Goal: Task Accomplishment & Management: Manage account settings

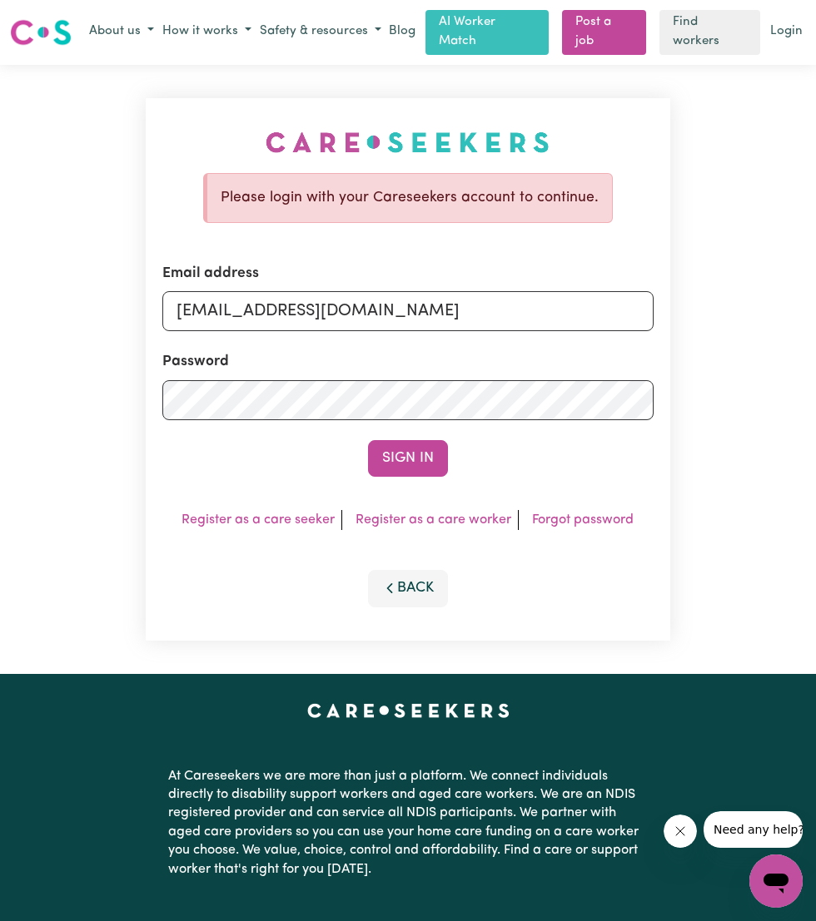
type input "[EMAIL_ADDRESS][DOMAIN_NAME]"
click at [406, 456] on button "Sign In" at bounding box center [408, 458] width 80 height 37
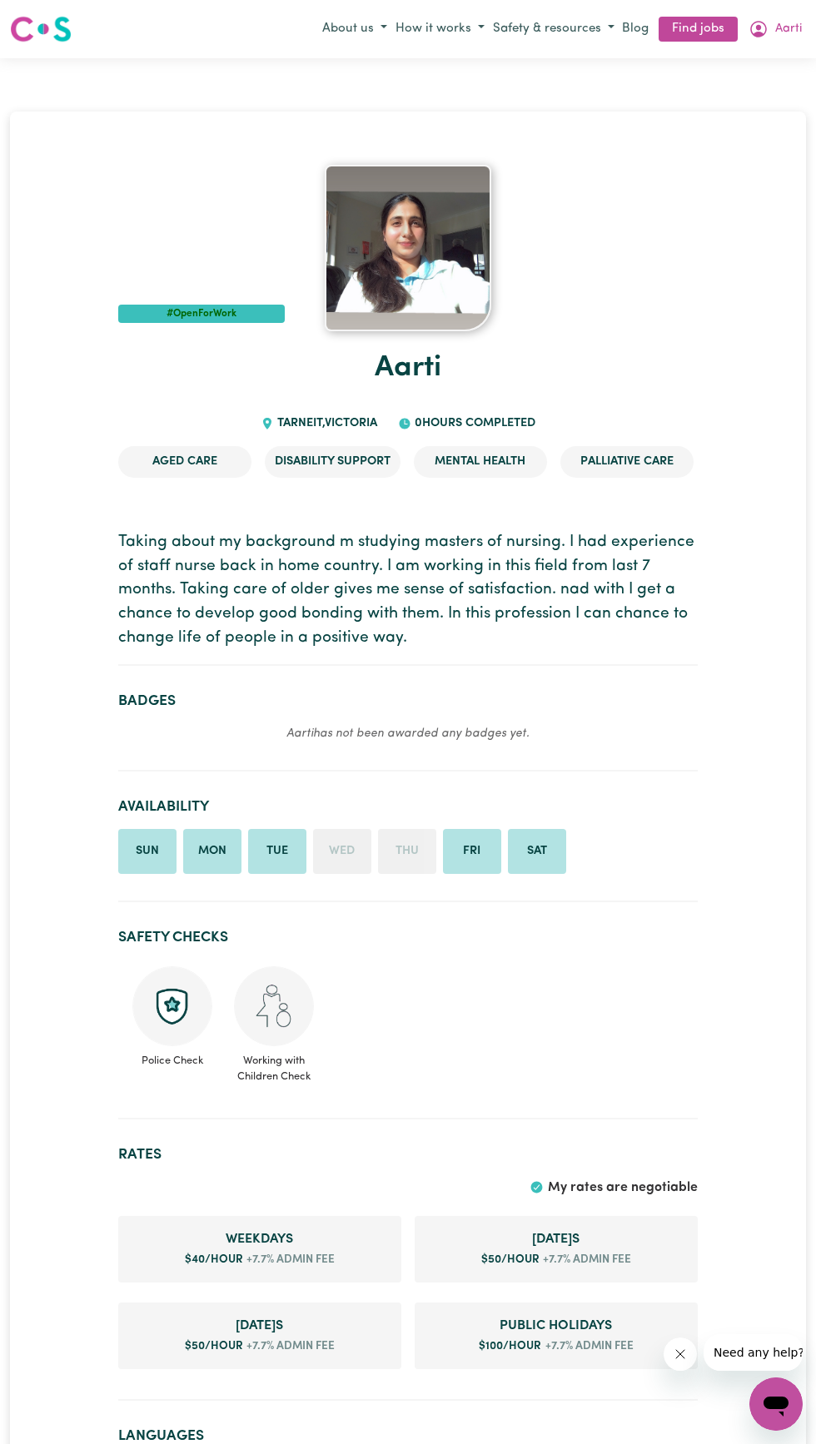
click at [764, 30] on icon "My Account" at bounding box center [758, 29] width 20 height 20
click at [725, 92] on link "My Dashboard" at bounding box center [738, 93] width 131 height 32
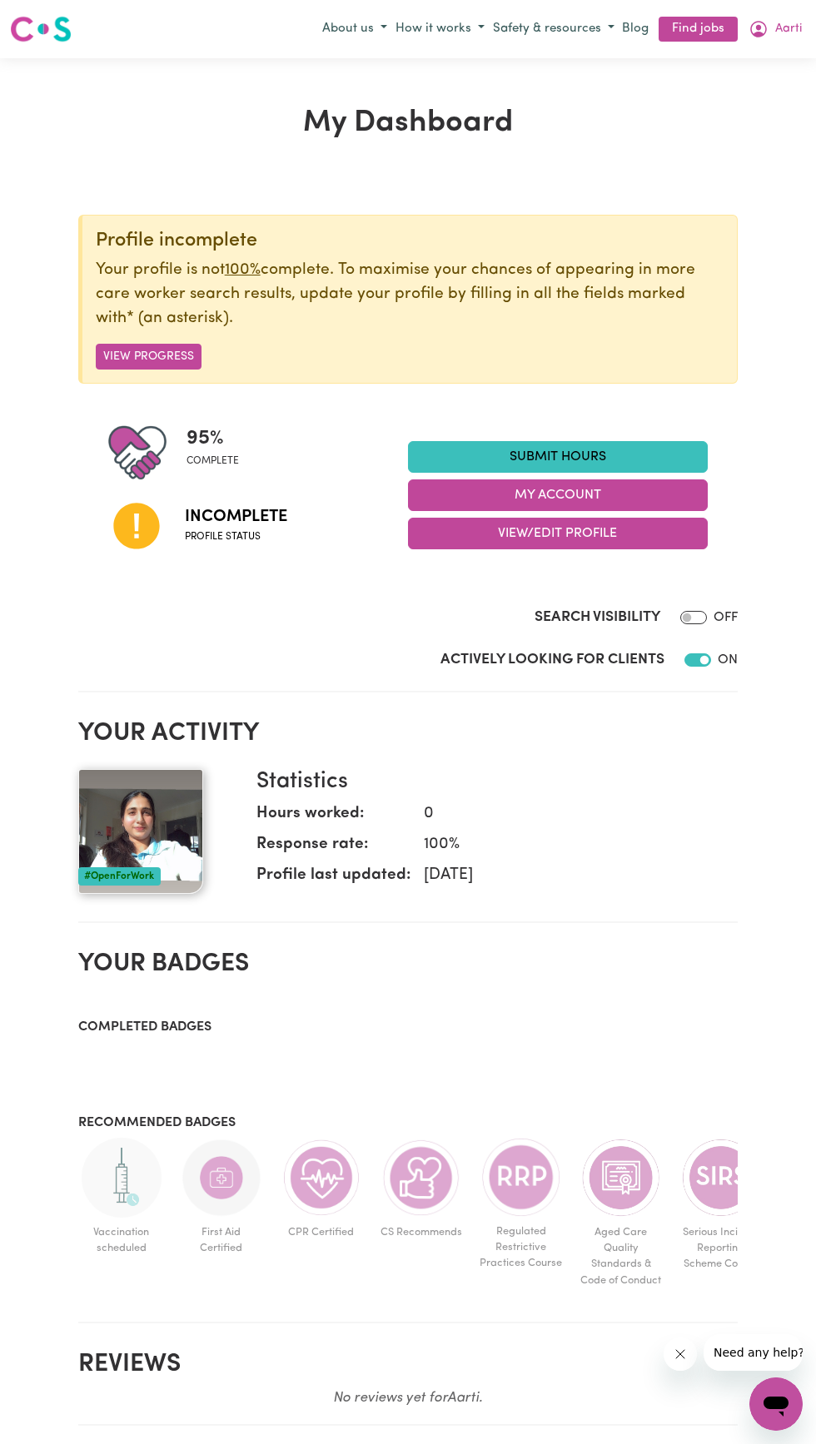
click at [175, 356] on button "View Progress" at bounding box center [149, 357] width 106 height 26
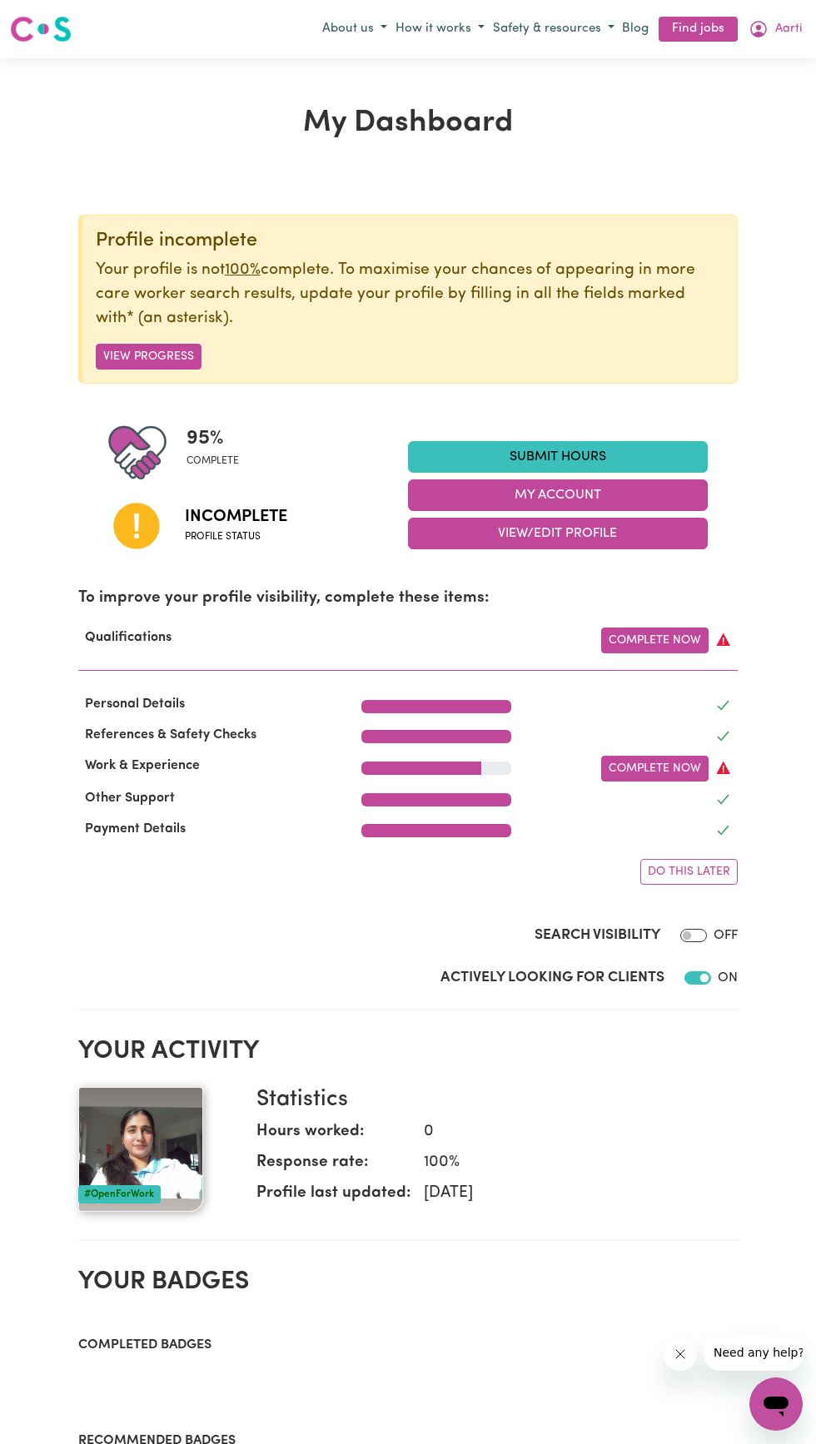
click at [657, 762] on link "Complete Now" at bounding box center [654, 769] width 107 height 26
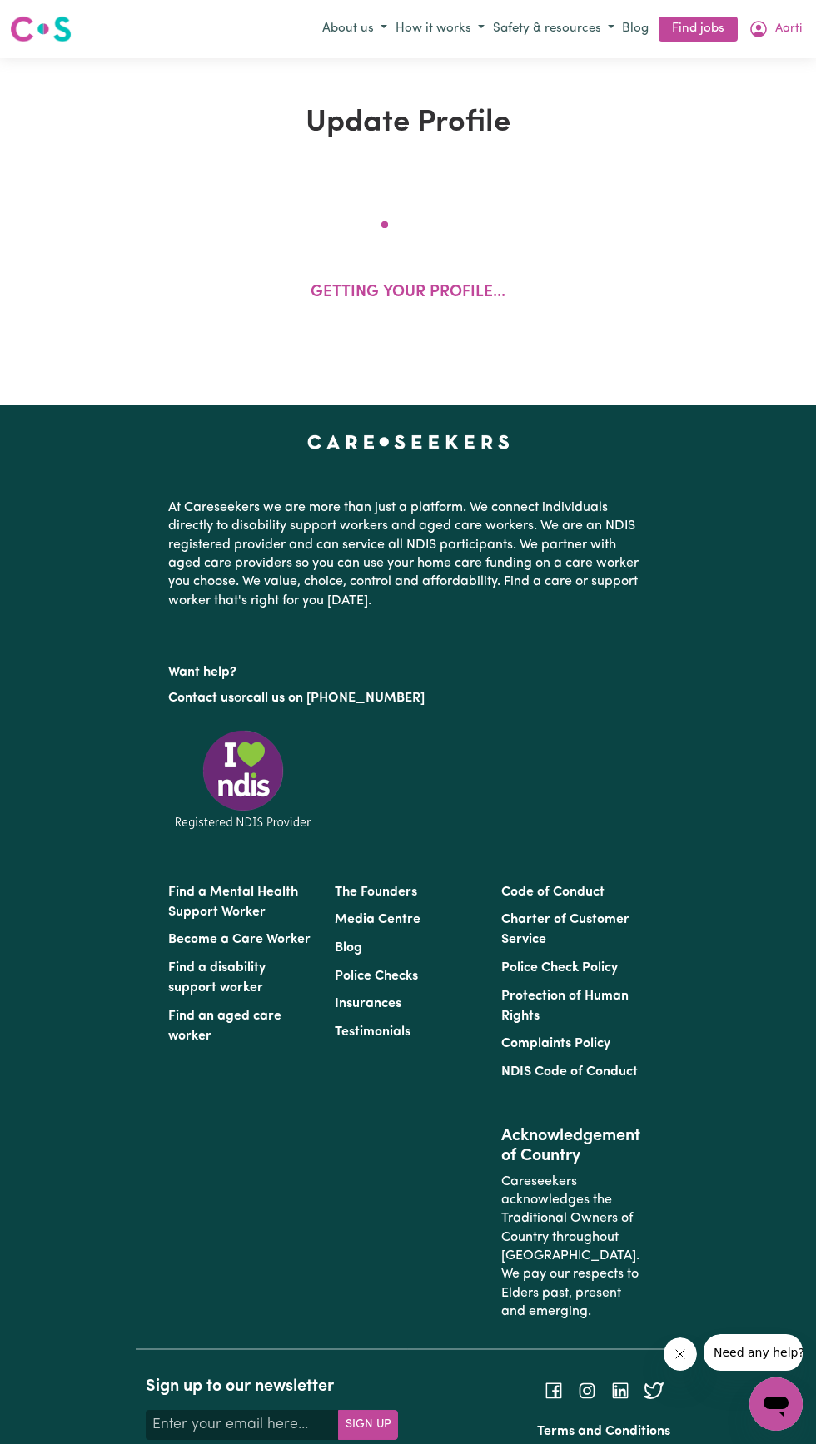
select select "2024"
select select "Certificate III (Individual Support)"
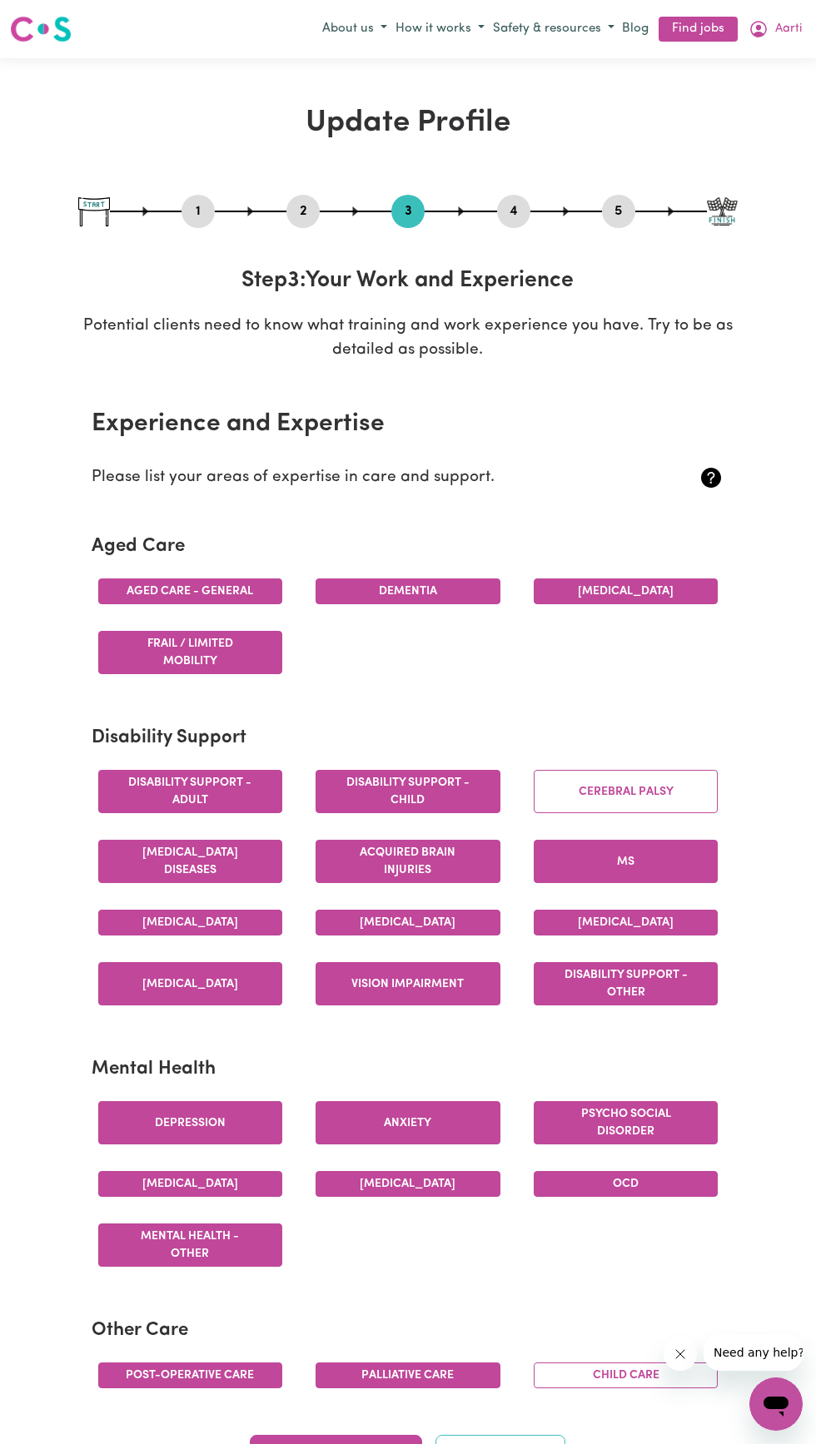
click at [618, 211] on button "5" at bounding box center [618, 212] width 33 height 22
select select "I am providing services by being employed by an organisation"
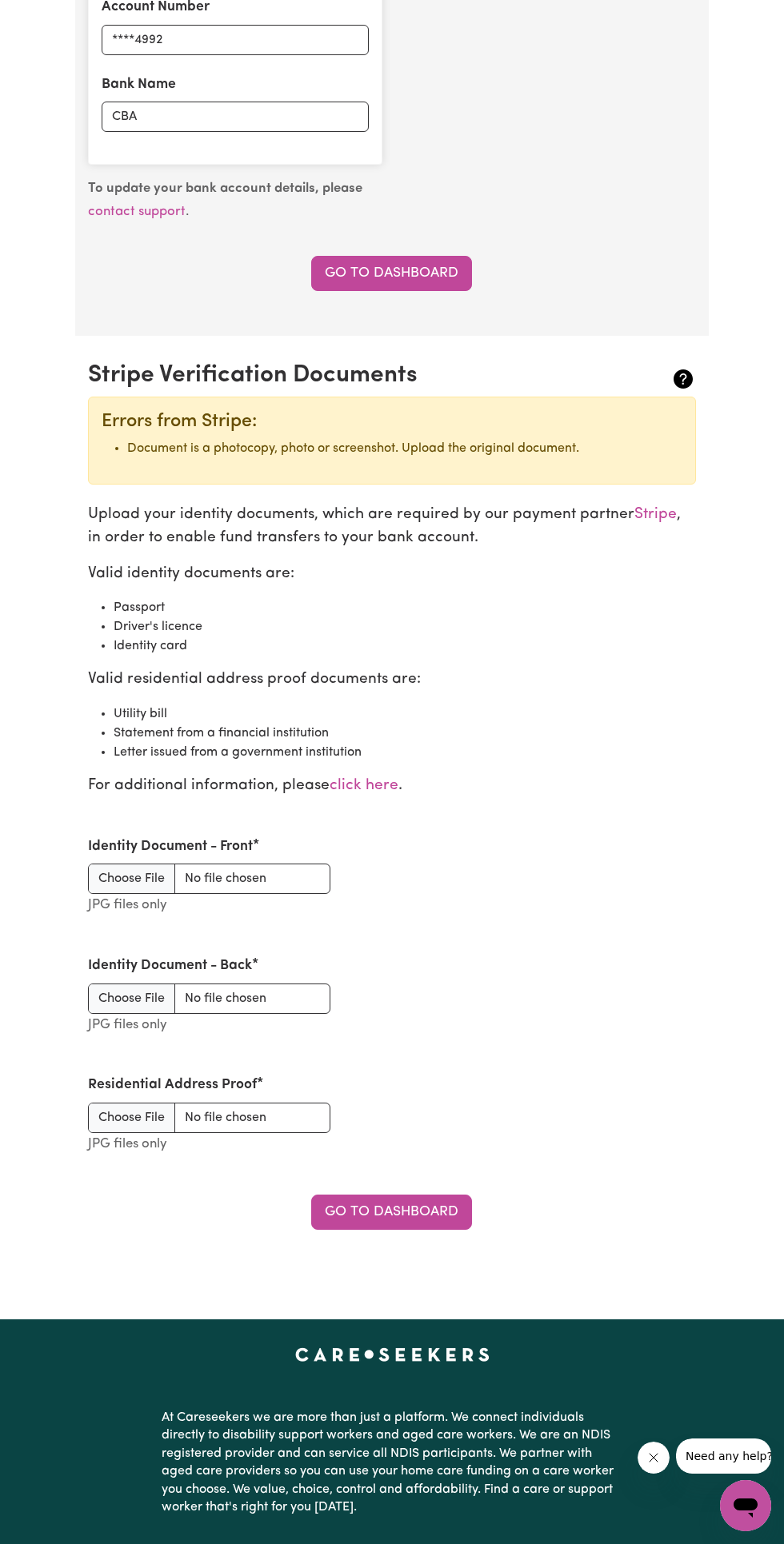
scroll to position [1318, 0]
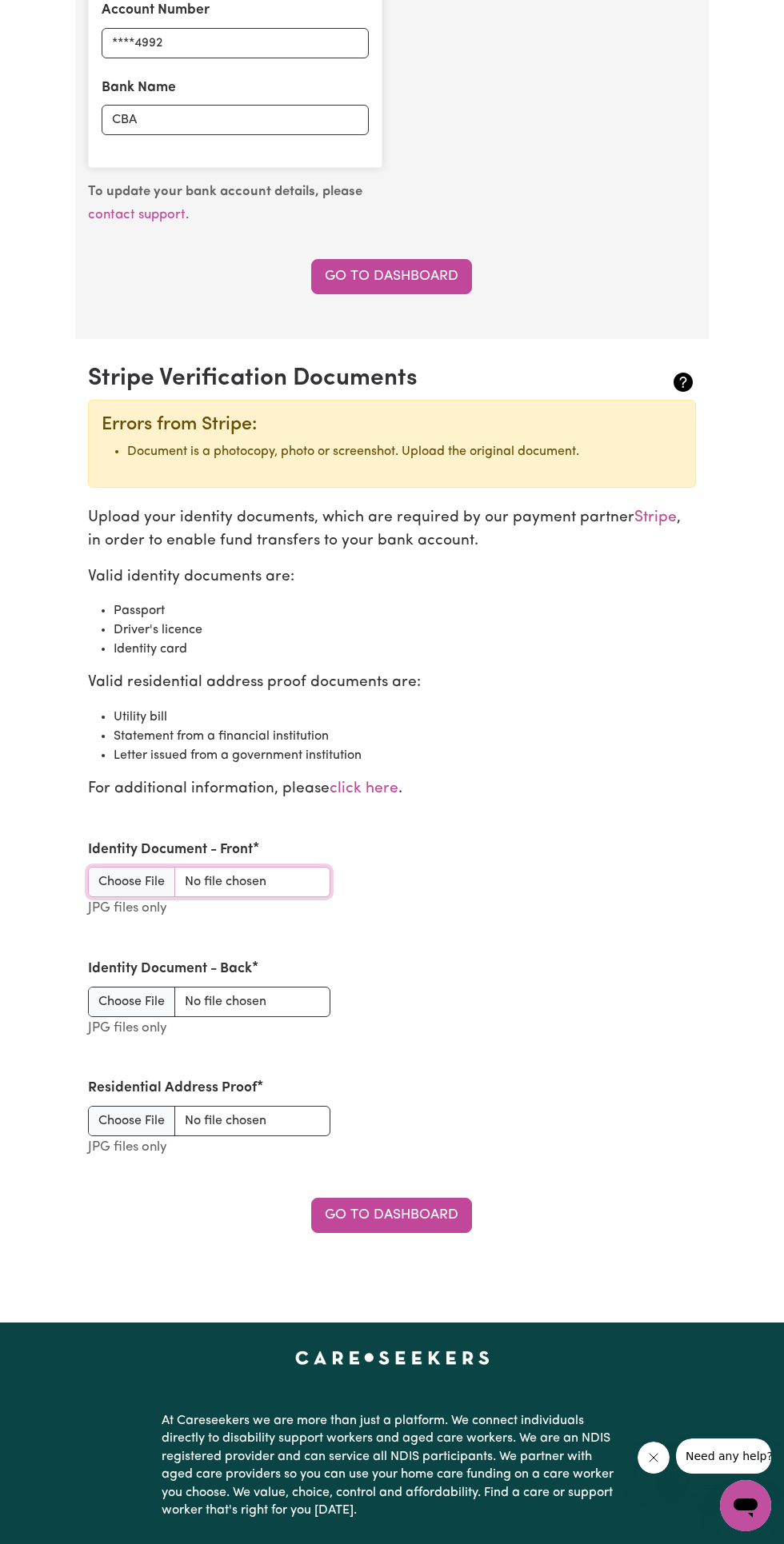
click at [124, 883] on input "Identity Document - Front" at bounding box center [209, 882] width 242 height 31
type input "C:\fakepath\IMG-20251004-WA0008.jpg"
click at [145, 994] on input "Identity Document - Back" at bounding box center [209, 1002] width 242 height 31
type input "C:\fakepath\IMG-20251004-WA0009.jpg"
click at [148, 1127] on input "Residential Address Proof" at bounding box center [209, 1121] width 242 height 31
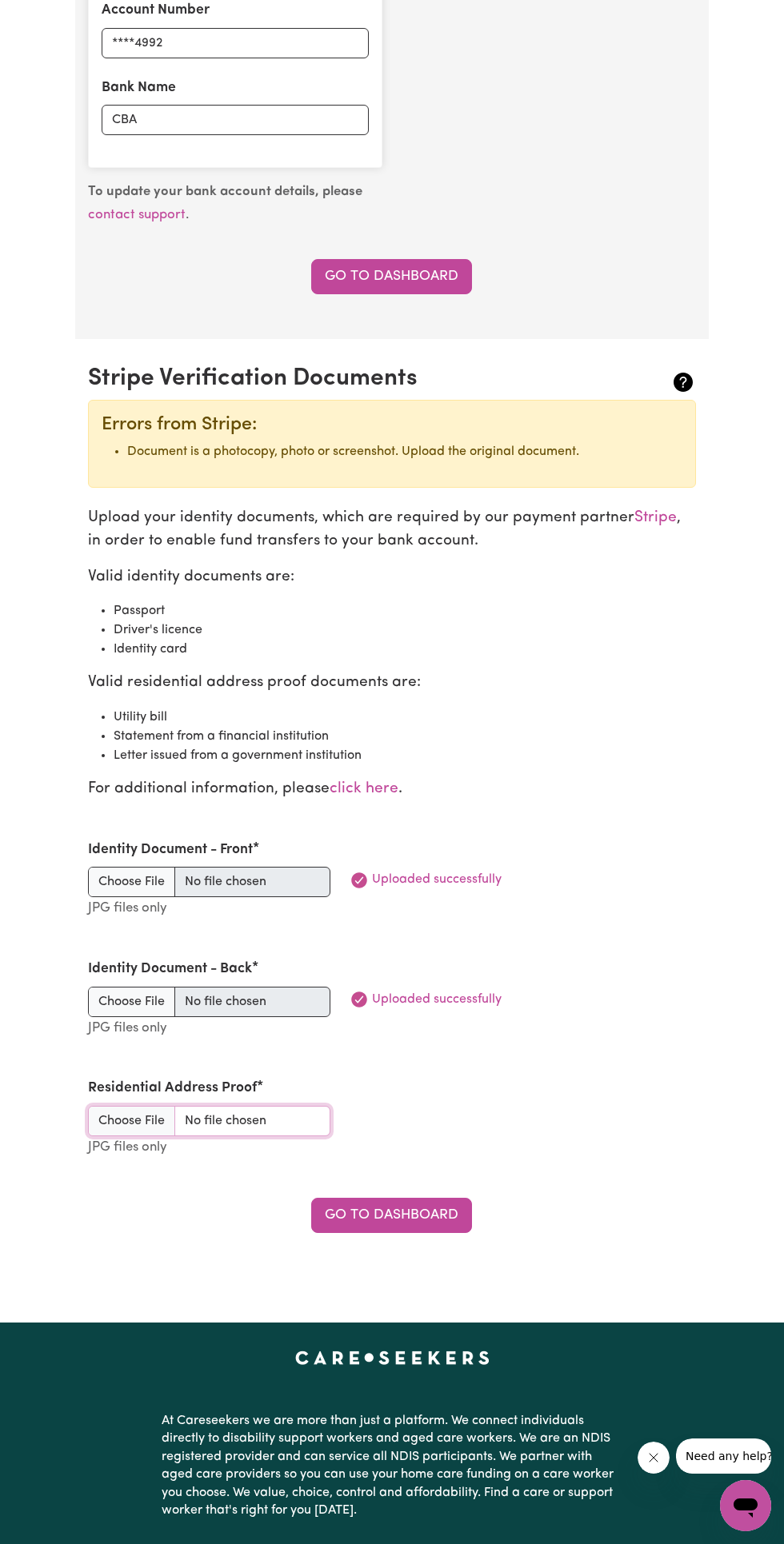
type input "C:\fakepath\IMG-20251004-WA0007.jpg"
click at [443, 1211] on link "Go to Dashboard" at bounding box center [391, 1215] width 160 height 36
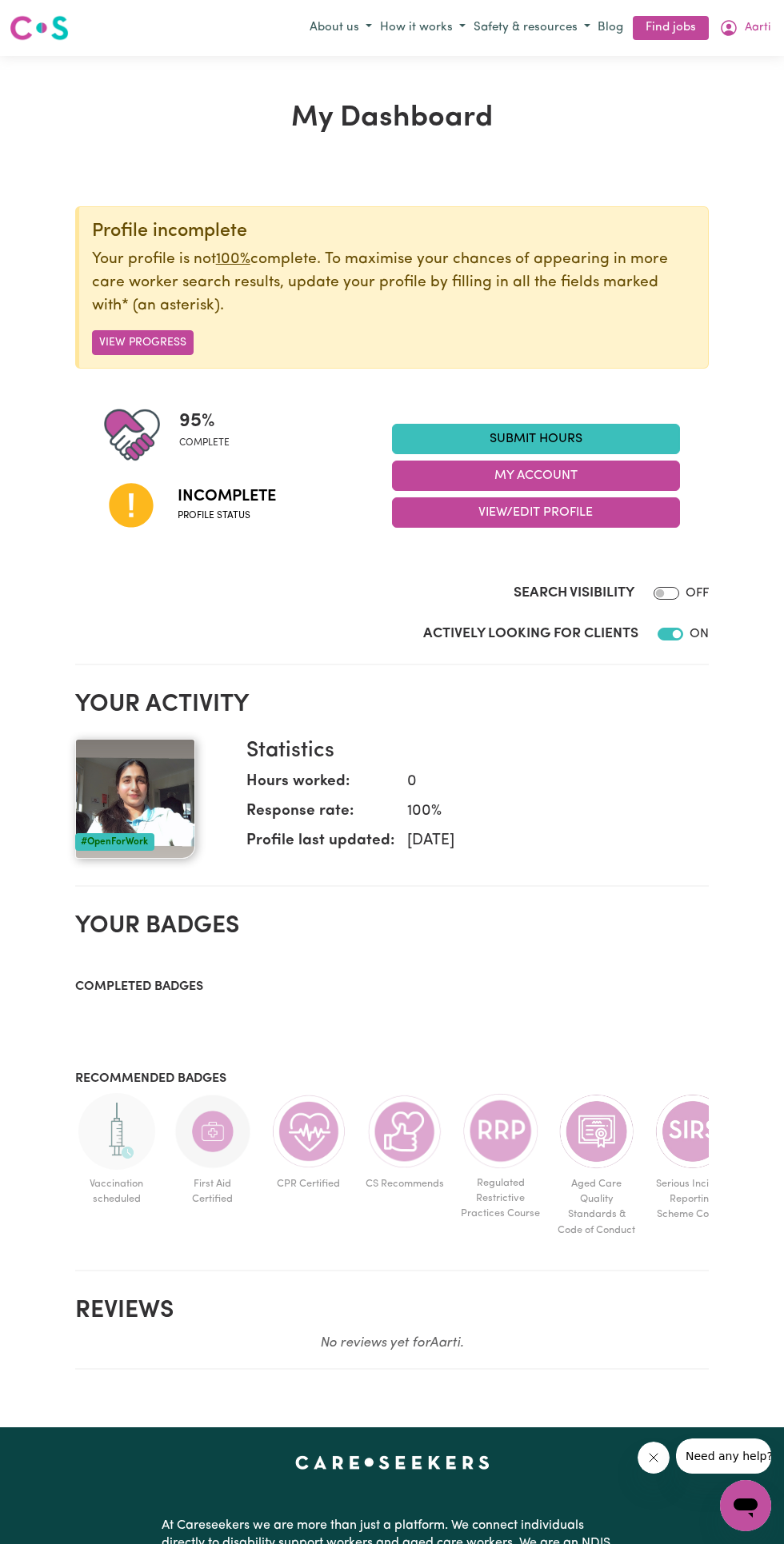
click at [131, 342] on button "View Progress" at bounding box center [143, 343] width 102 height 25
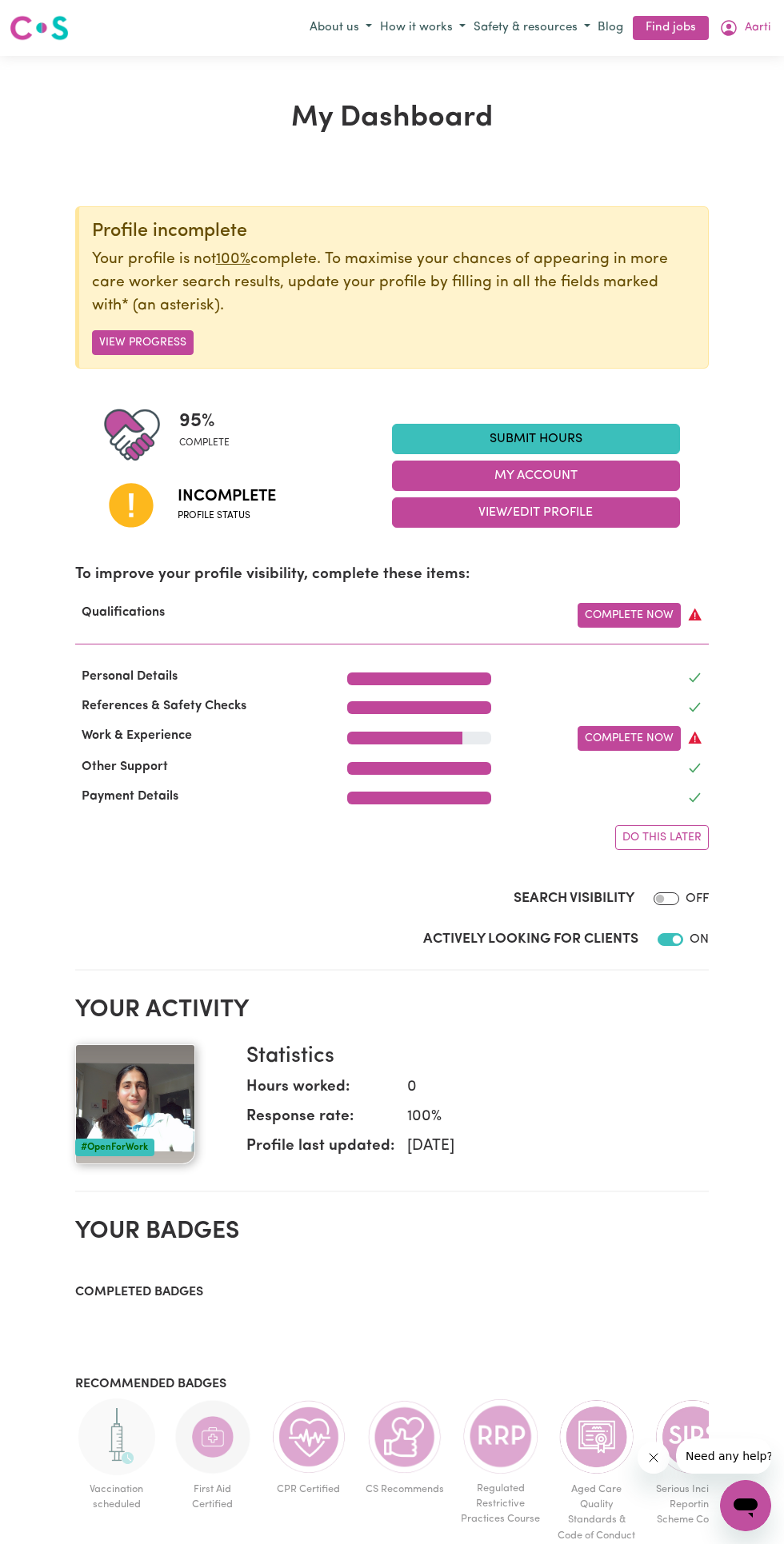
click at [670, 614] on link "Complete Now" at bounding box center [628, 616] width 103 height 25
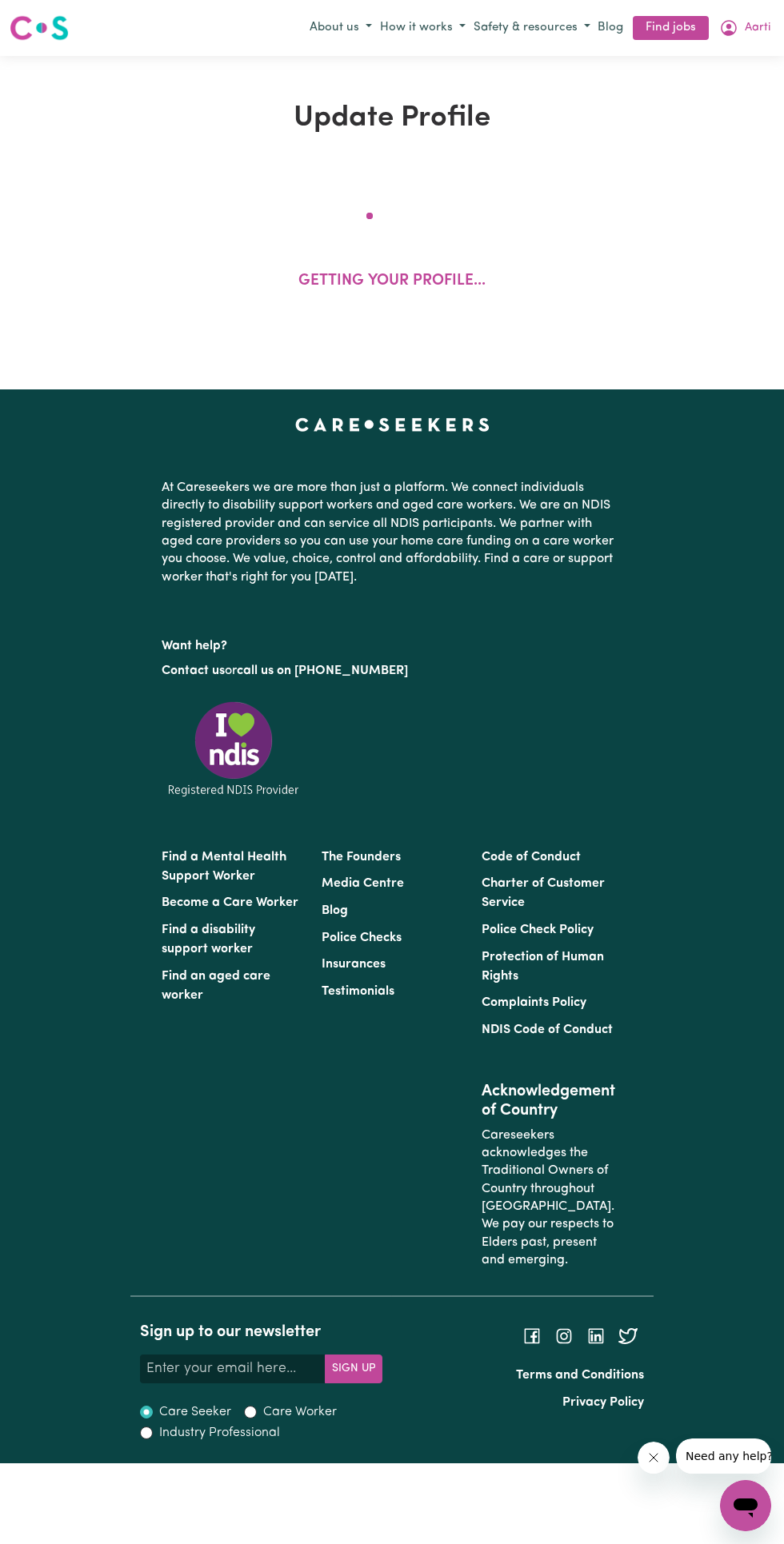
select select "2024"
select select "Certificate III (Individual Support)"
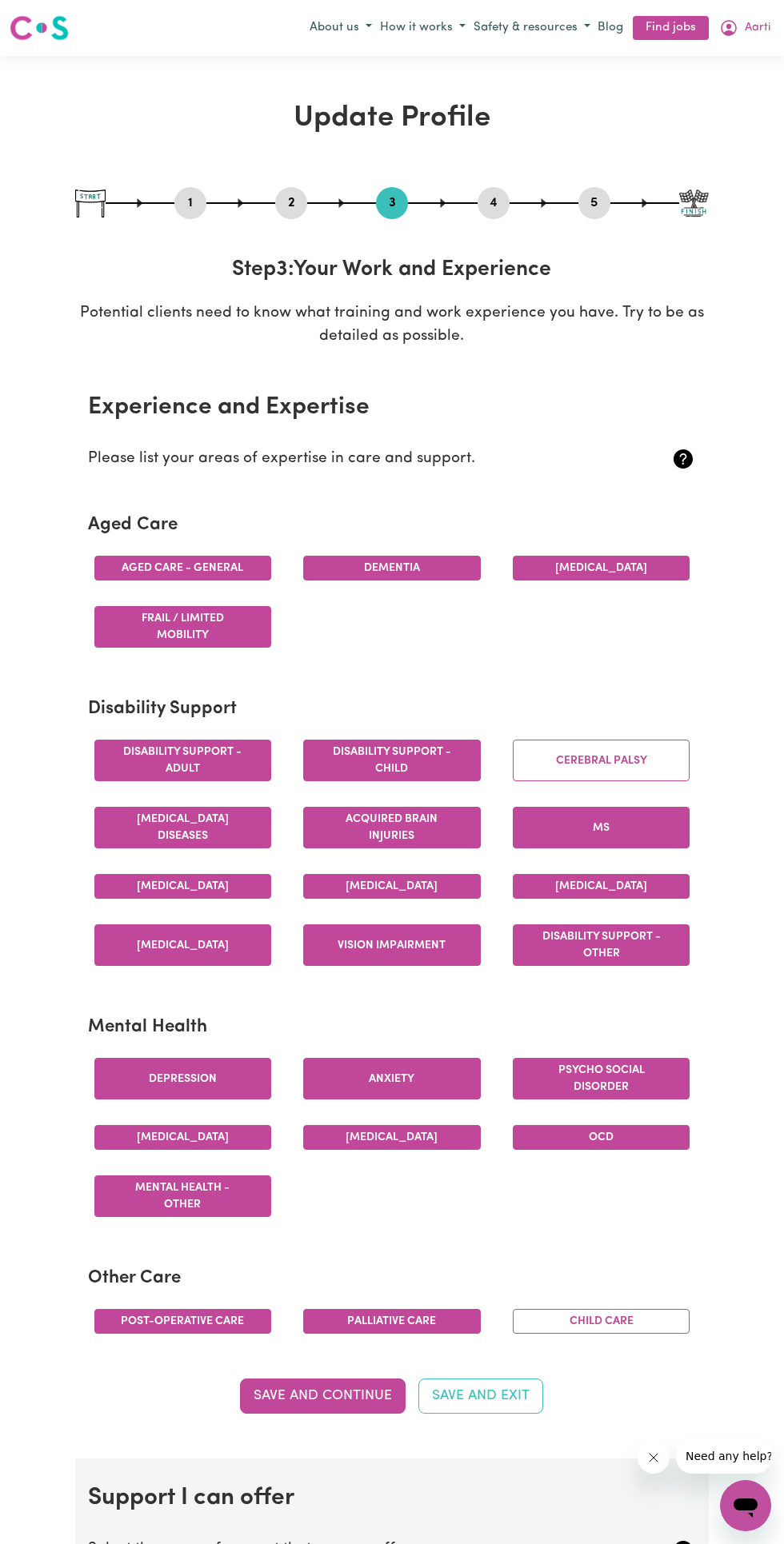
click at [640, 760] on button "Cerebral Palsy" at bounding box center [600, 760] width 178 height 41
click at [619, 1333] on button "Child care" at bounding box center [600, 1321] width 178 height 25
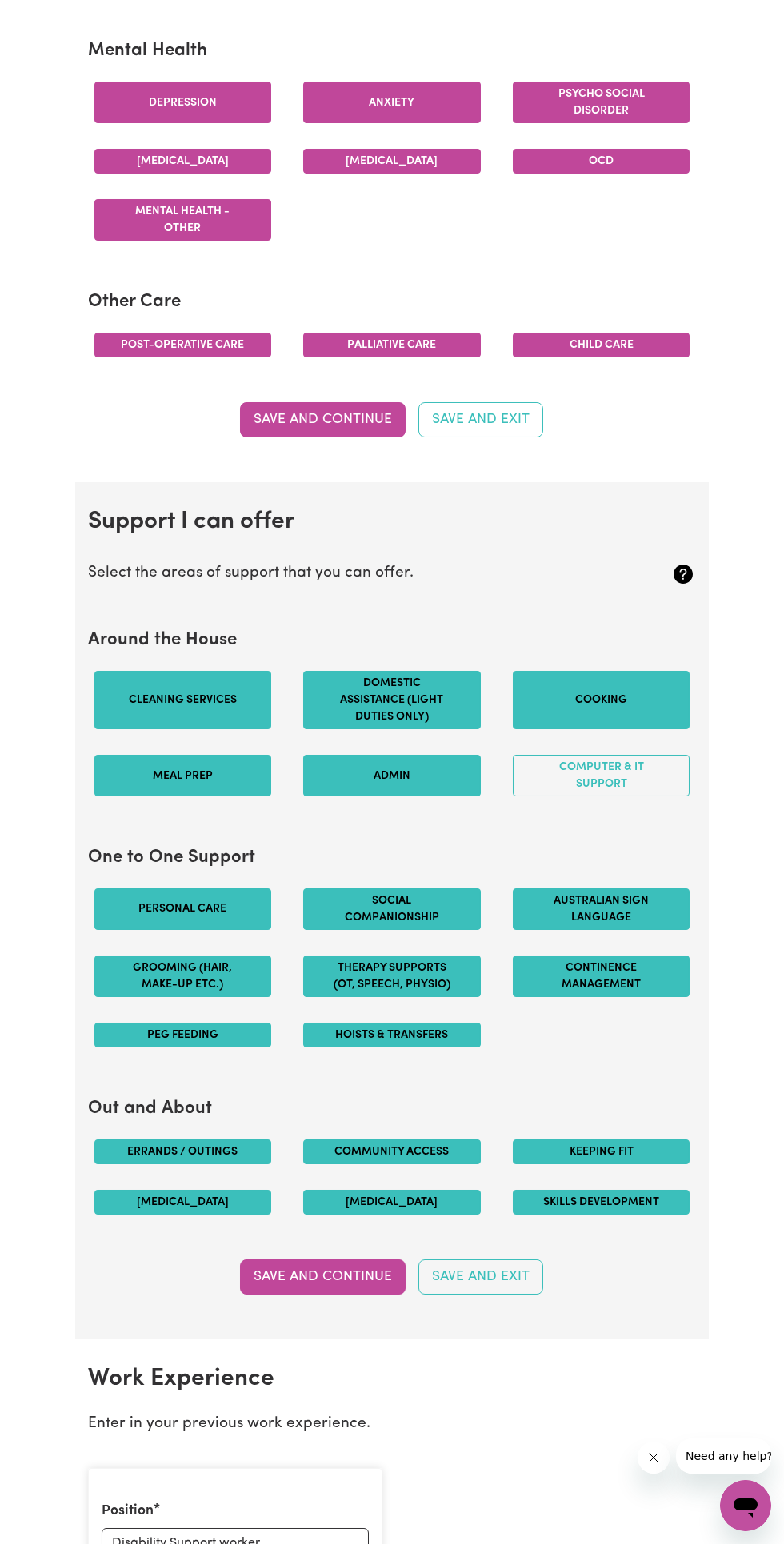
click at [660, 797] on button "Computer & IT Support" at bounding box center [600, 775] width 178 height 41
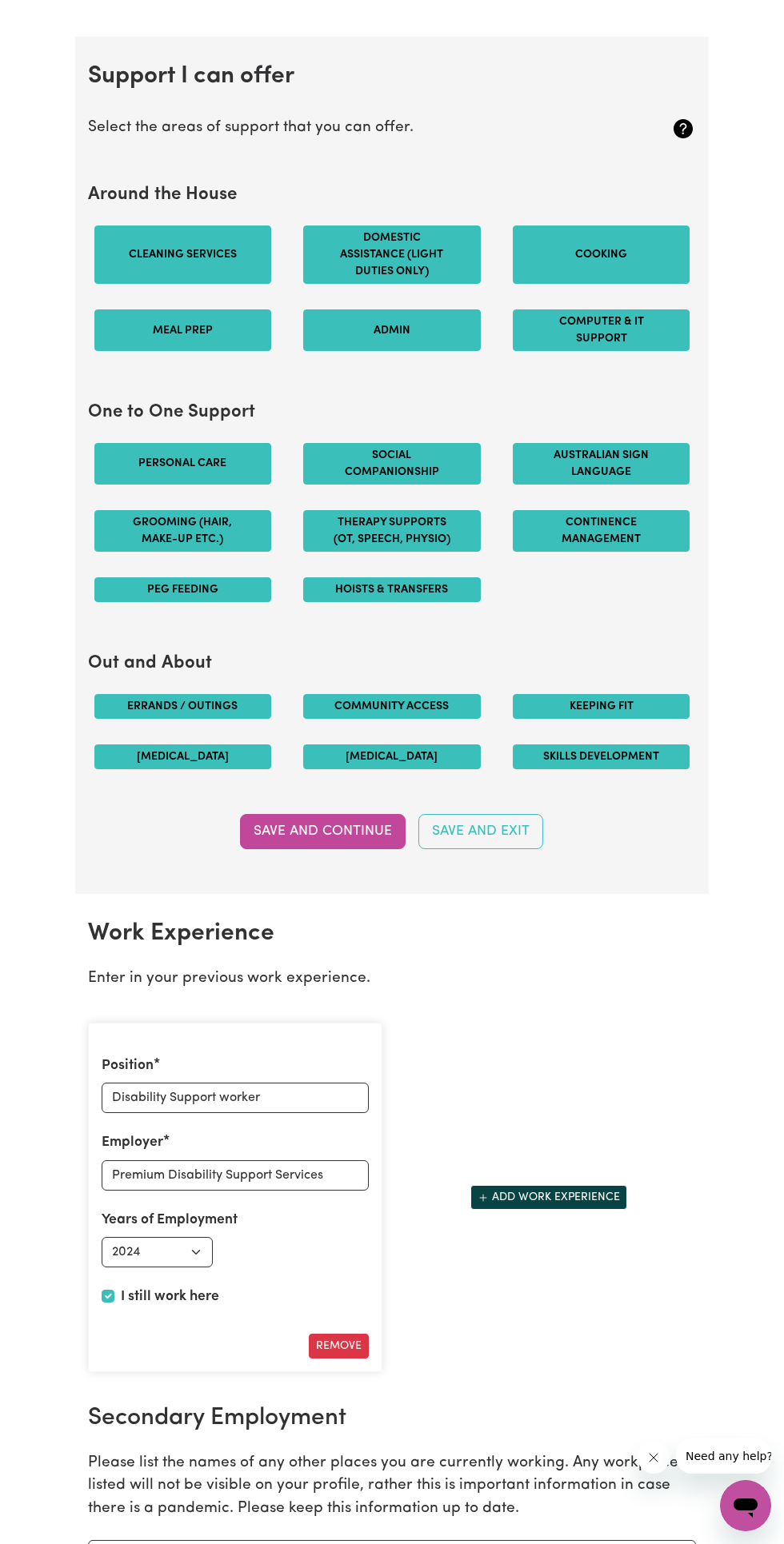
scroll to position [1454, 0]
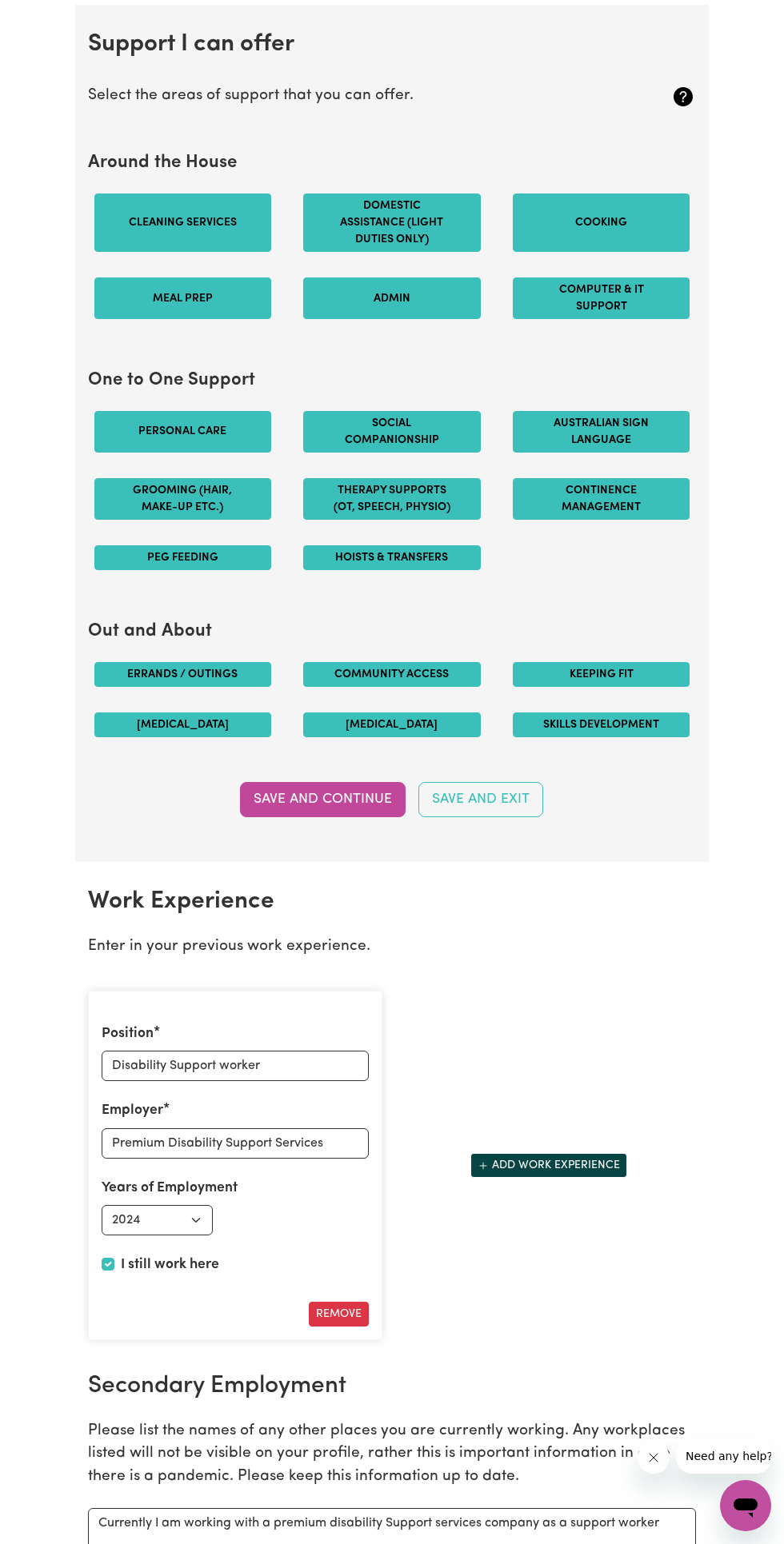
click at [357, 810] on button "Save and Continue" at bounding box center [323, 799] width 165 height 36
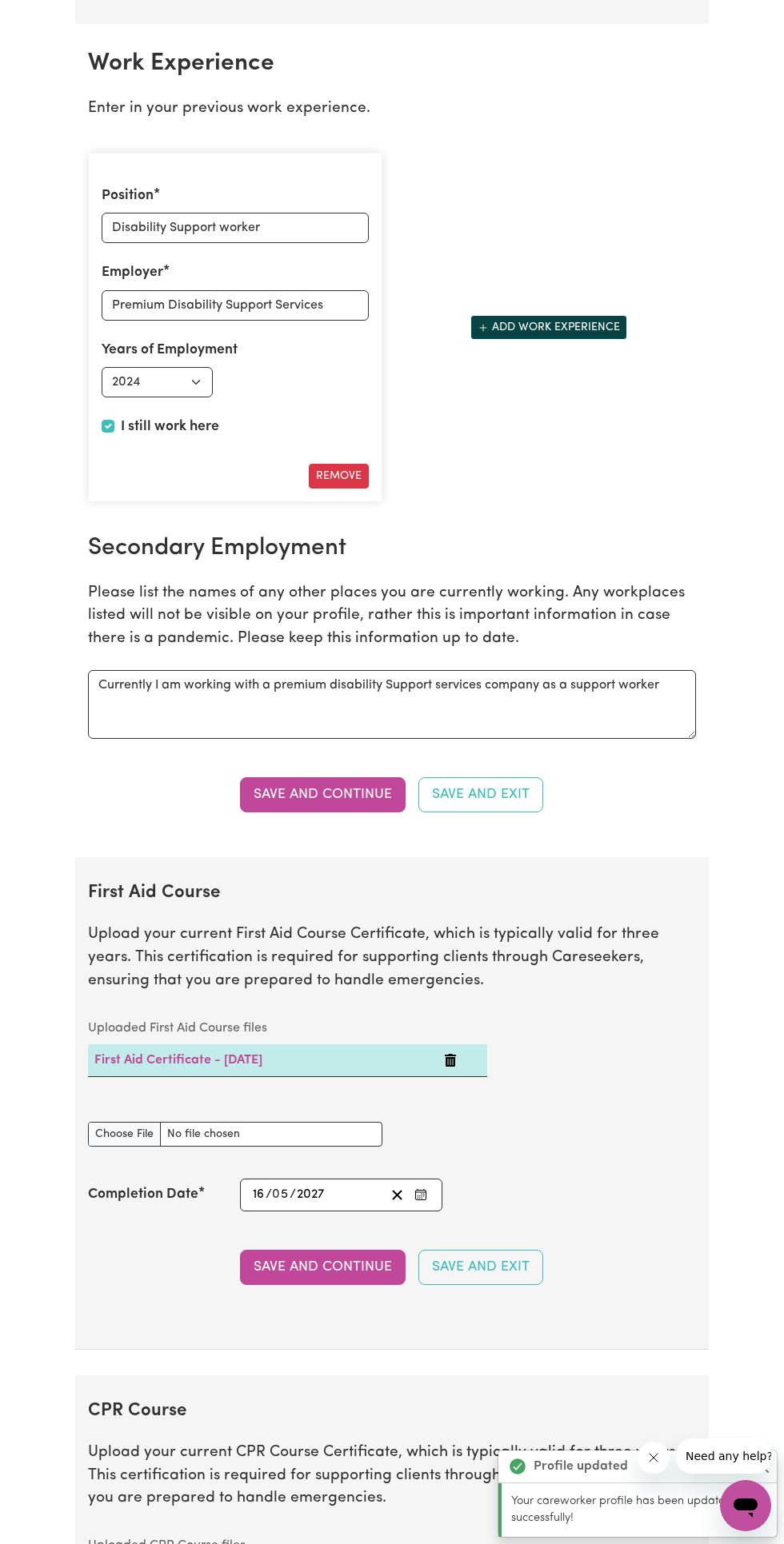
scroll to position [2326, 0]
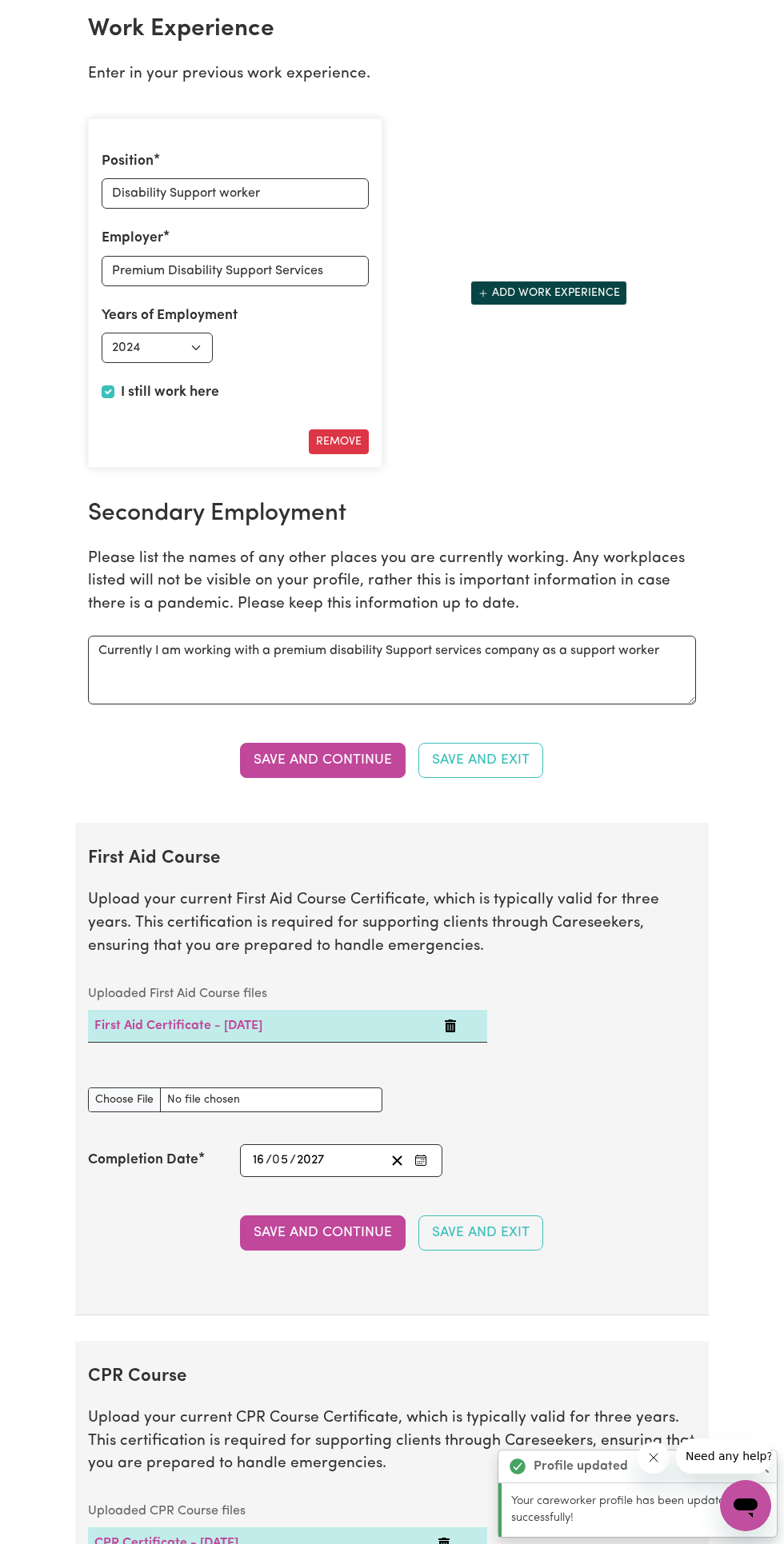
click at [352, 769] on button "Save and Continue" at bounding box center [323, 760] width 165 height 36
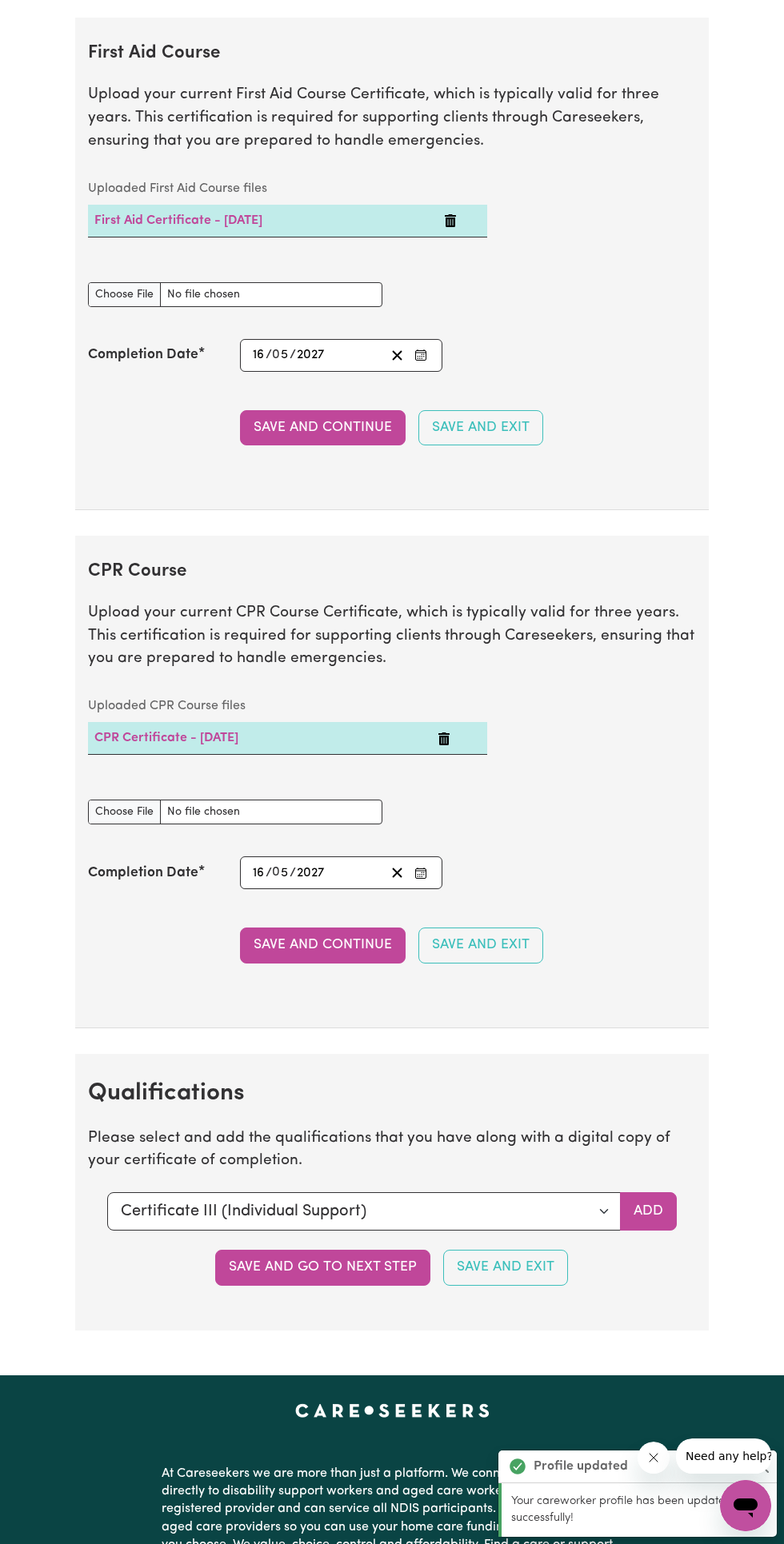
scroll to position [3157, 0]
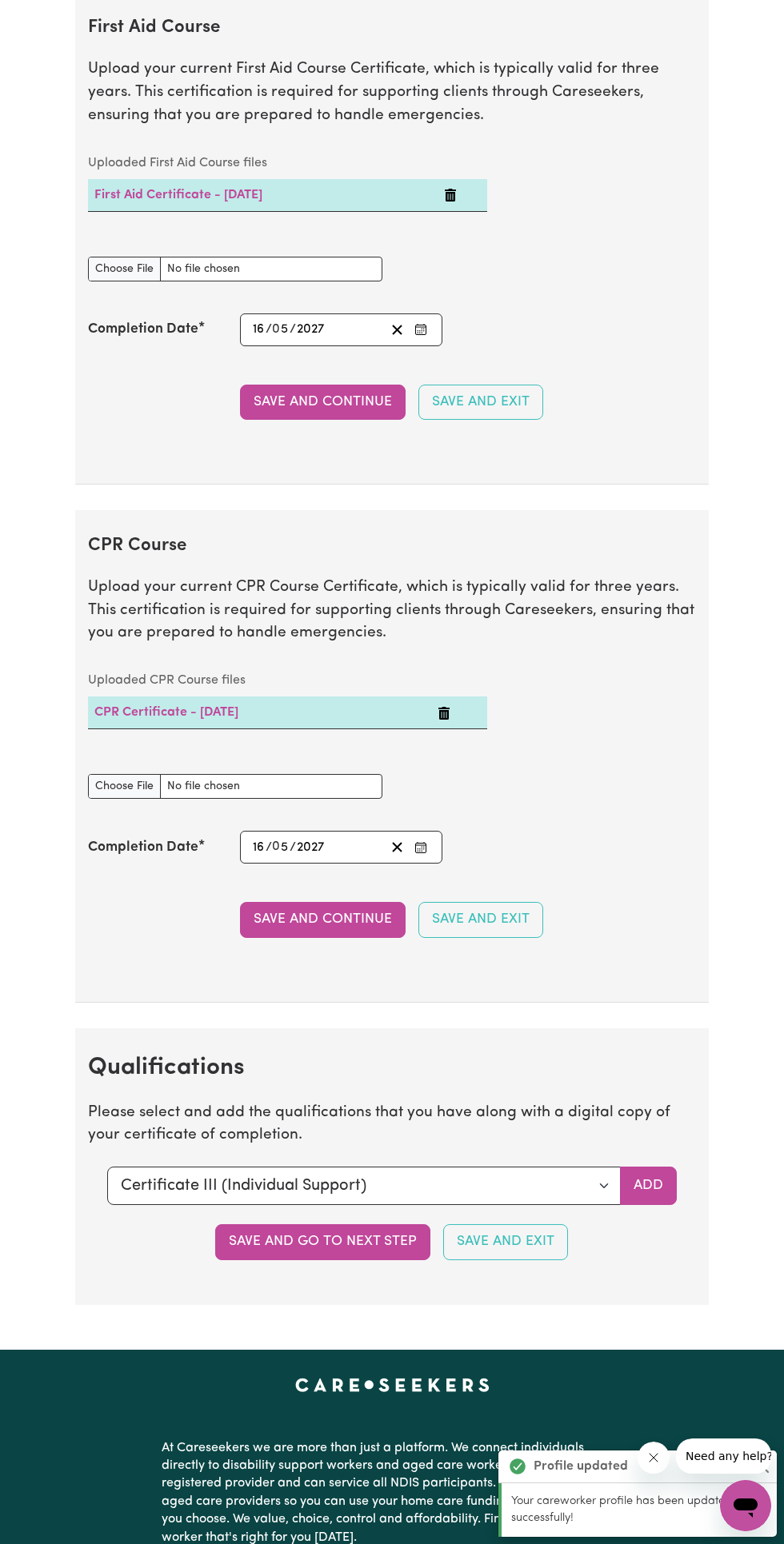
click at [350, 411] on button "Save and Continue" at bounding box center [323, 402] width 165 height 36
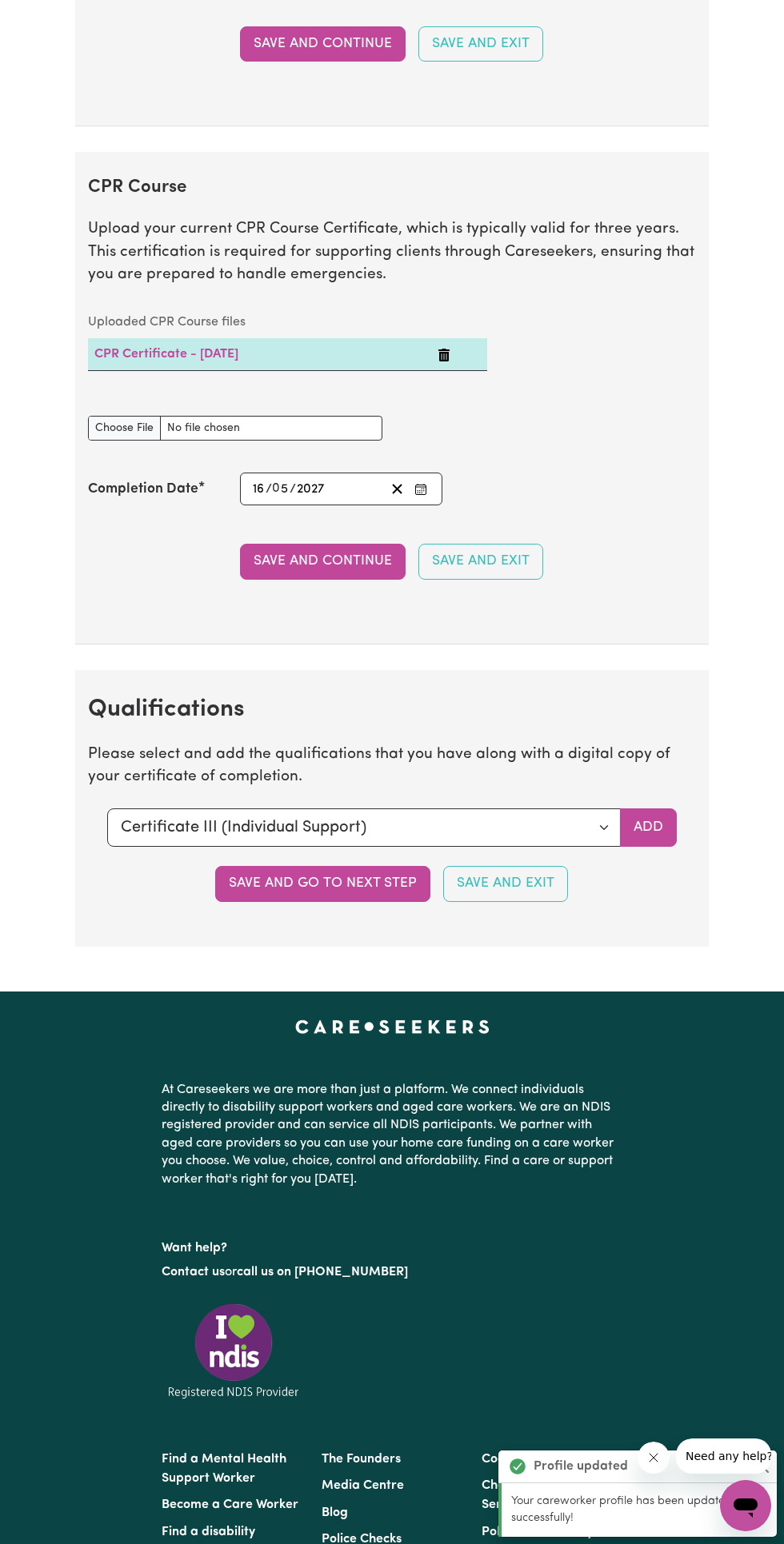
scroll to position [3675, 0]
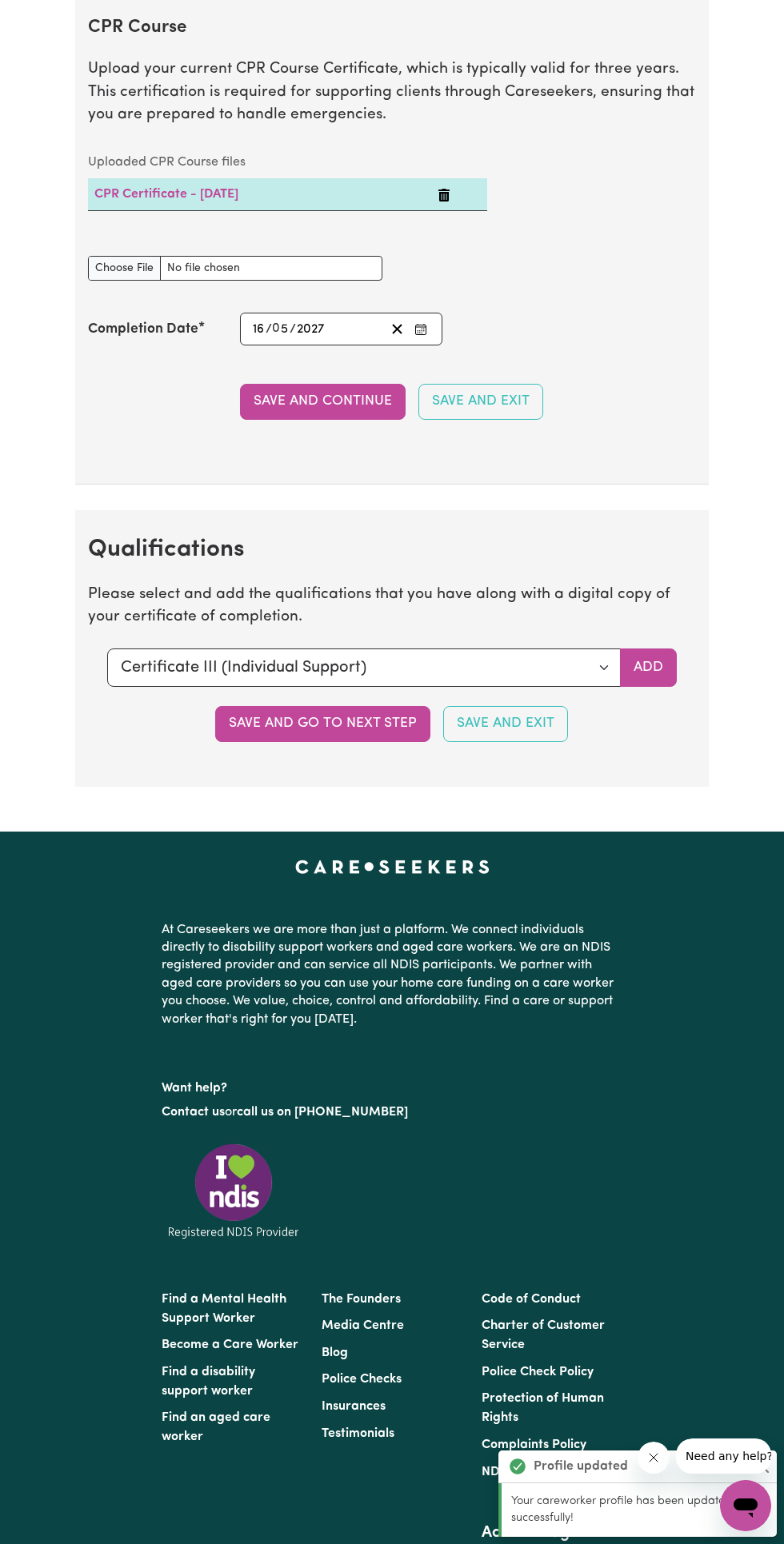
click at [363, 407] on button "Save and Continue" at bounding box center [323, 401] width 165 height 36
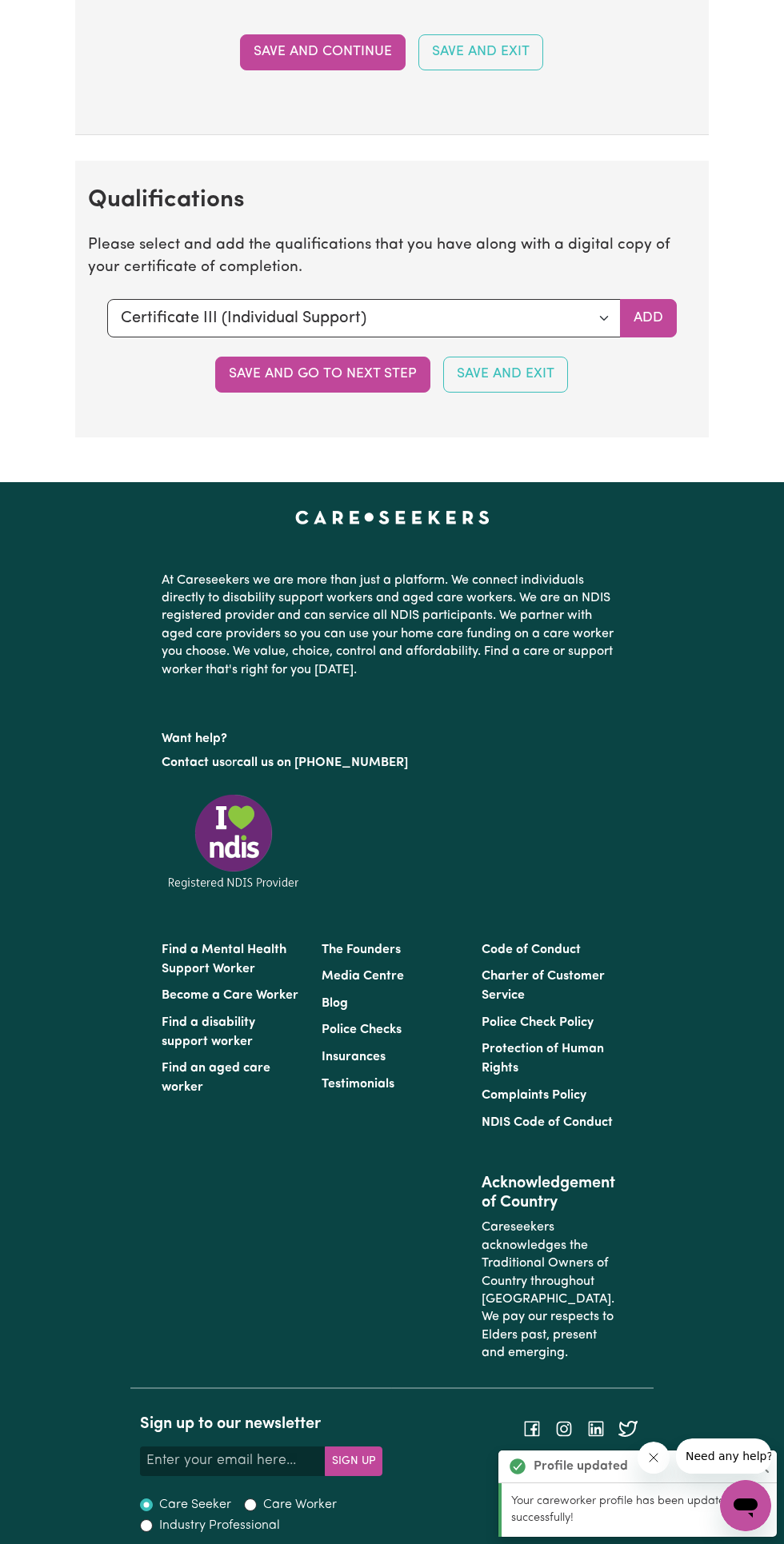
click at [363, 383] on button "Save and go to next step" at bounding box center [323, 374] width 215 height 36
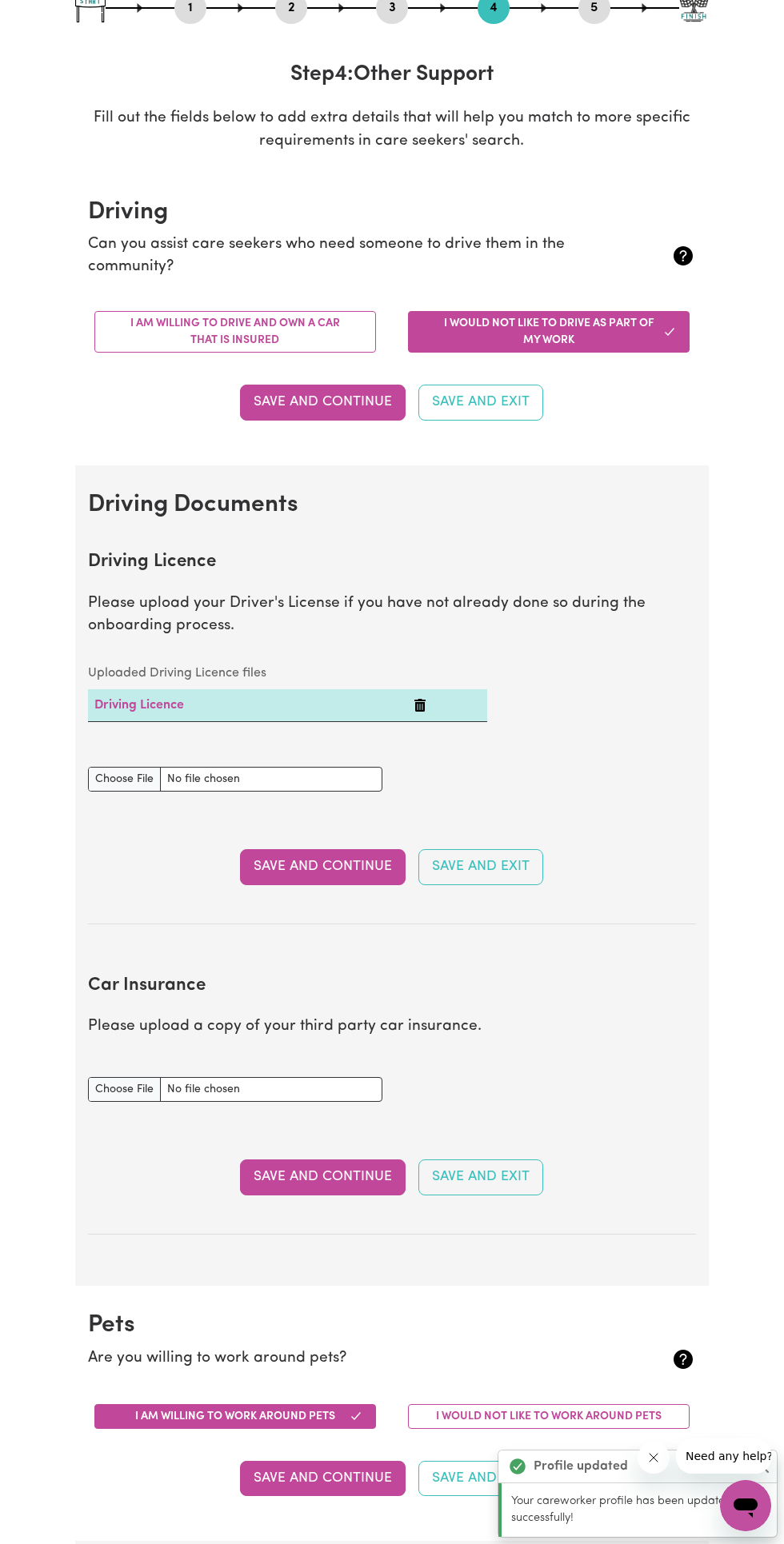
scroll to position [0, 0]
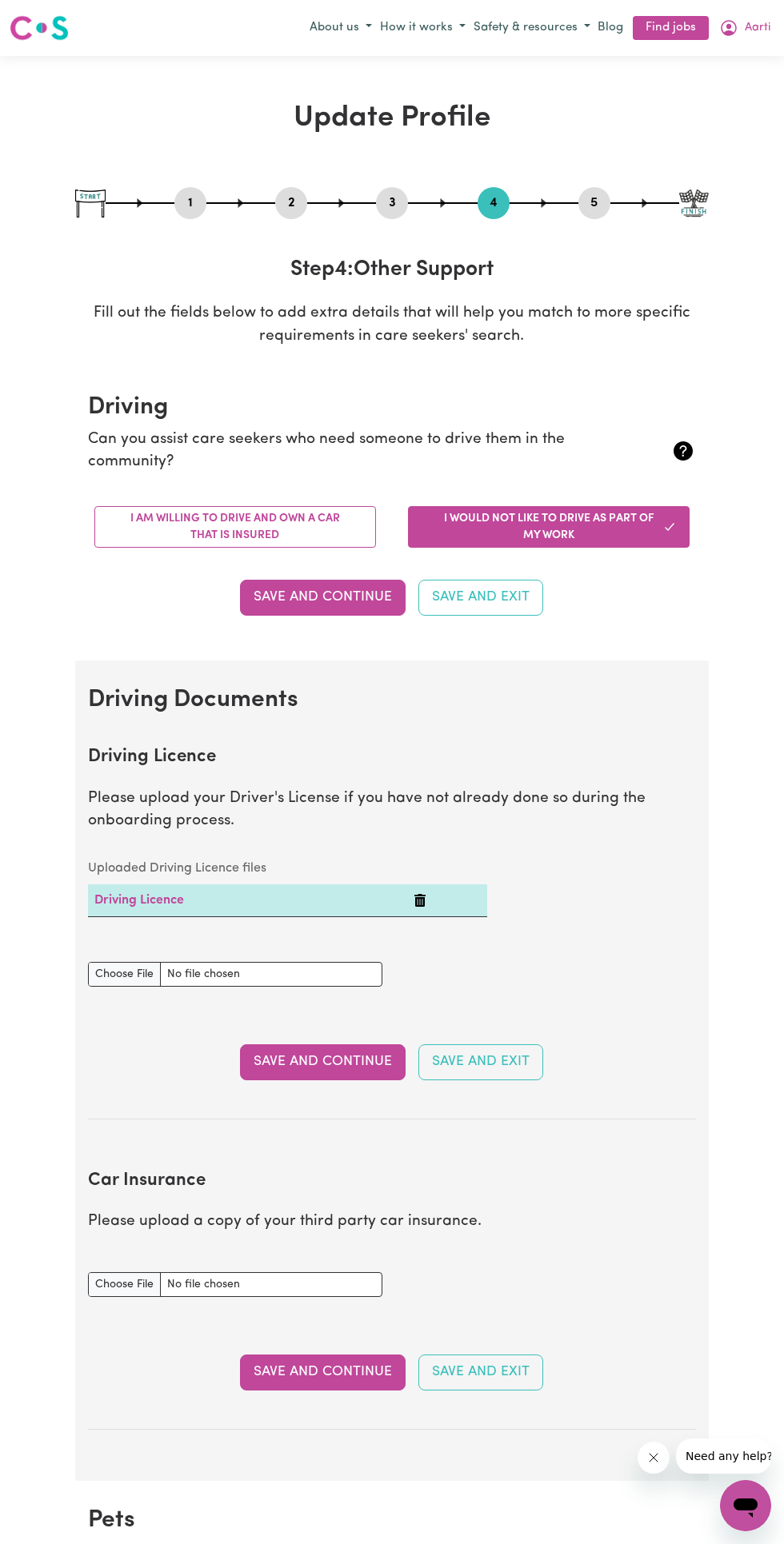
click at [314, 518] on button "I am willing to drive and own a car that is insured" at bounding box center [234, 527] width 282 height 41
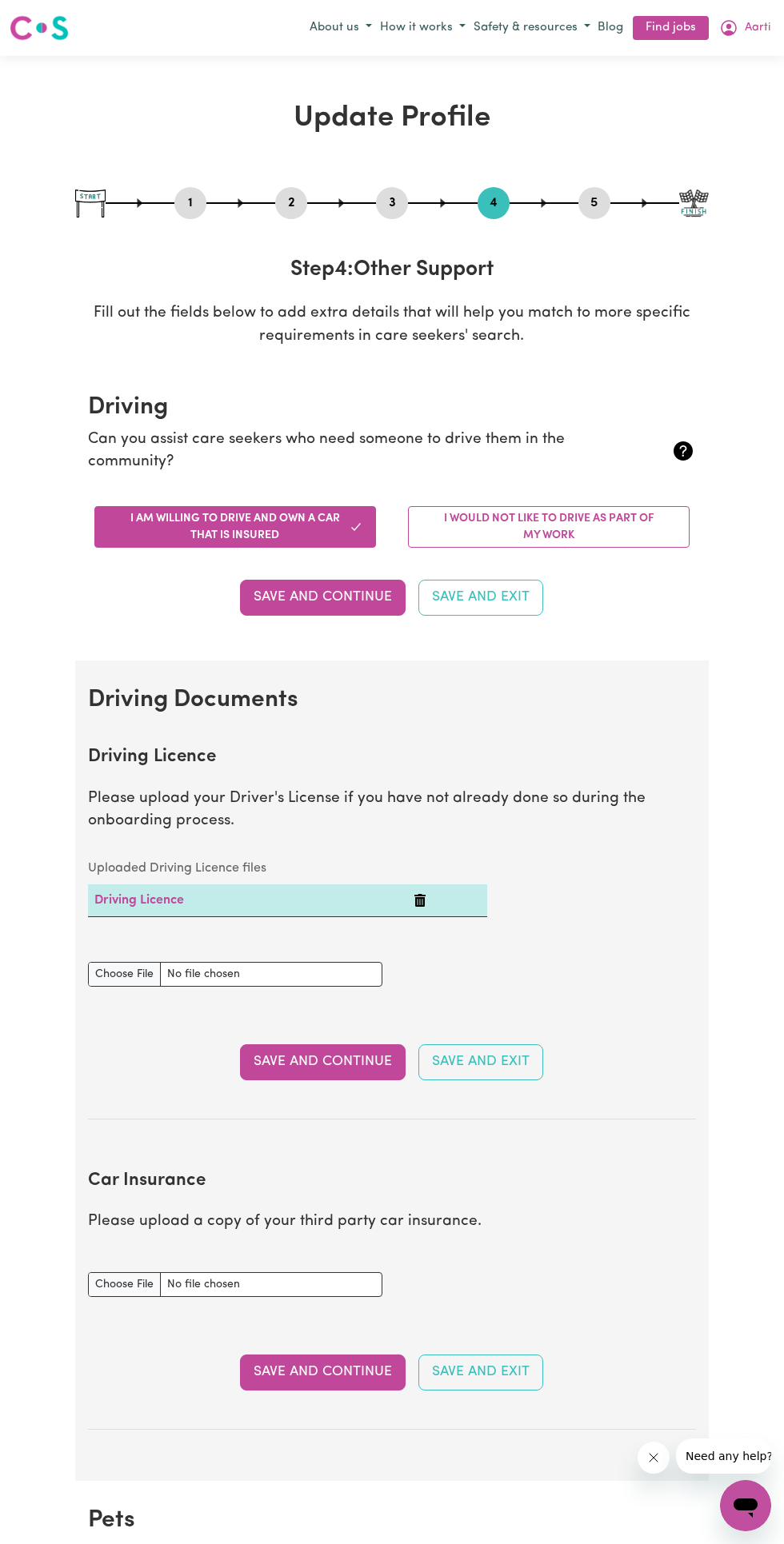
click at [546, 536] on button "I would not like to drive as part of my work" at bounding box center [548, 527] width 282 height 41
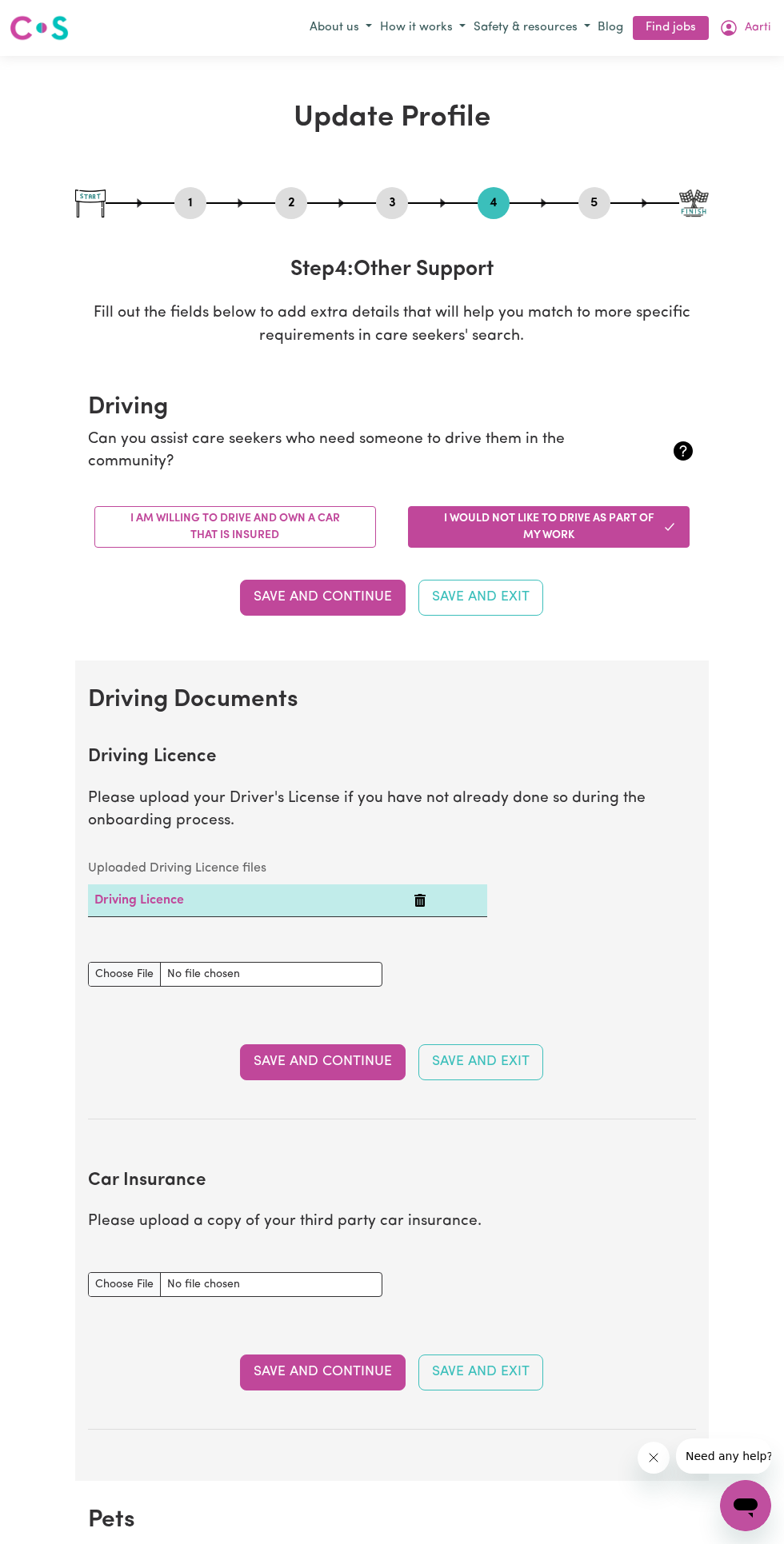
click at [348, 599] on button "Save and Continue" at bounding box center [323, 597] width 165 height 36
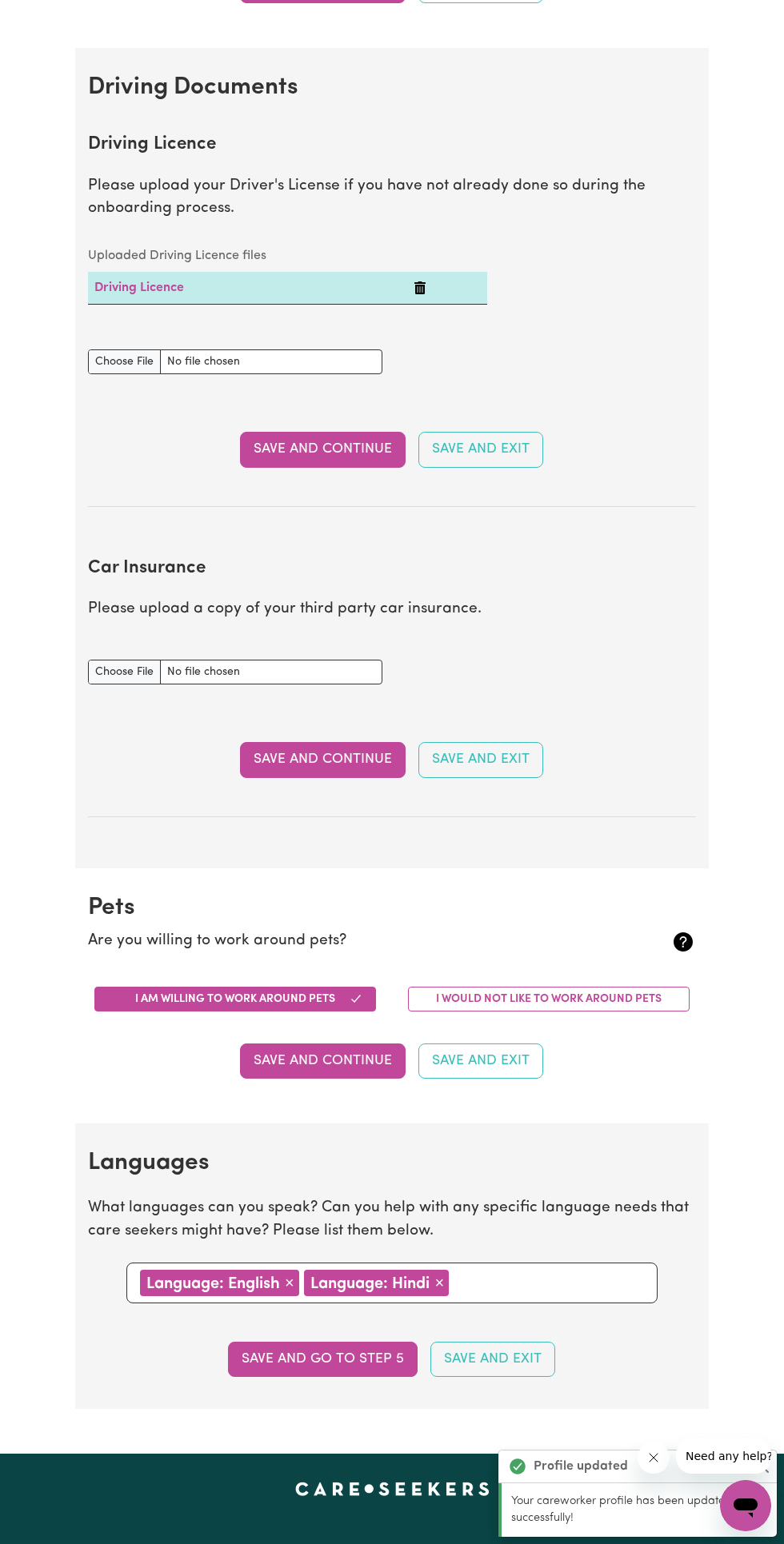
scroll to position [720, 0]
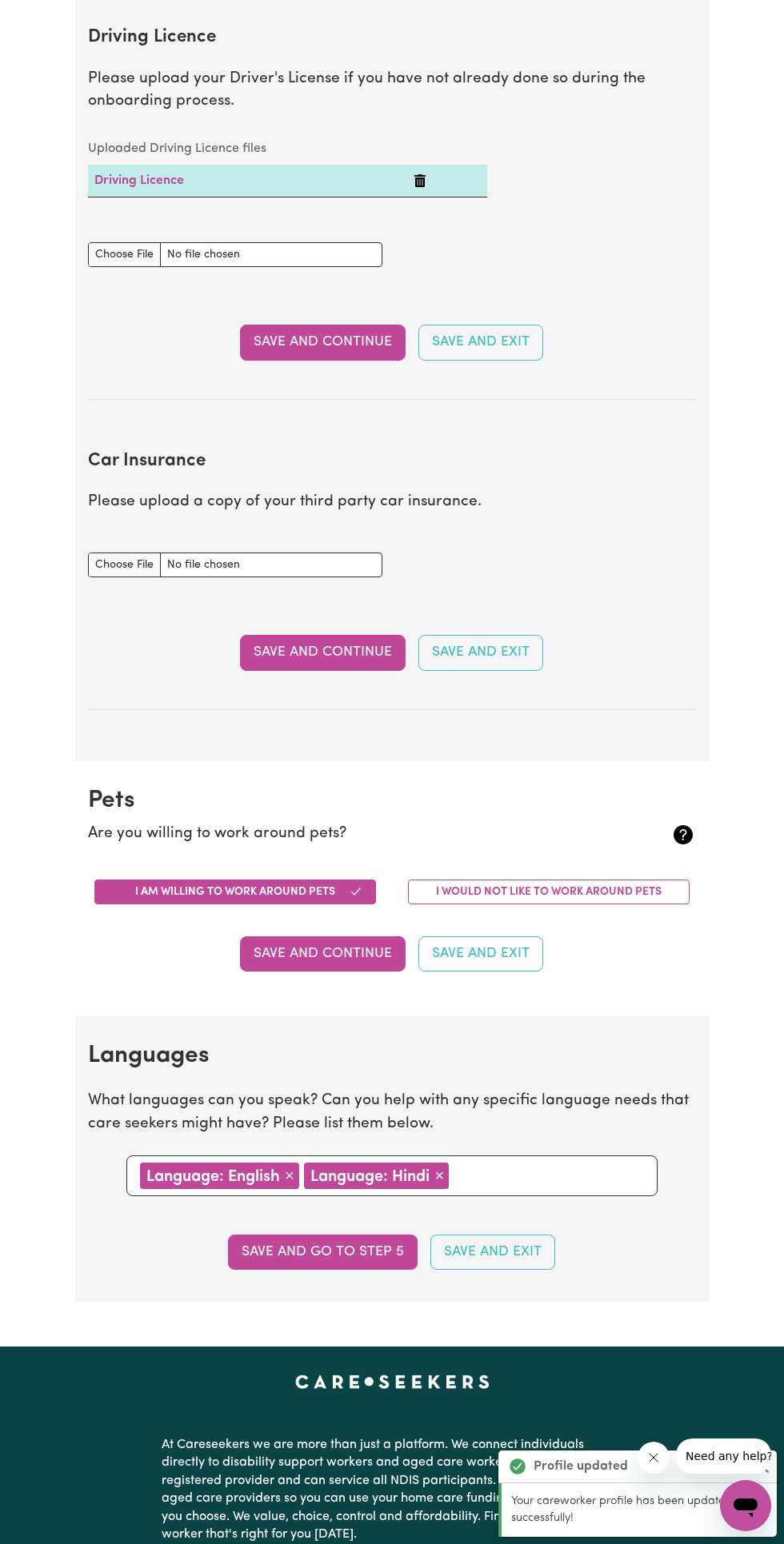
click at [360, 1244] on button "Save and go to step 5" at bounding box center [322, 1252] width 189 height 36
select select "I am providing services by being employed by an organisation"
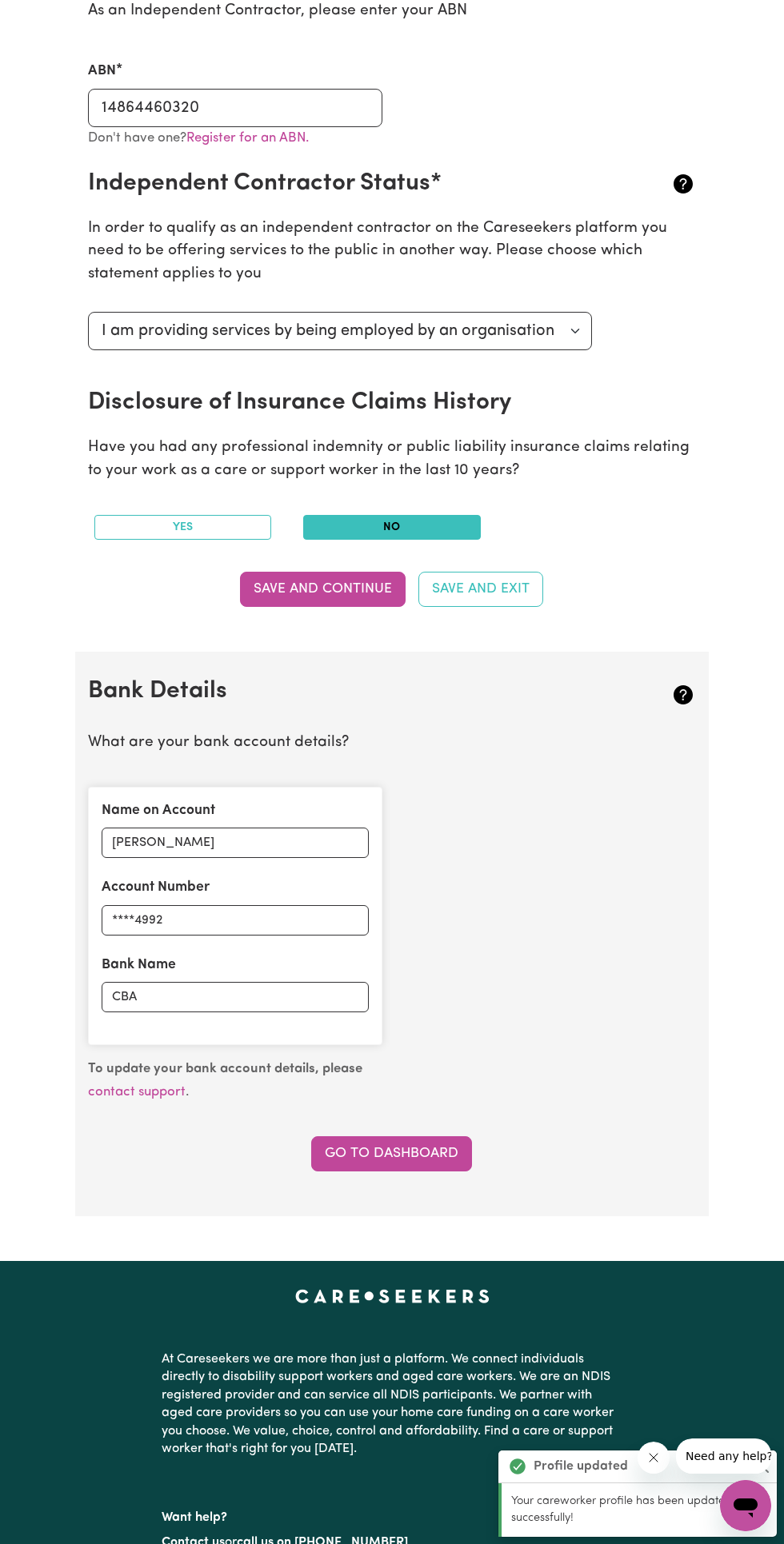
scroll to position [442, 0]
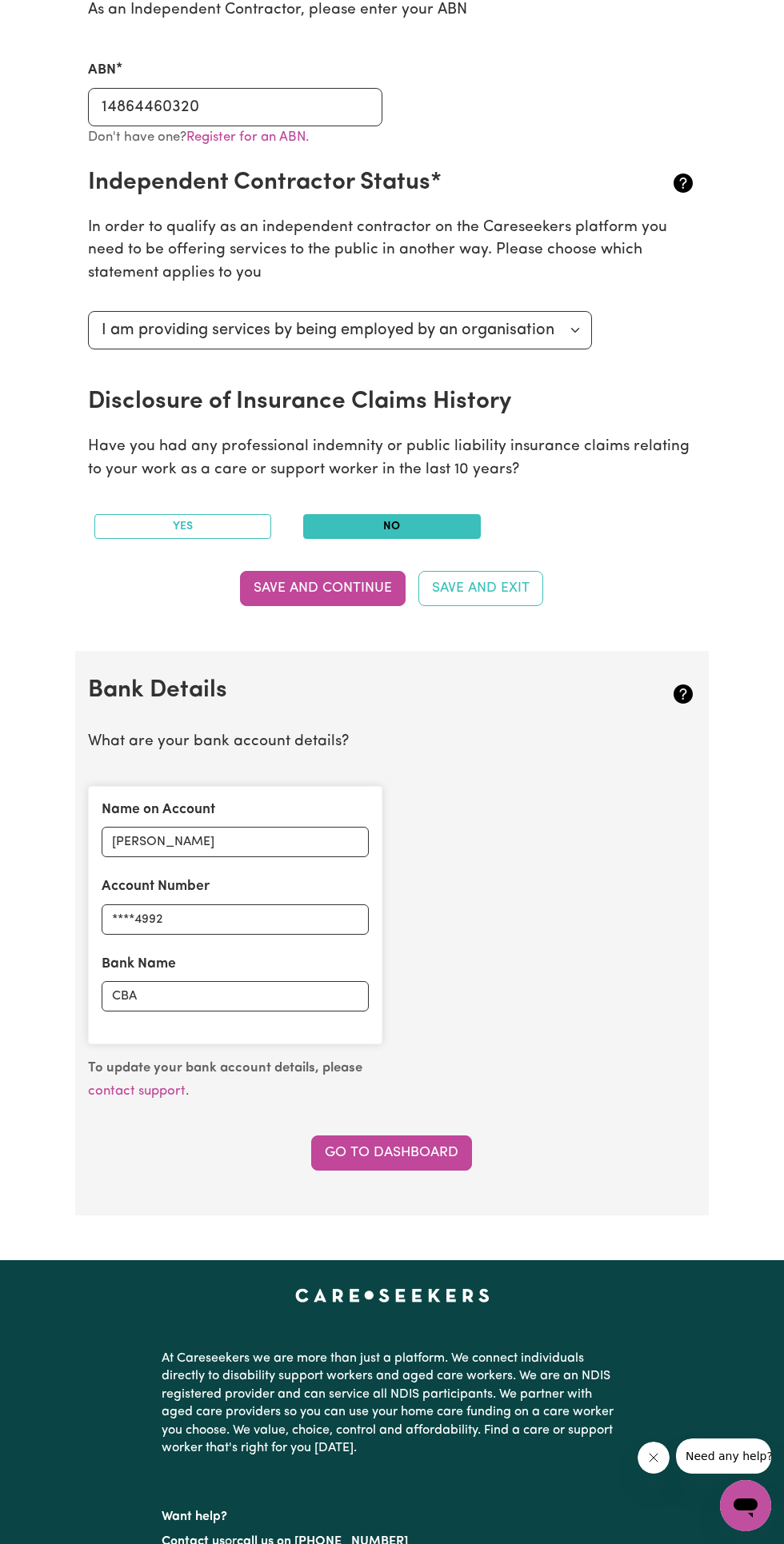
click at [326, 587] on button "Save and Continue" at bounding box center [323, 588] width 165 height 36
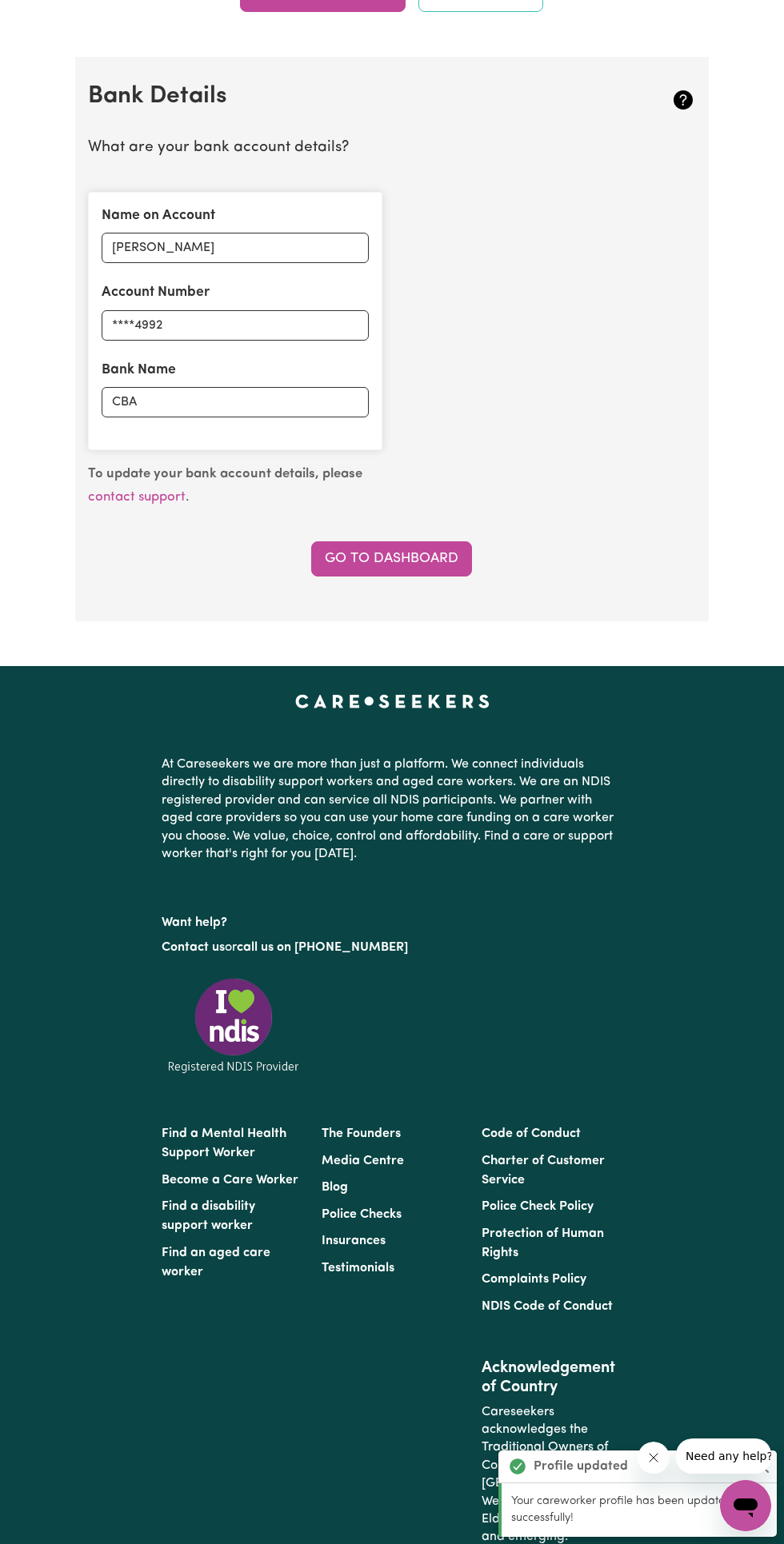
scroll to position [1053, 0]
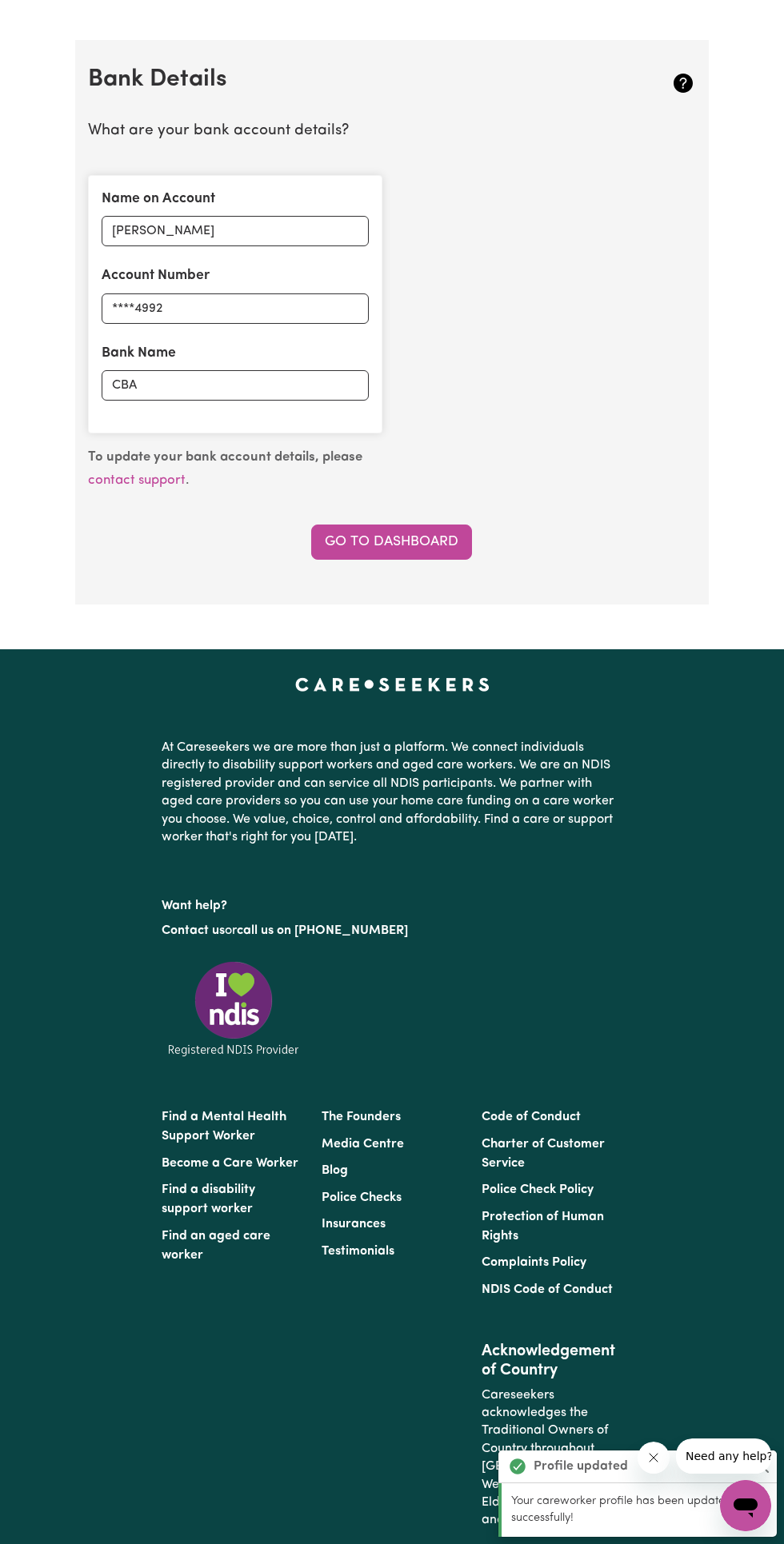
click at [461, 538] on link "Go to Dashboard" at bounding box center [391, 542] width 160 height 36
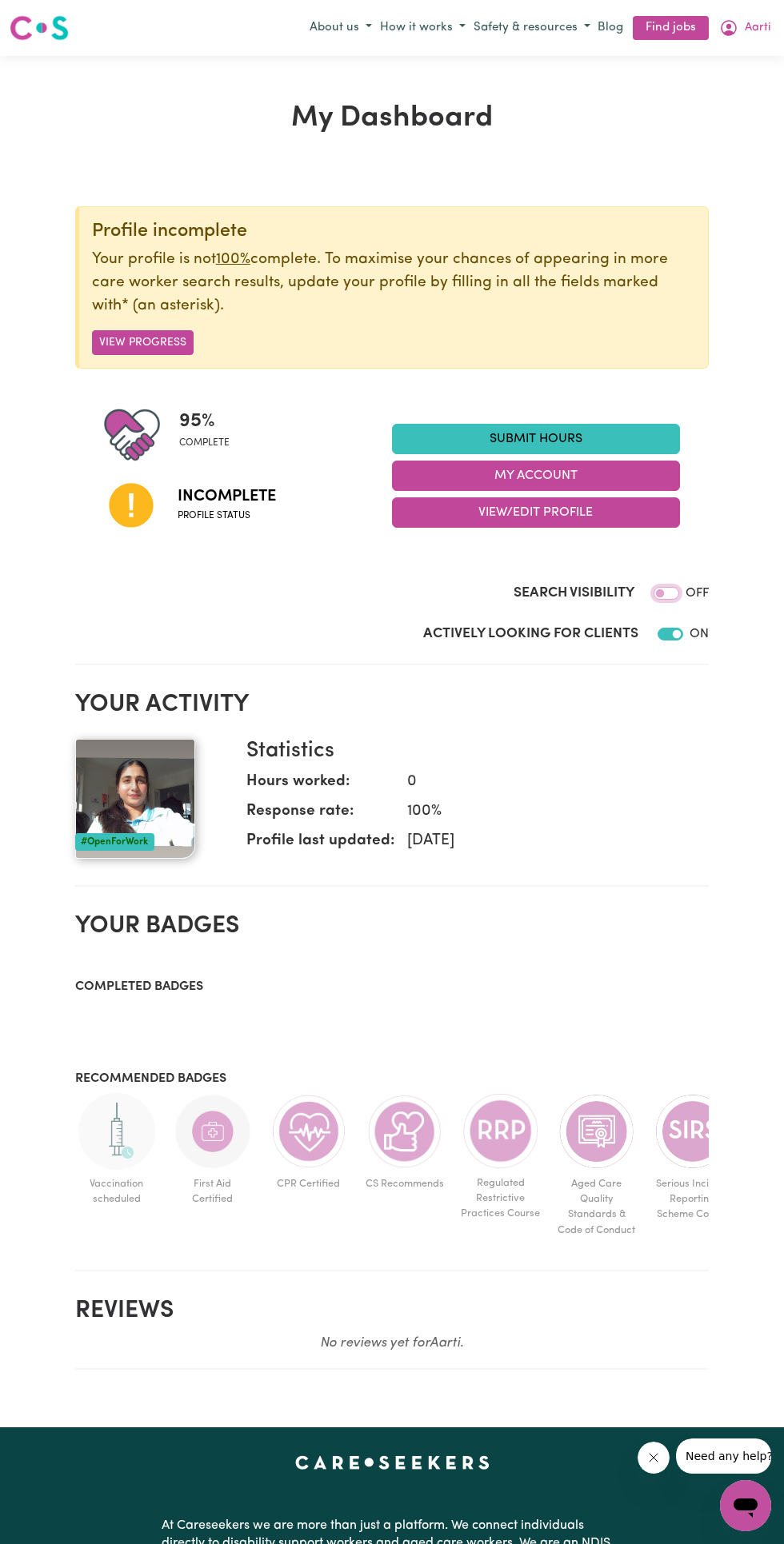
click at [673, 594] on input "Search Visibility" at bounding box center [666, 593] width 26 height 12
checkbox input "true"
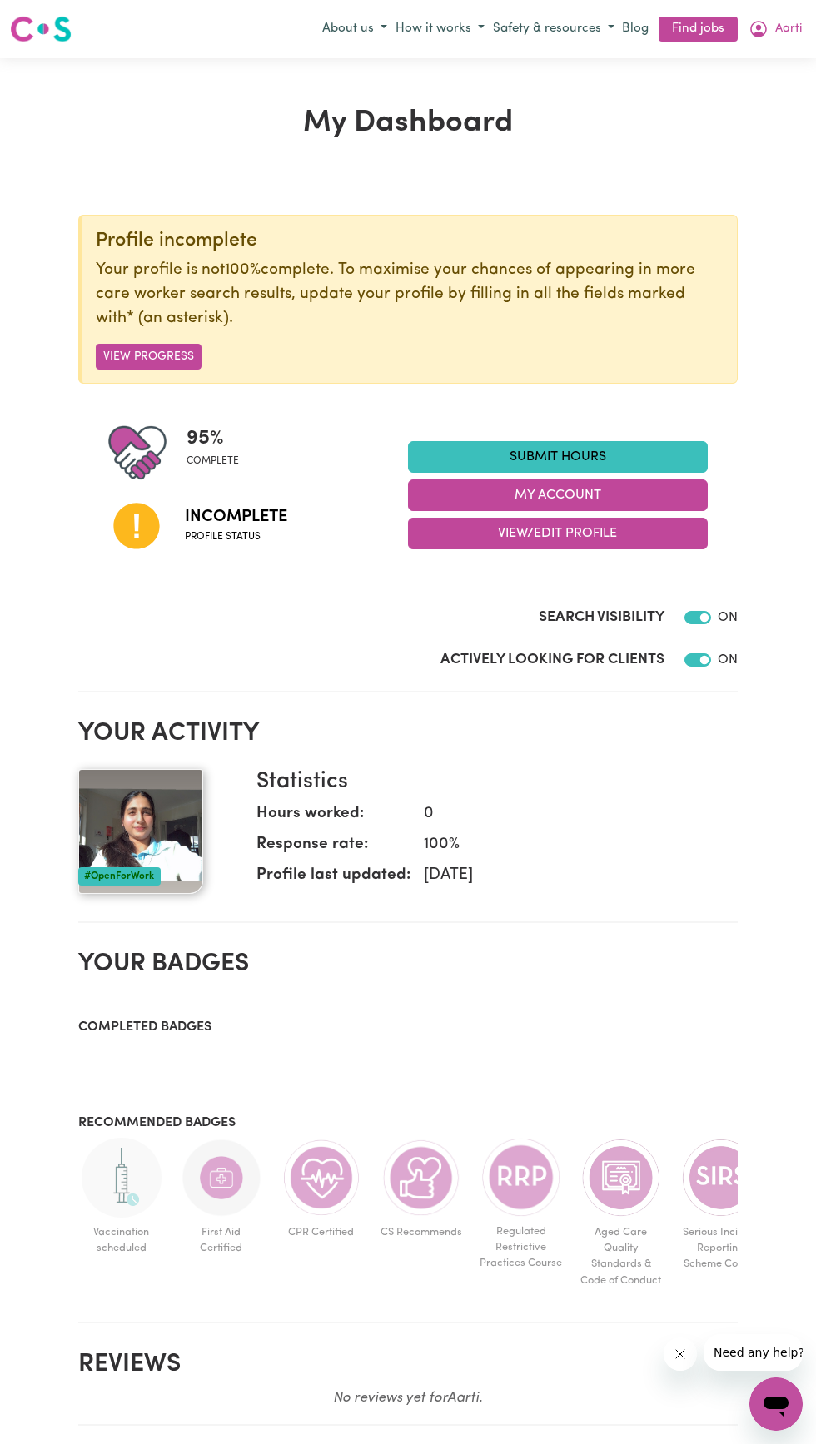
click at [169, 356] on button "View Progress" at bounding box center [149, 357] width 106 height 26
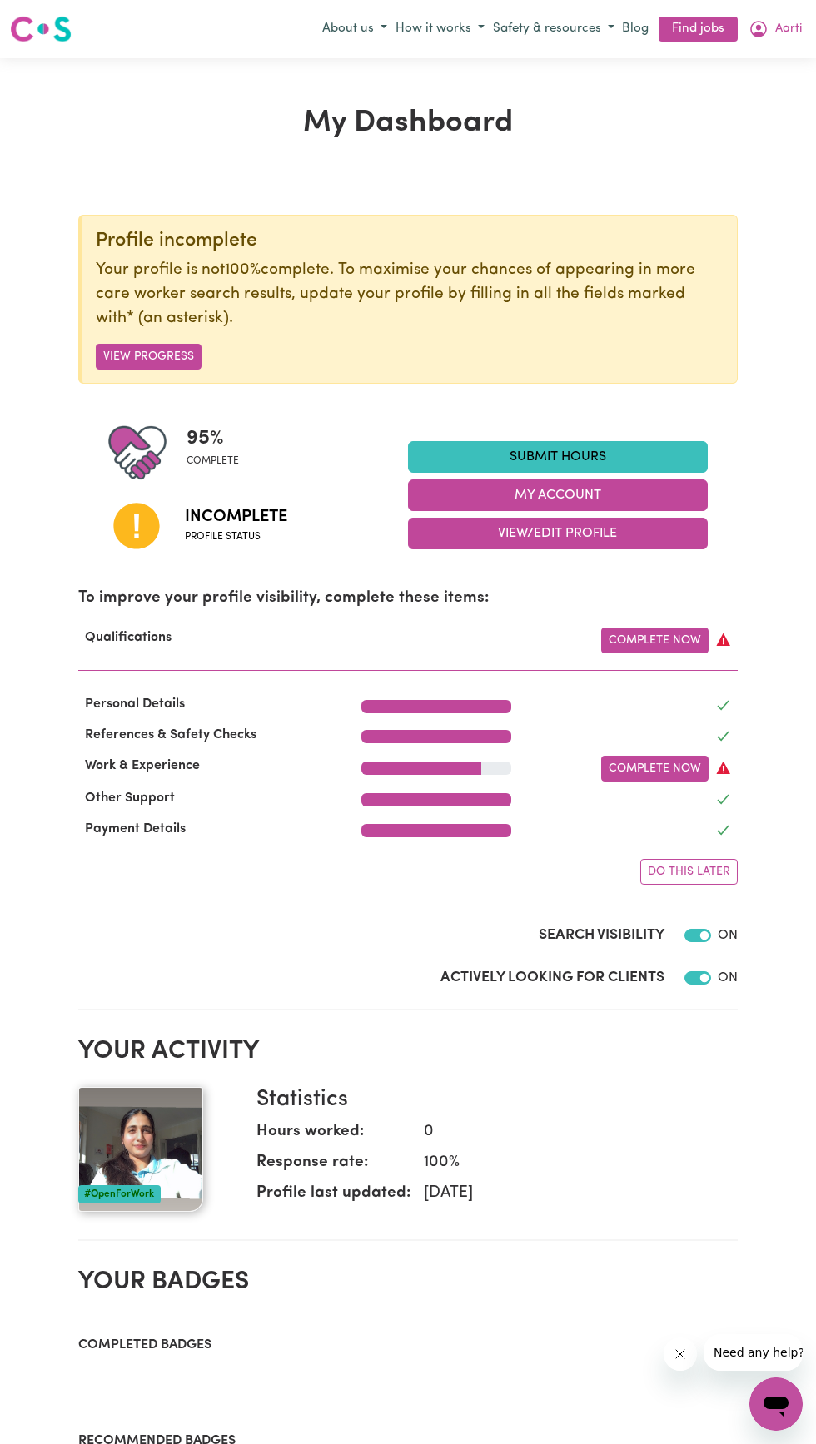
click at [668, 767] on link "Complete Now" at bounding box center [654, 769] width 107 height 26
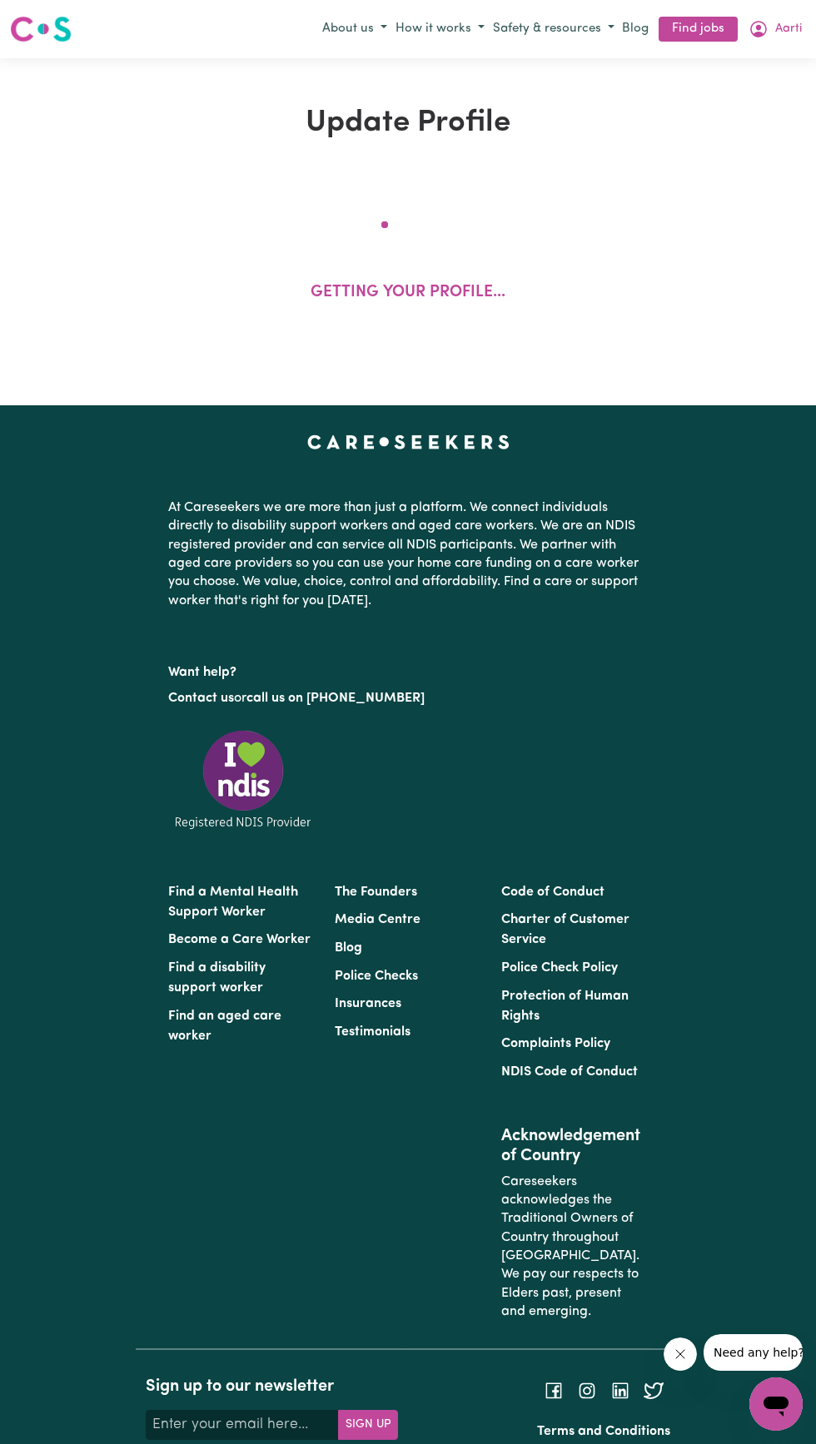
select select "2024"
select select "Certificate III (Individual Support)"
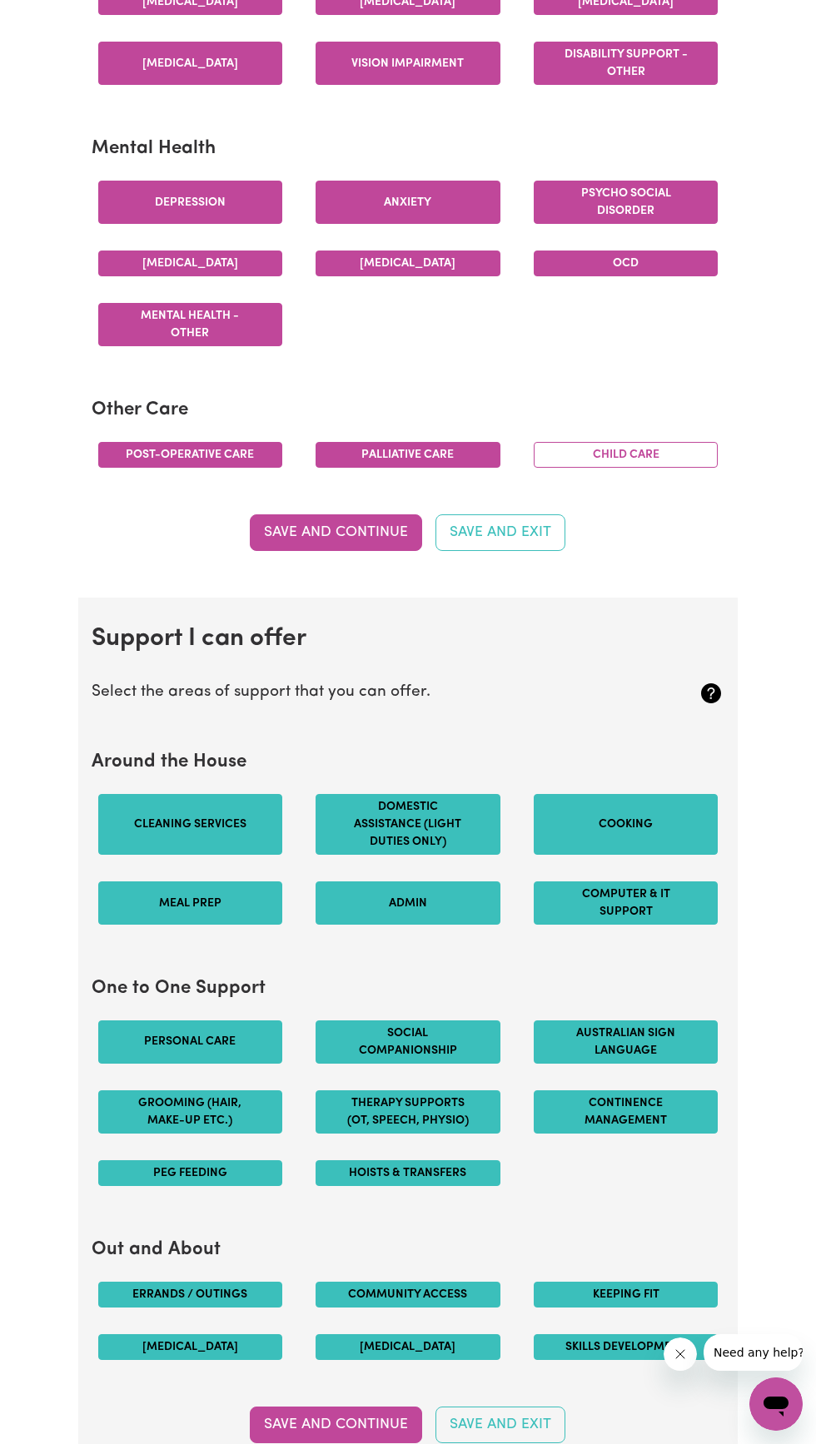
scroll to position [920, 0]
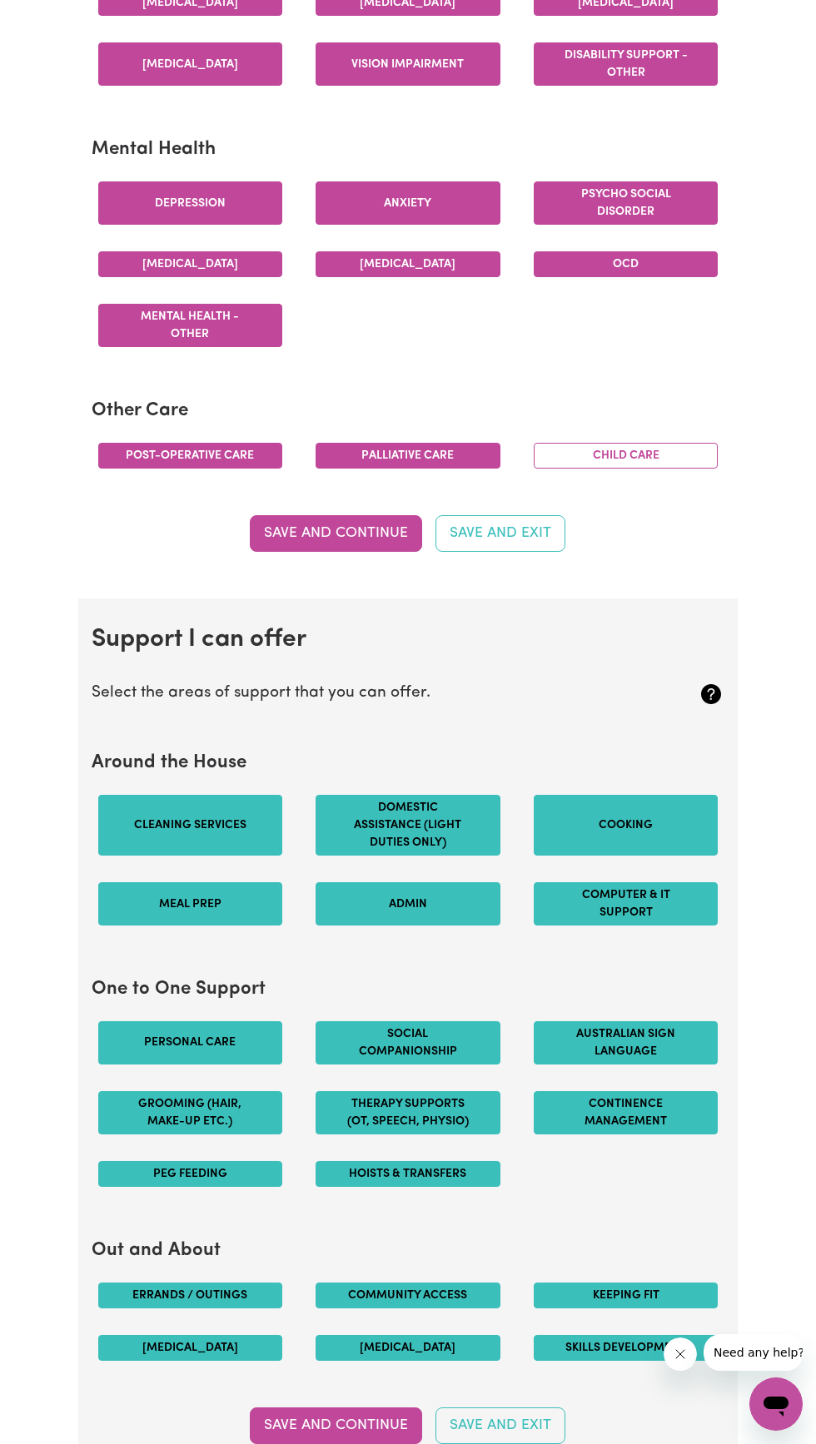
click at [345, 542] on button "Save and Continue" at bounding box center [336, 533] width 172 height 37
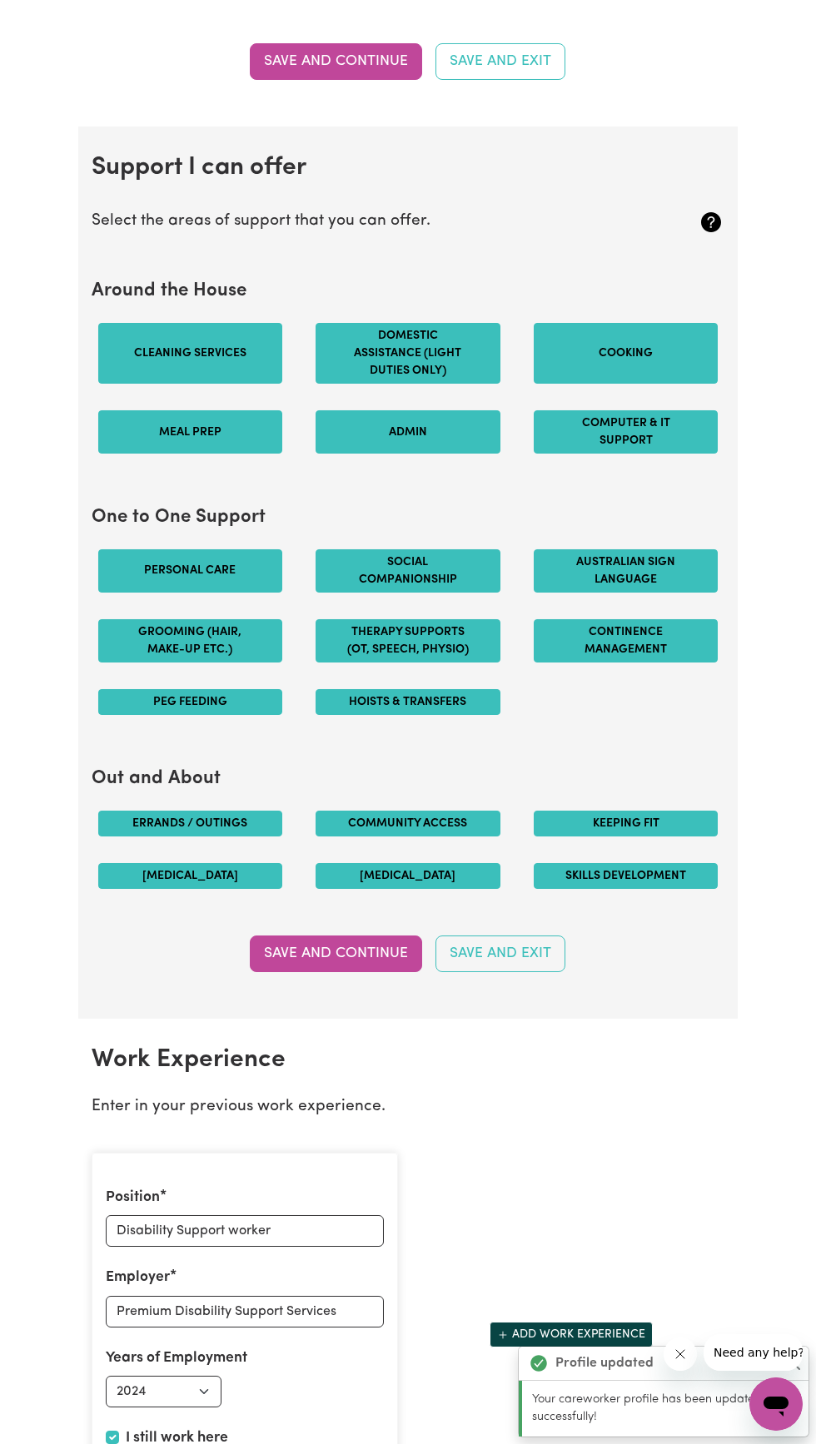
scroll to position [1531, 0]
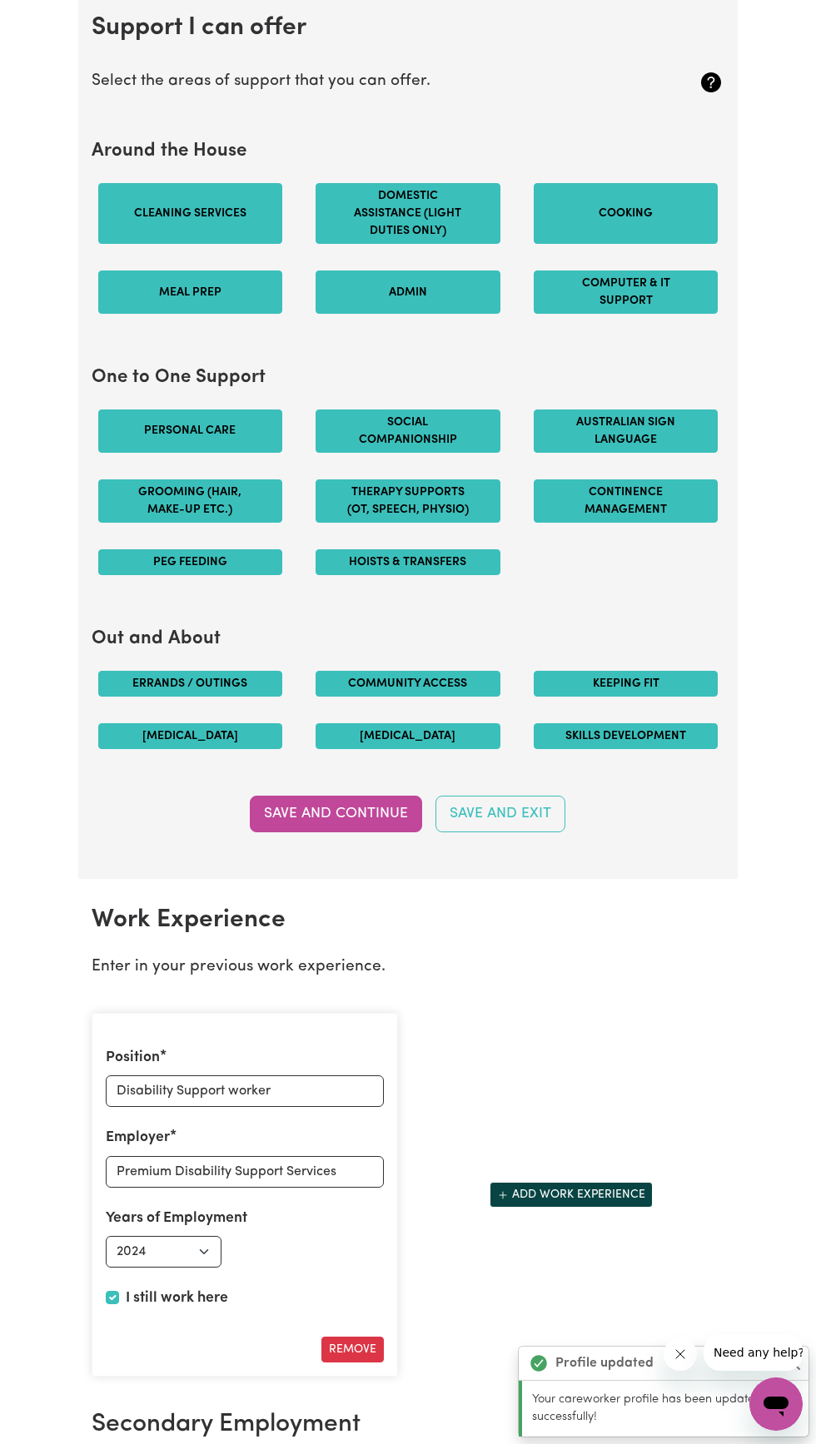
click at [301, 832] on button "Save and Continue" at bounding box center [336, 814] width 172 height 37
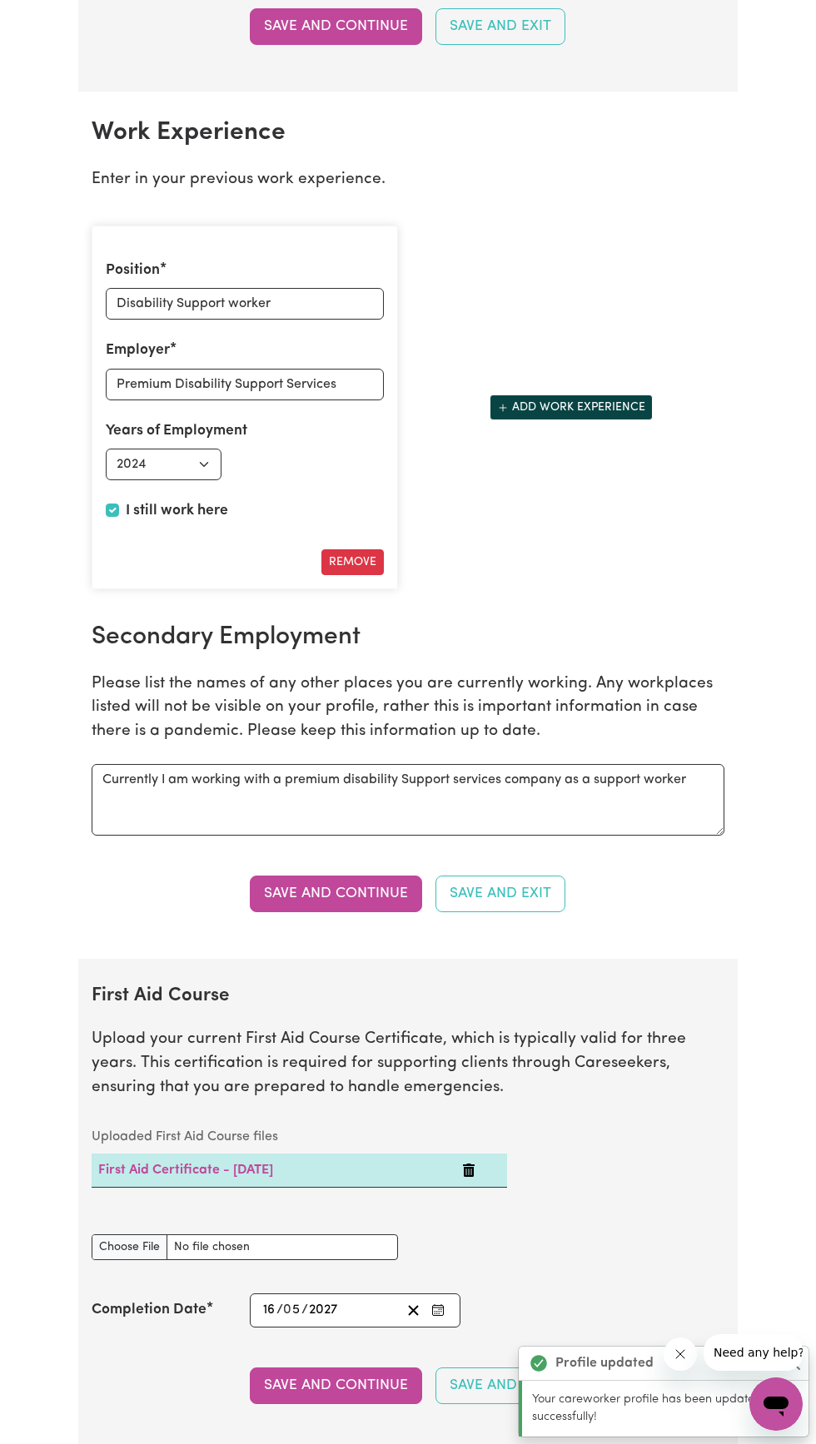
scroll to position [2422, 0]
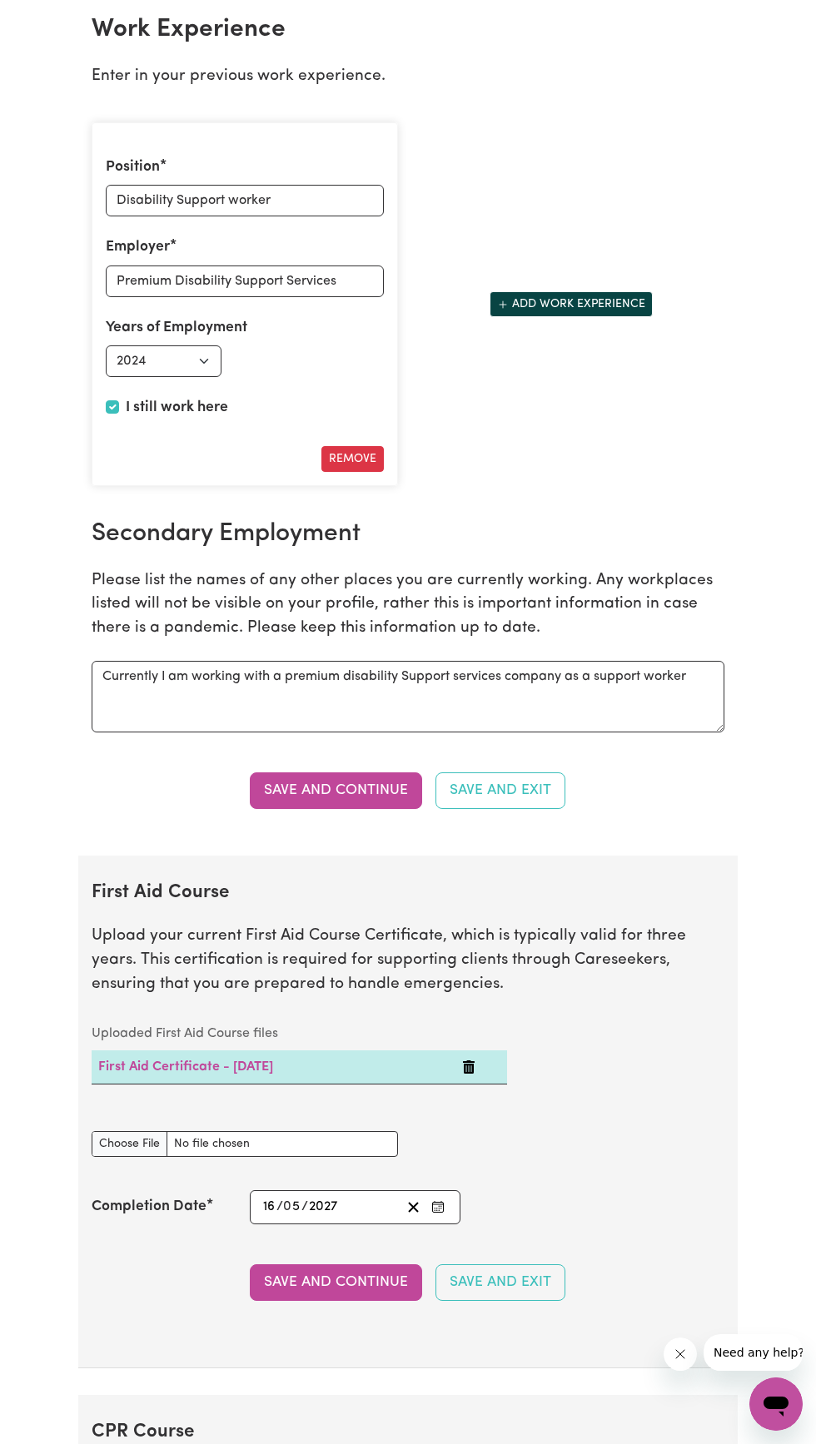
click at [333, 799] on button "Save and Continue" at bounding box center [336, 790] width 172 height 37
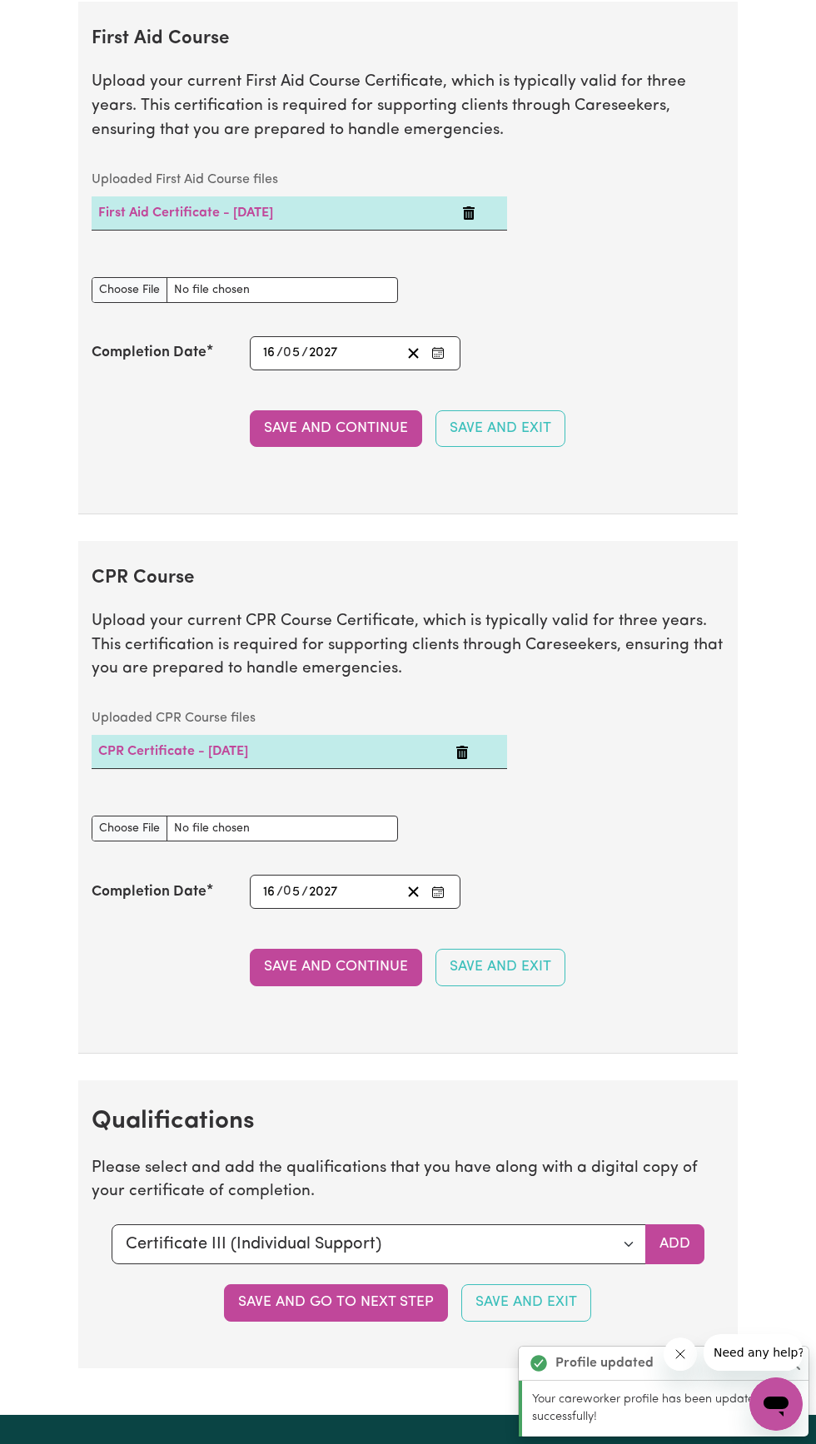
scroll to position [3287, 0]
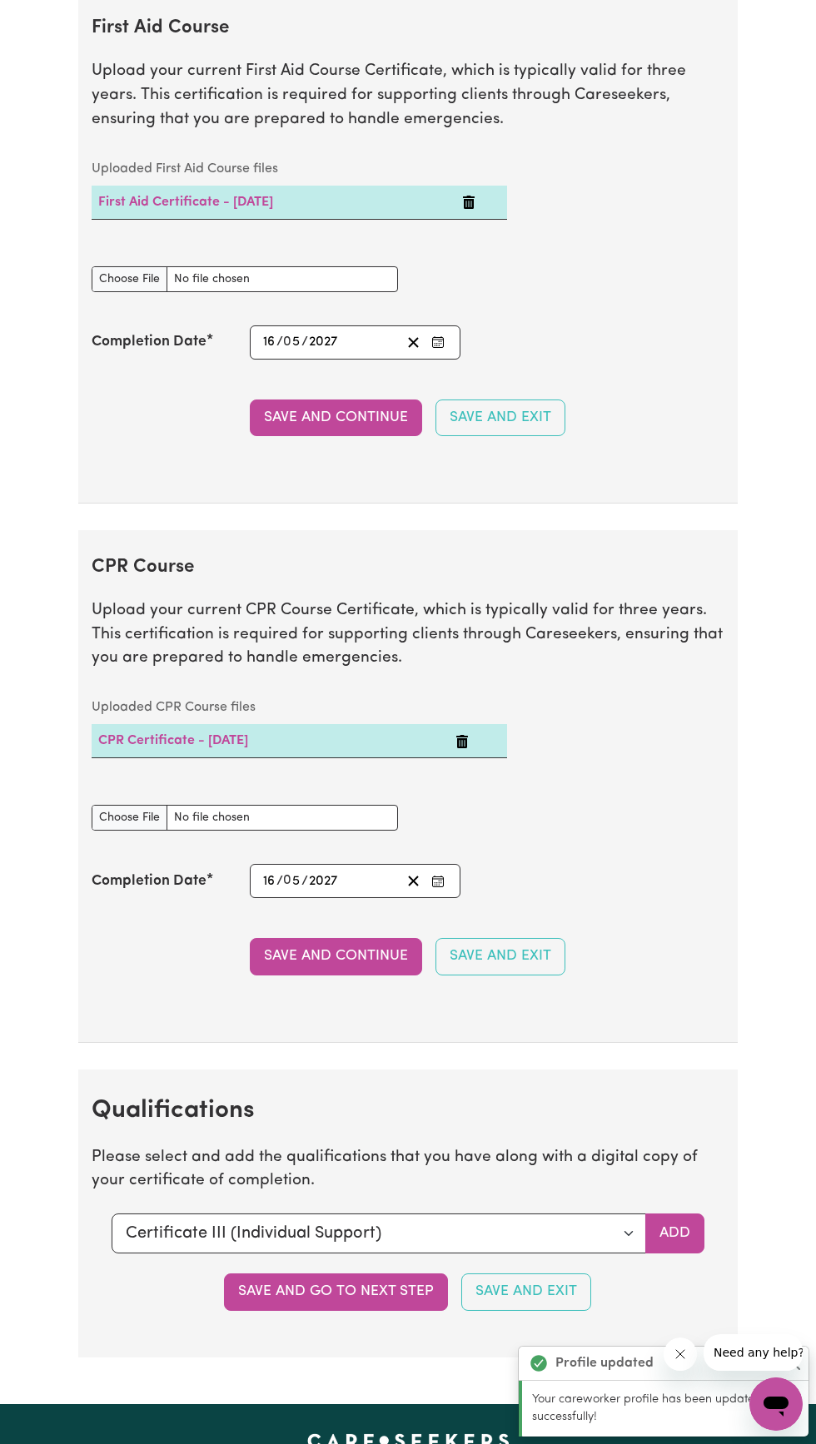
click at [322, 433] on button "Save and Continue" at bounding box center [336, 417] width 172 height 37
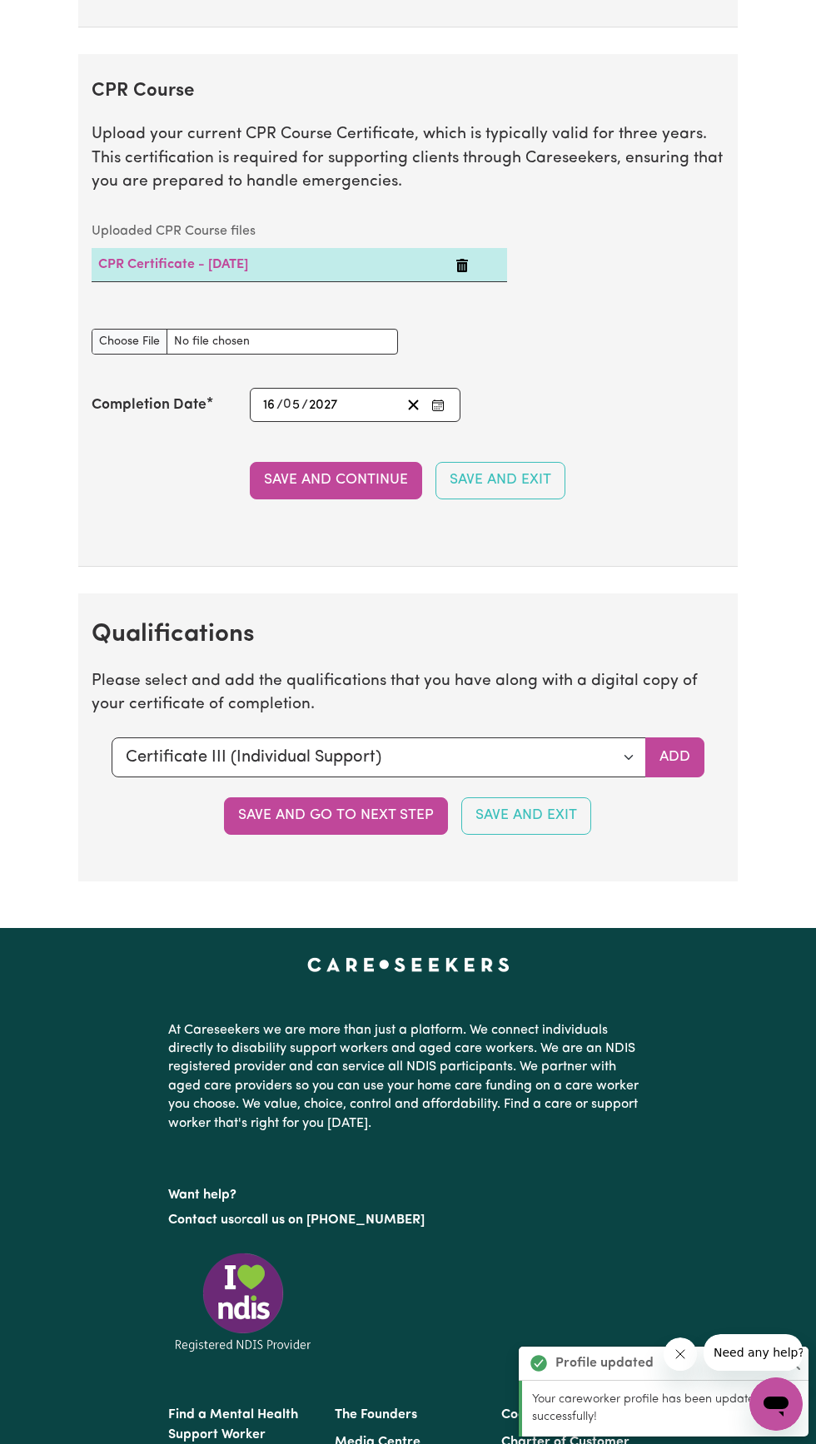
scroll to position [3824, 0]
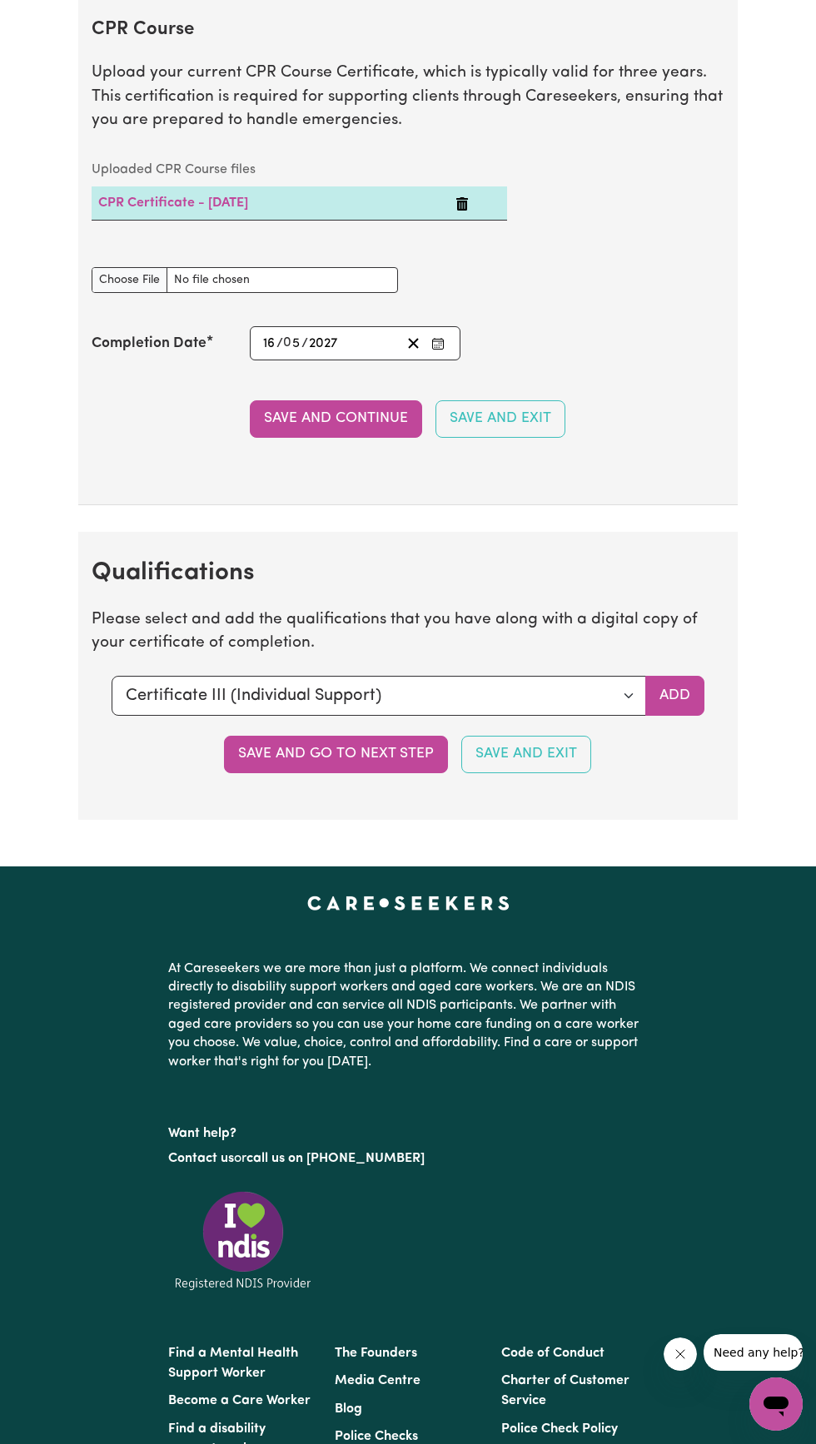
click at [349, 431] on button "Save and Continue" at bounding box center [336, 418] width 172 height 37
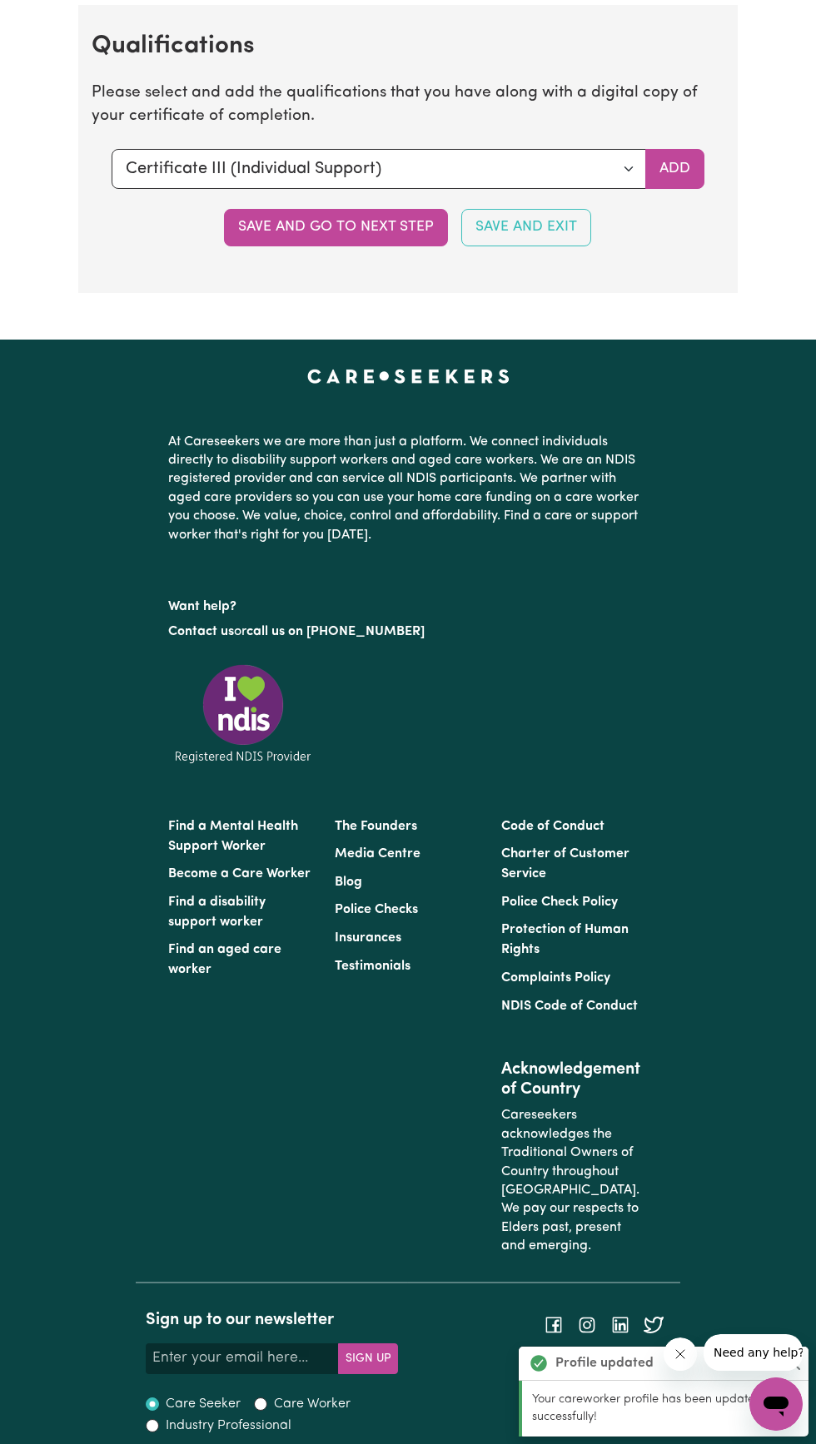
click at [361, 238] on button "Save and go to next step" at bounding box center [336, 227] width 224 height 37
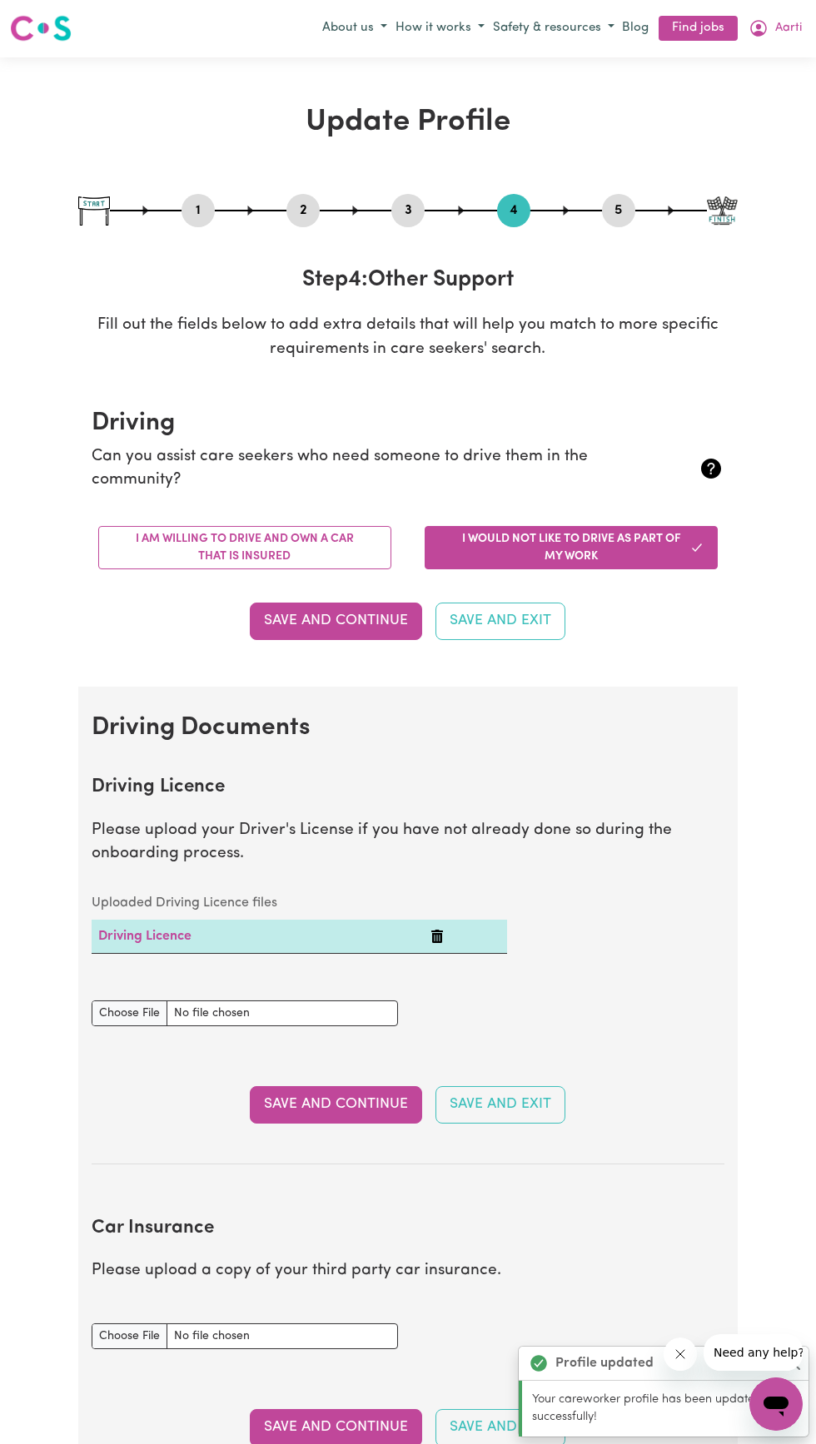
scroll to position [0, 0]
click at [296, 541] on button "I am willing to drive and own a car that is insured" at bounding box center [244, 548] width 293 height 43
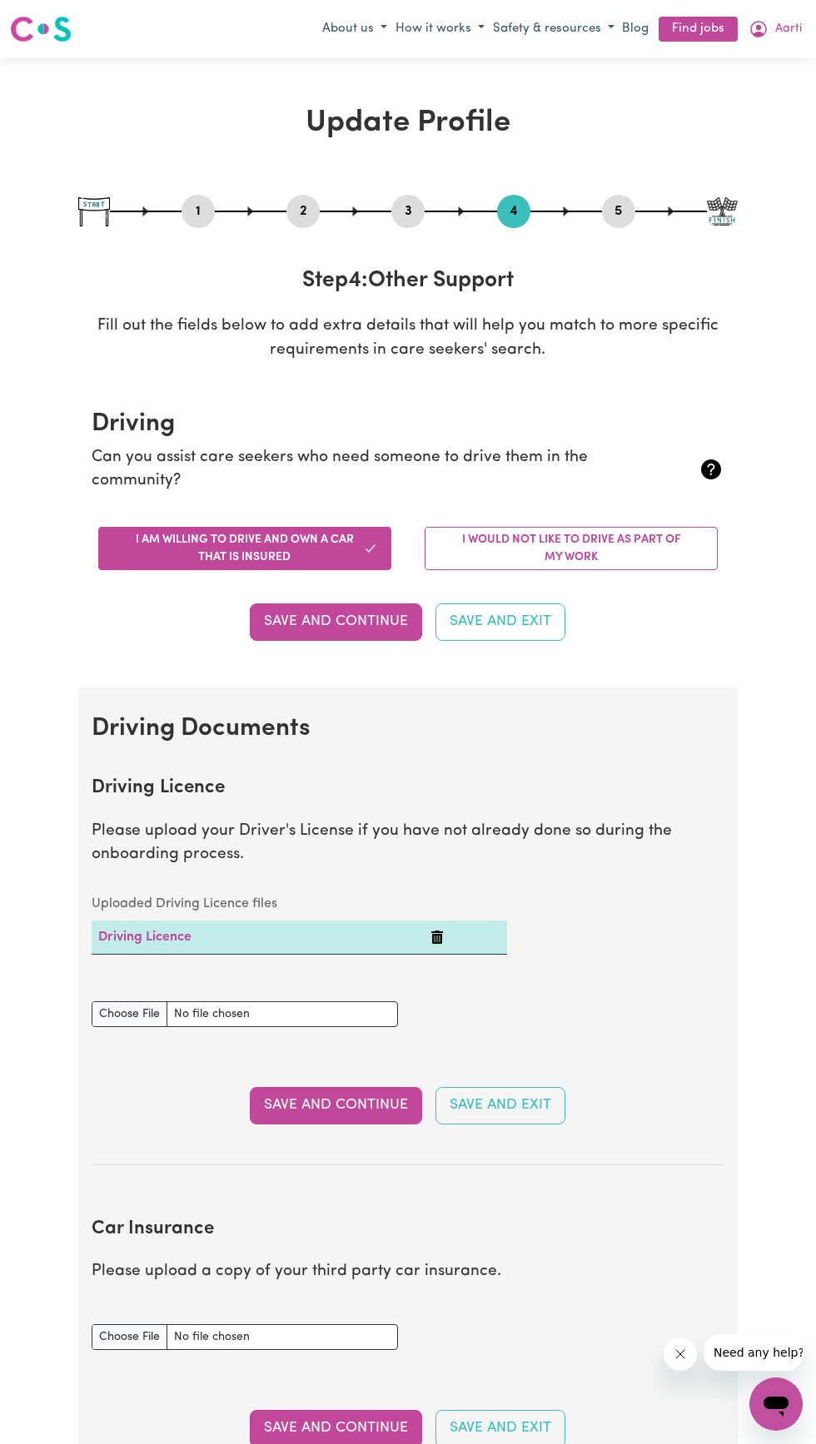
click at [642, 539] on button "I would not like to drive as part of my work" at bounding box center [570, 548] width 293 height 43
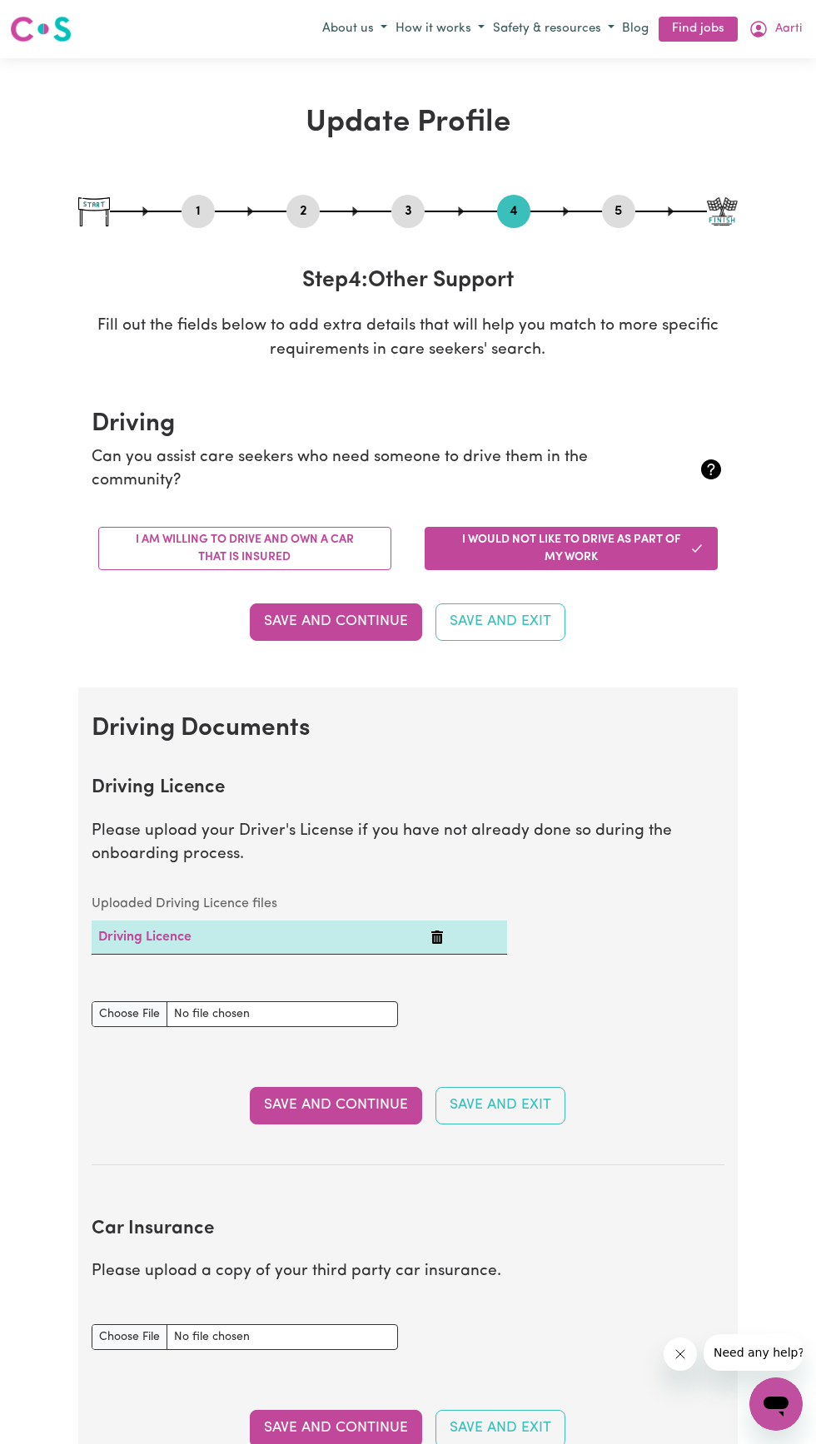
click at [708, 469] on icon at bounding box center [711, 469] width 20 height 20
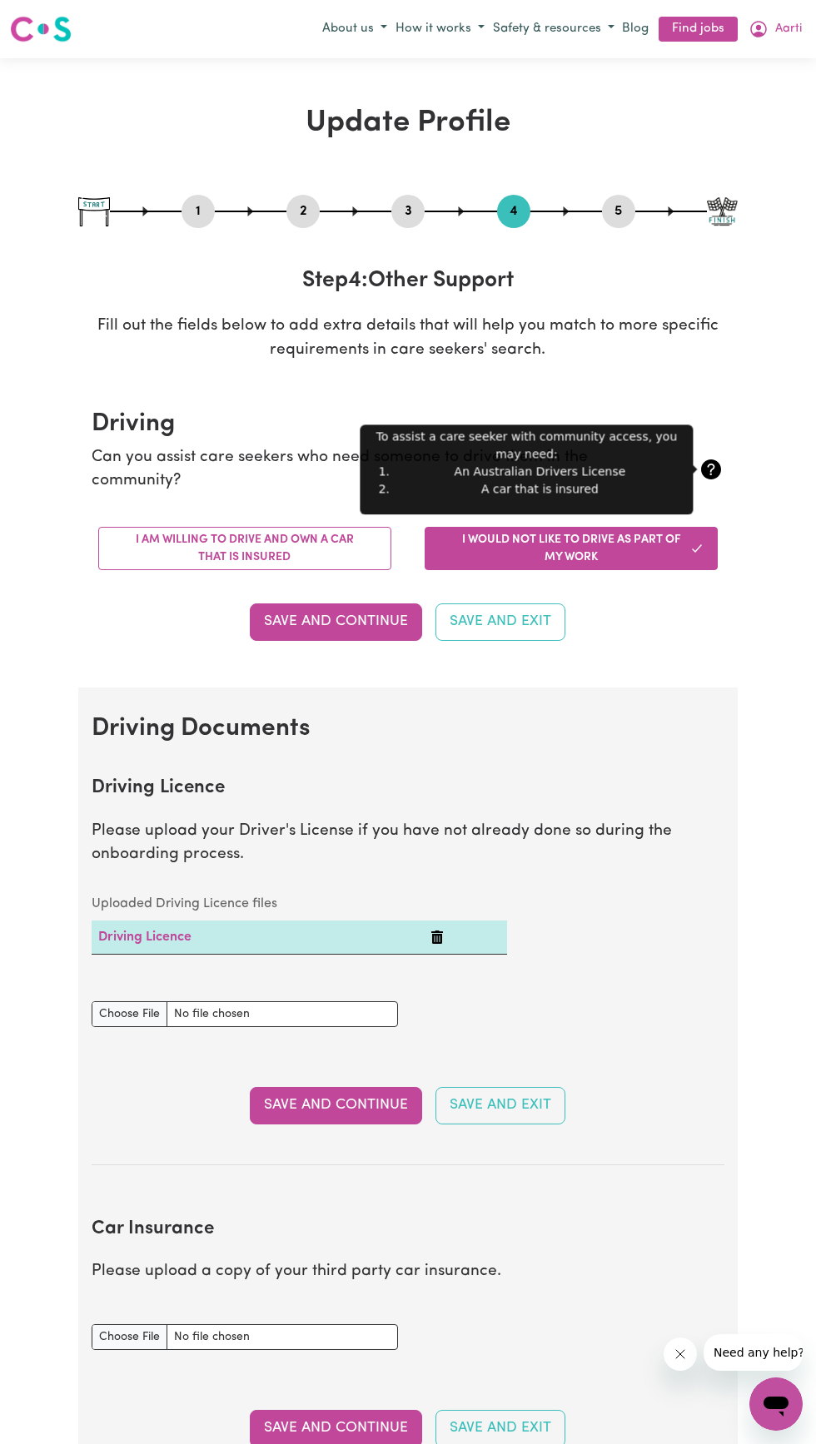
click at [720, 751] on section "Driving Licence Please upload your Driver's License if you have not already don…" at bounding box center [408, 958] width 633 height 414
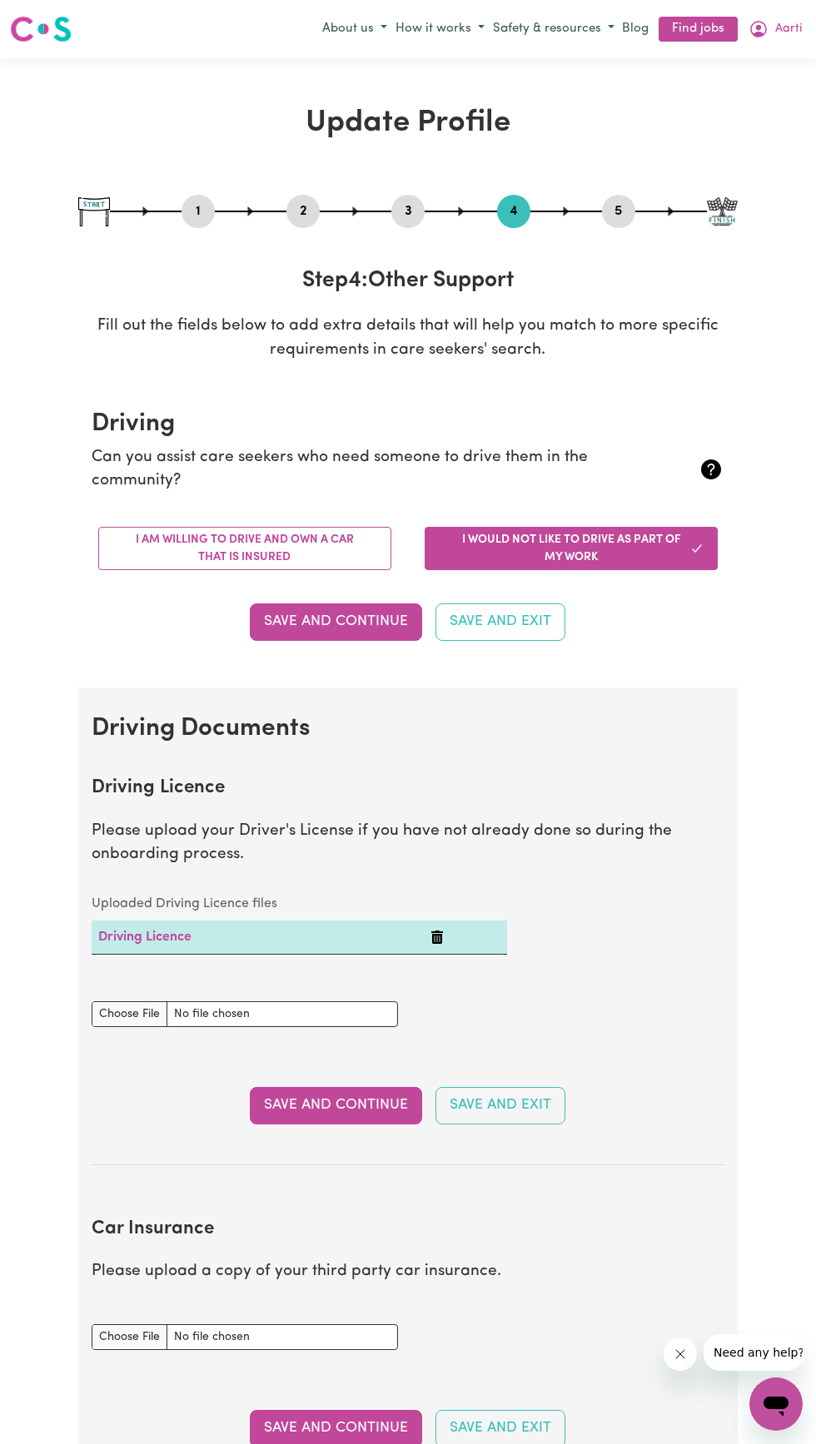
click at [369, 627] on button "Save and Continue" at bounding box center [336, 621] width 172 height 37
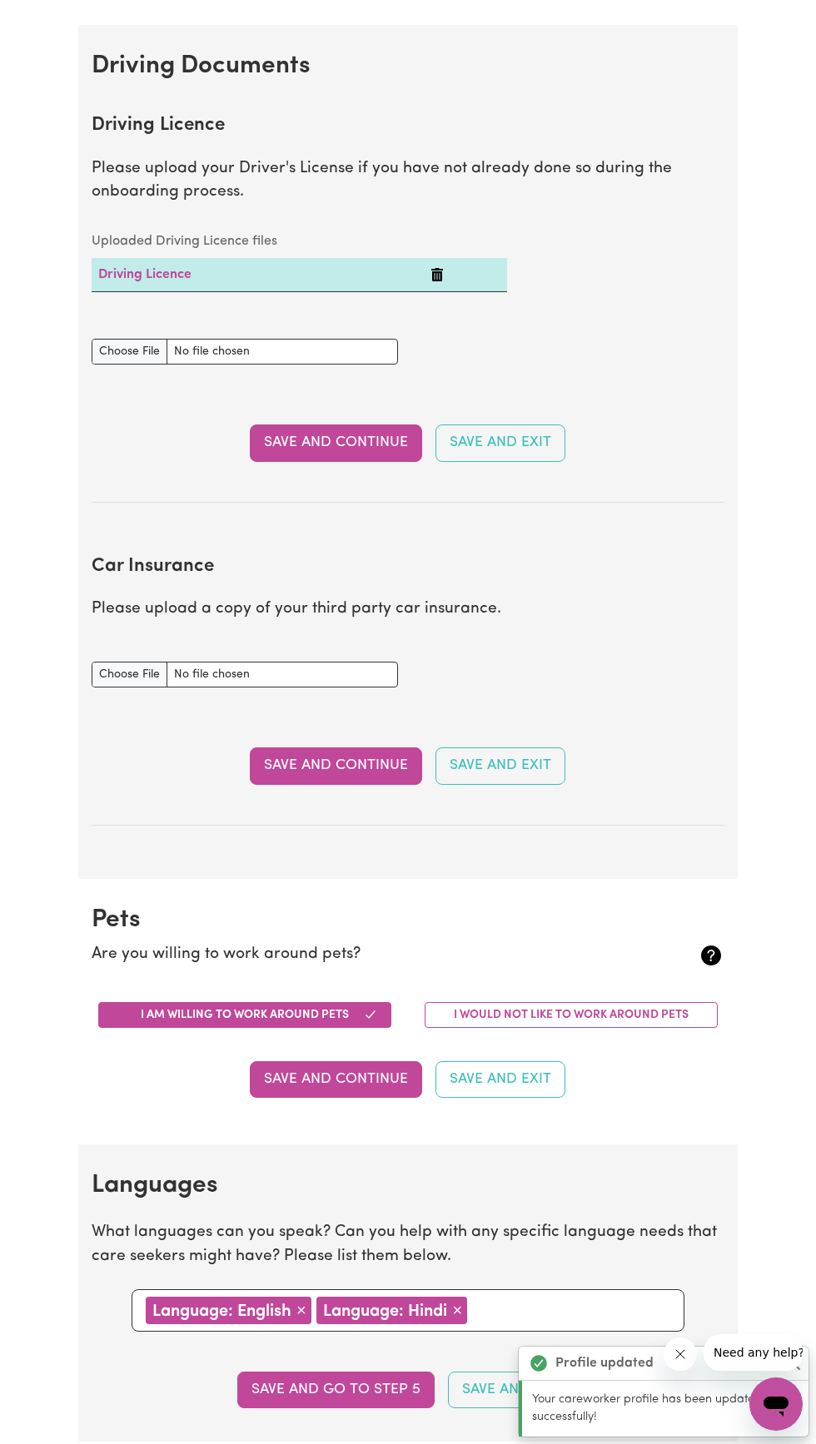
scroll to position [749, 0]
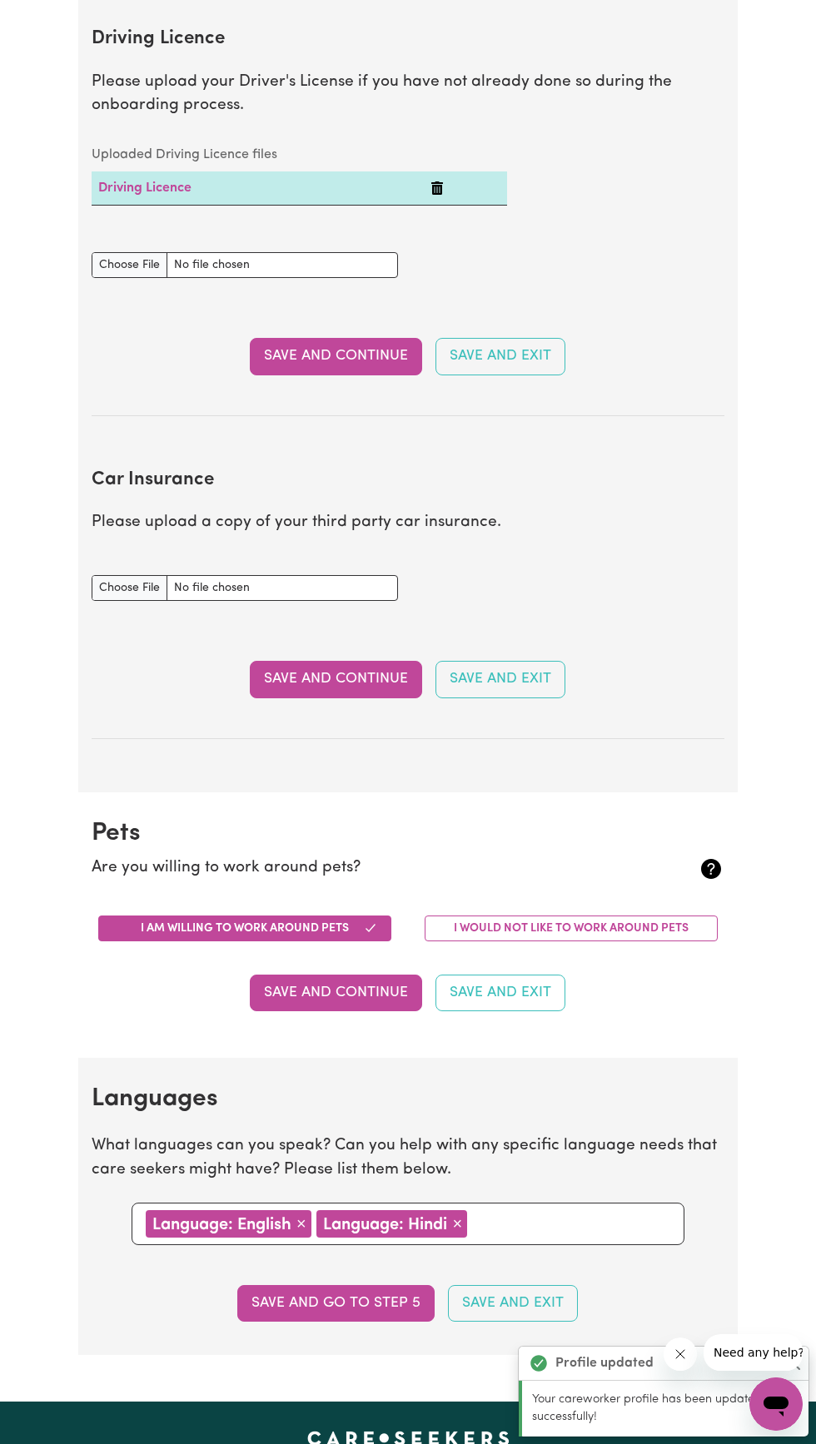
click at [384, 679] on button "Save and Continue" at bounding box center [336, 679] width 172 height 37
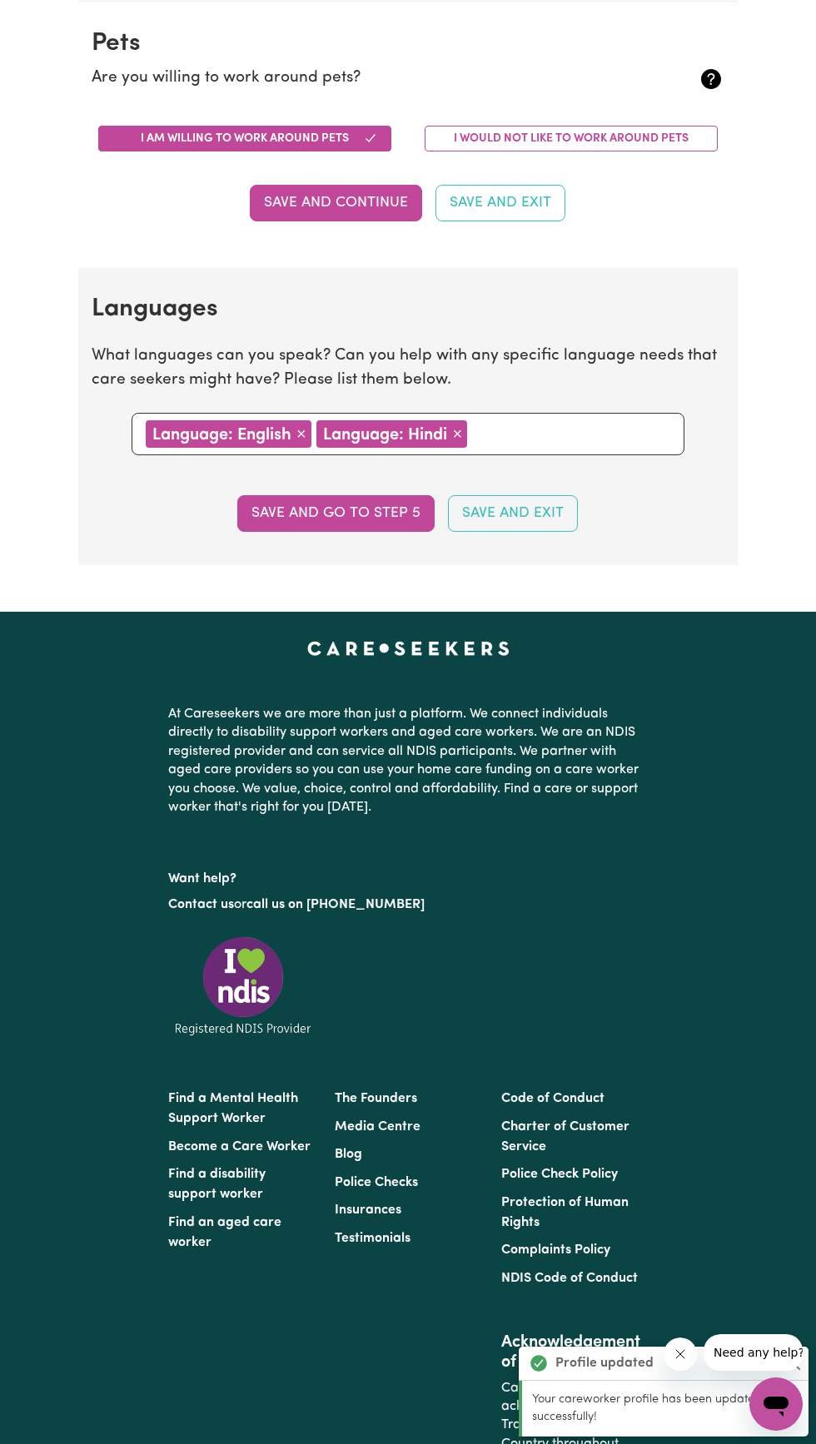
click at [370, 509] on button "Save and go to step 5" at bounding box center [335, 513] width 197 height 37
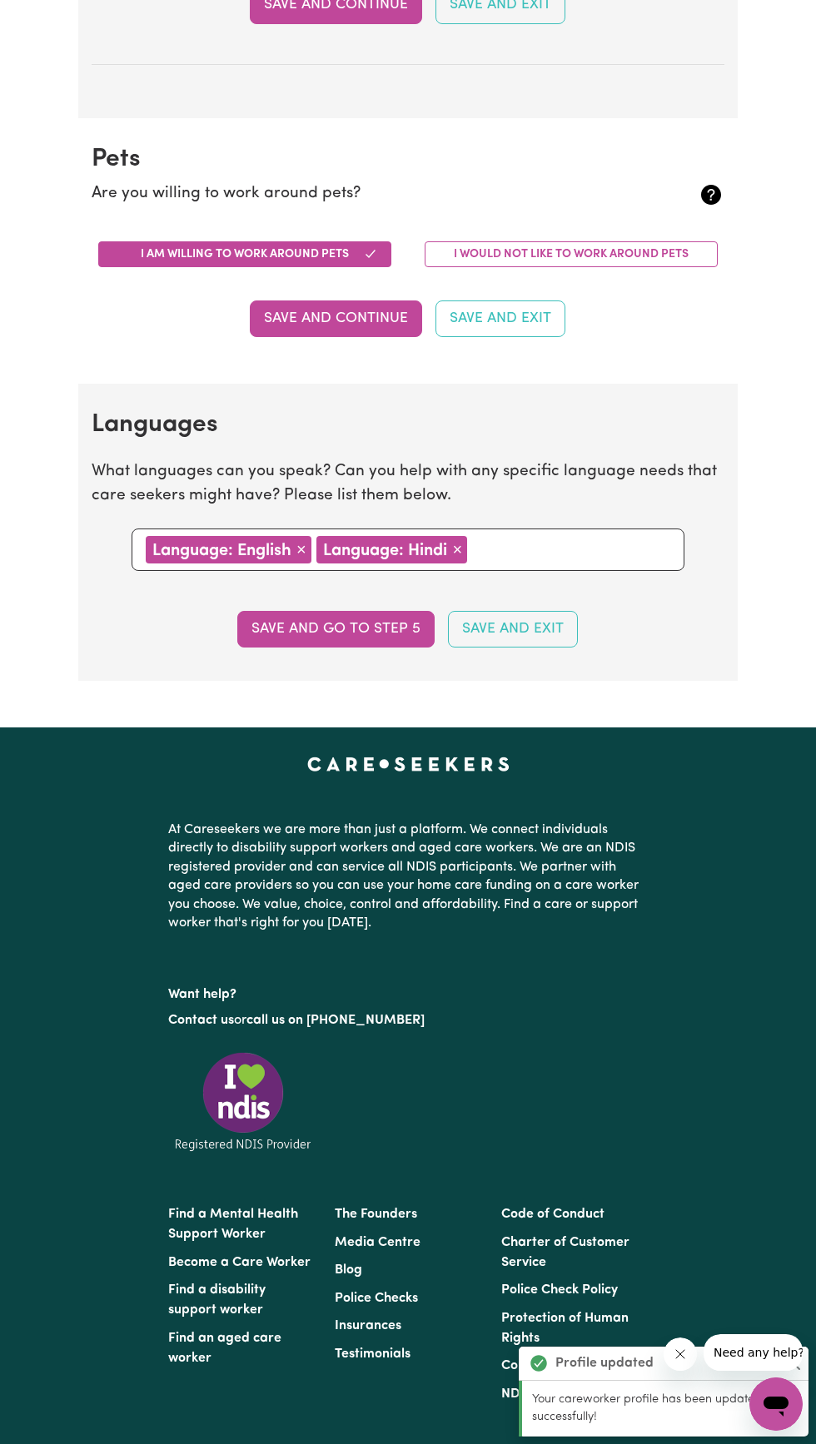
select select "I am providing services by being employed by an organisation"
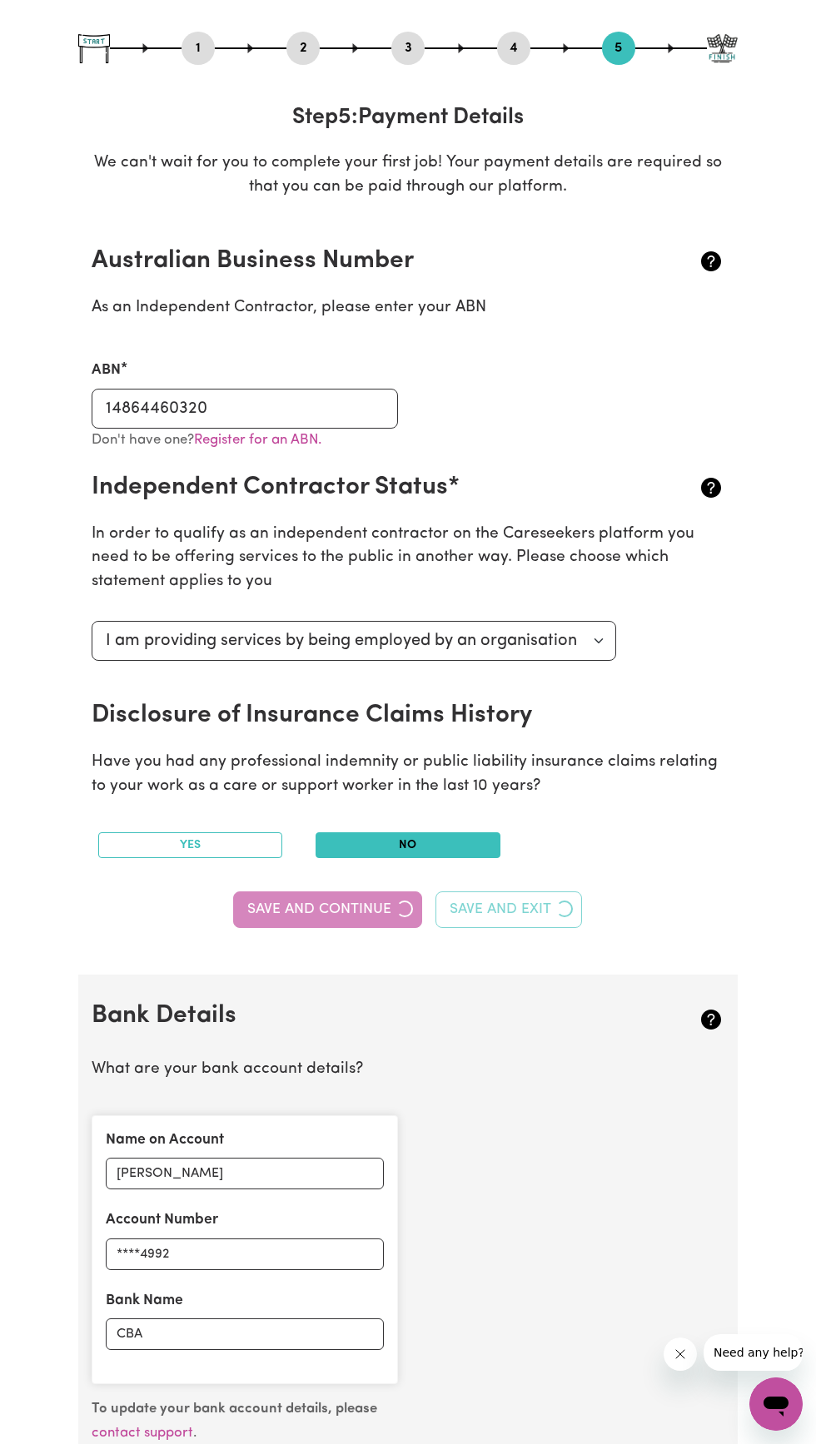
scroll to position [0, 0]
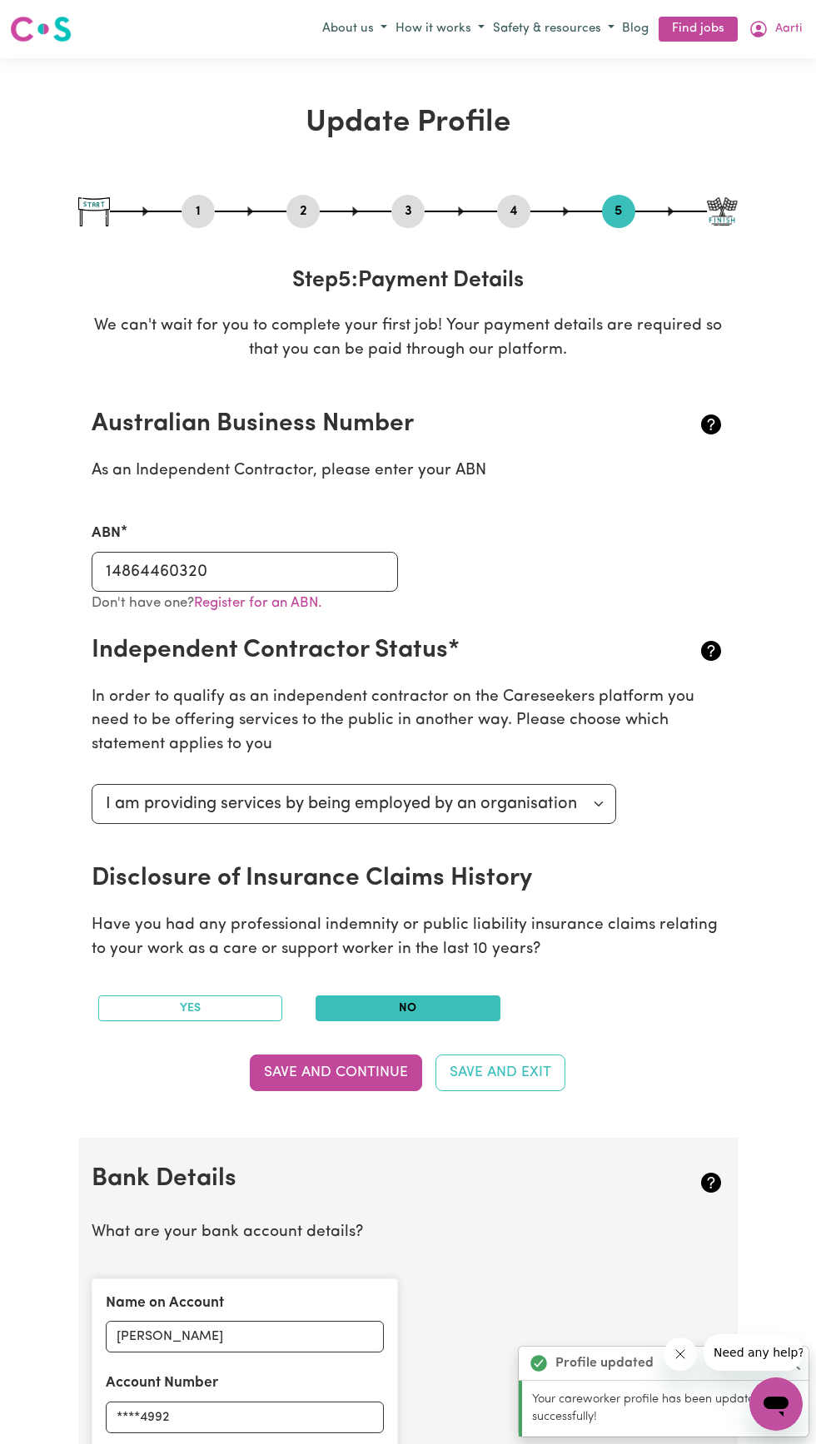
click at [349, 1066] on button "Save and Continue" at bounding box center [336, 1072] width 172 height 37
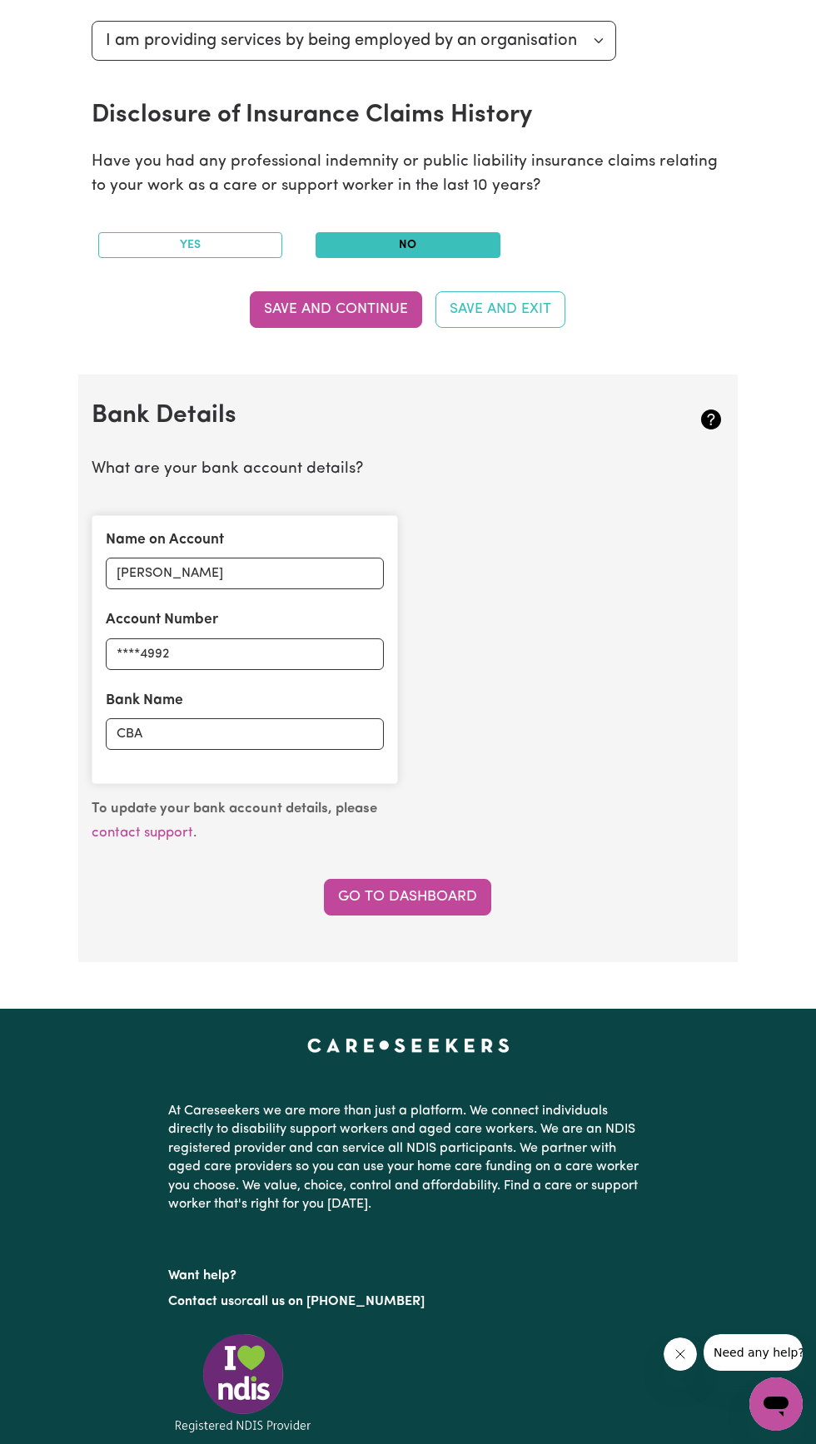
scroll to position [744, 0]
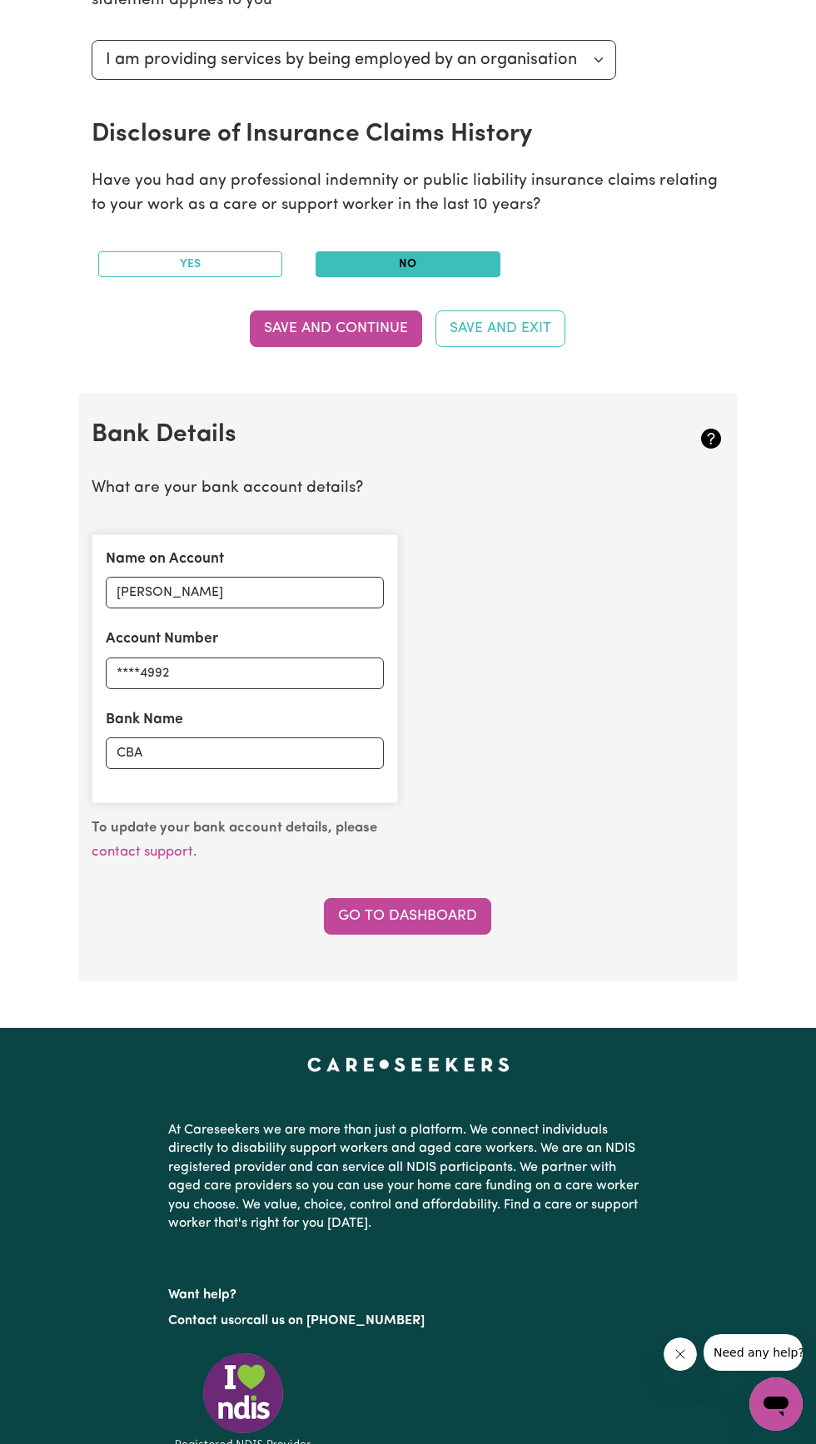
click at [448, 930] on link "Go to Dashboard" at bounding box center [407, 916] width 167 height 37
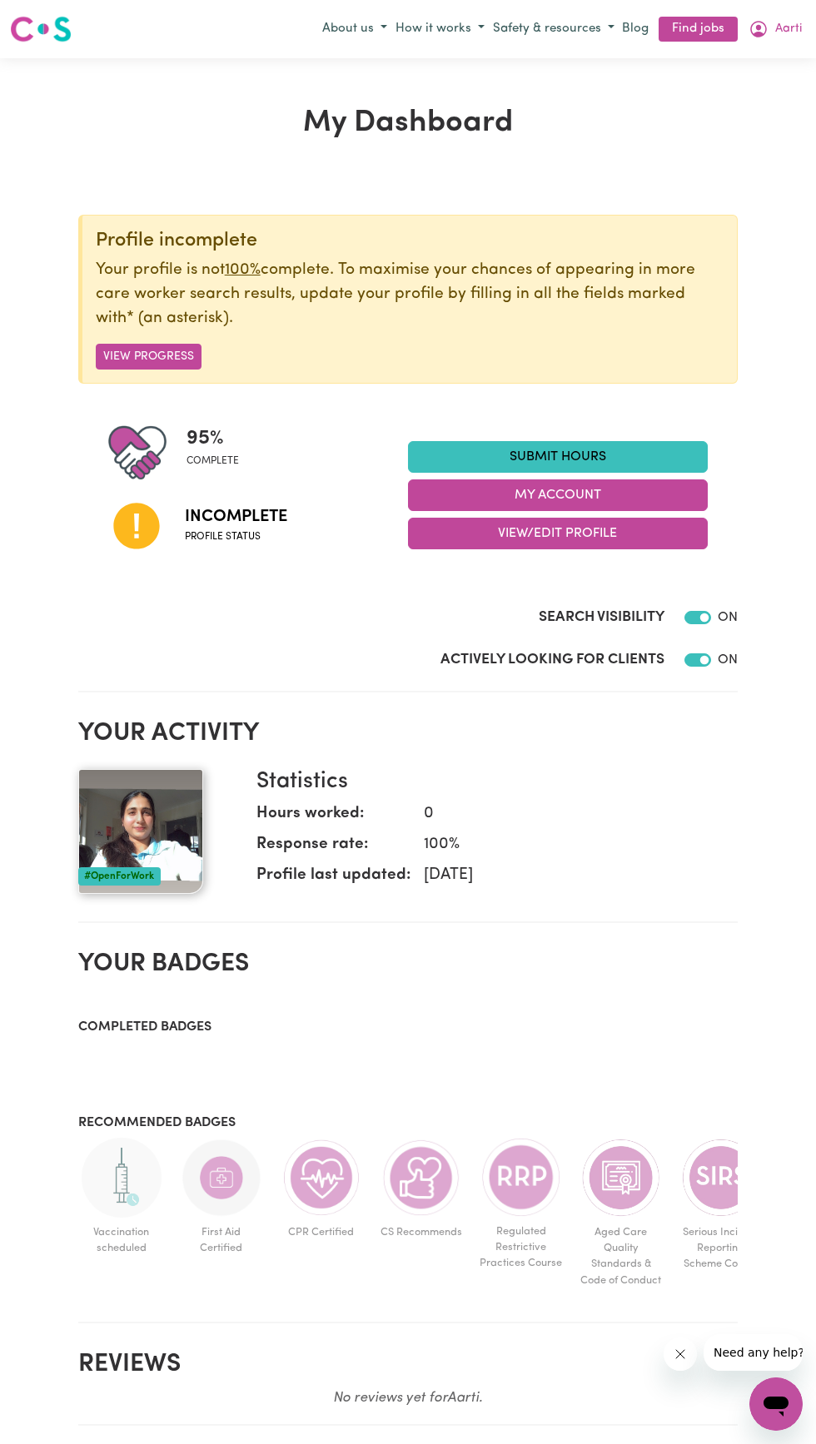
click at [688, 27] on link "Find jobs" at bounding box center [697, 30] width 79 height 26
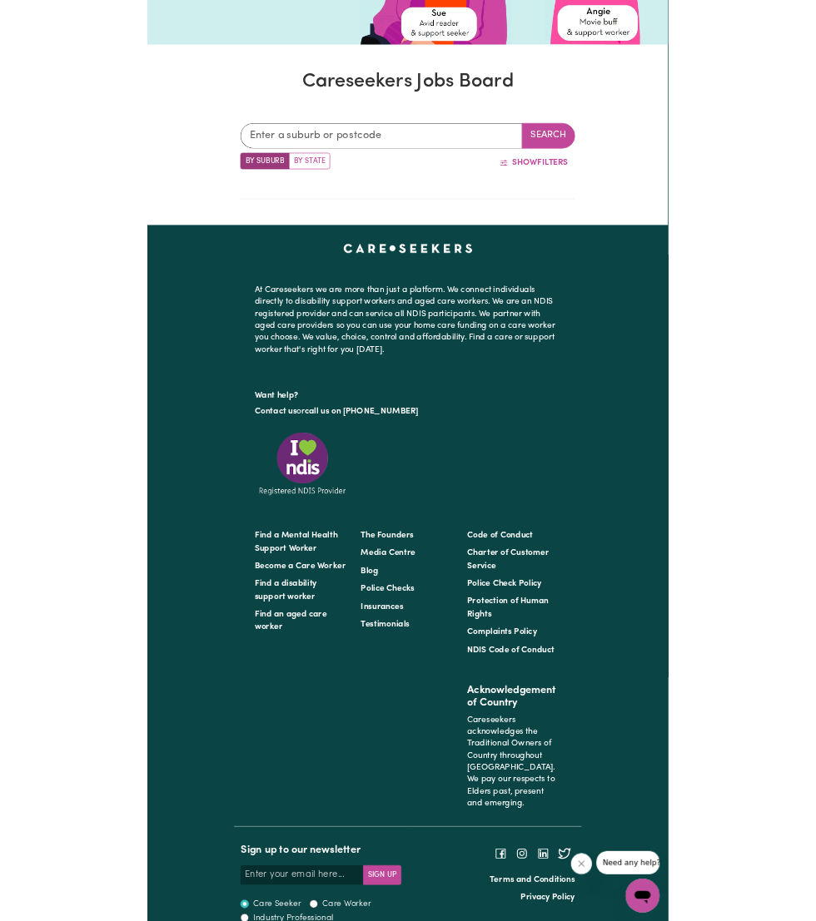
scroll to position [271, 0]
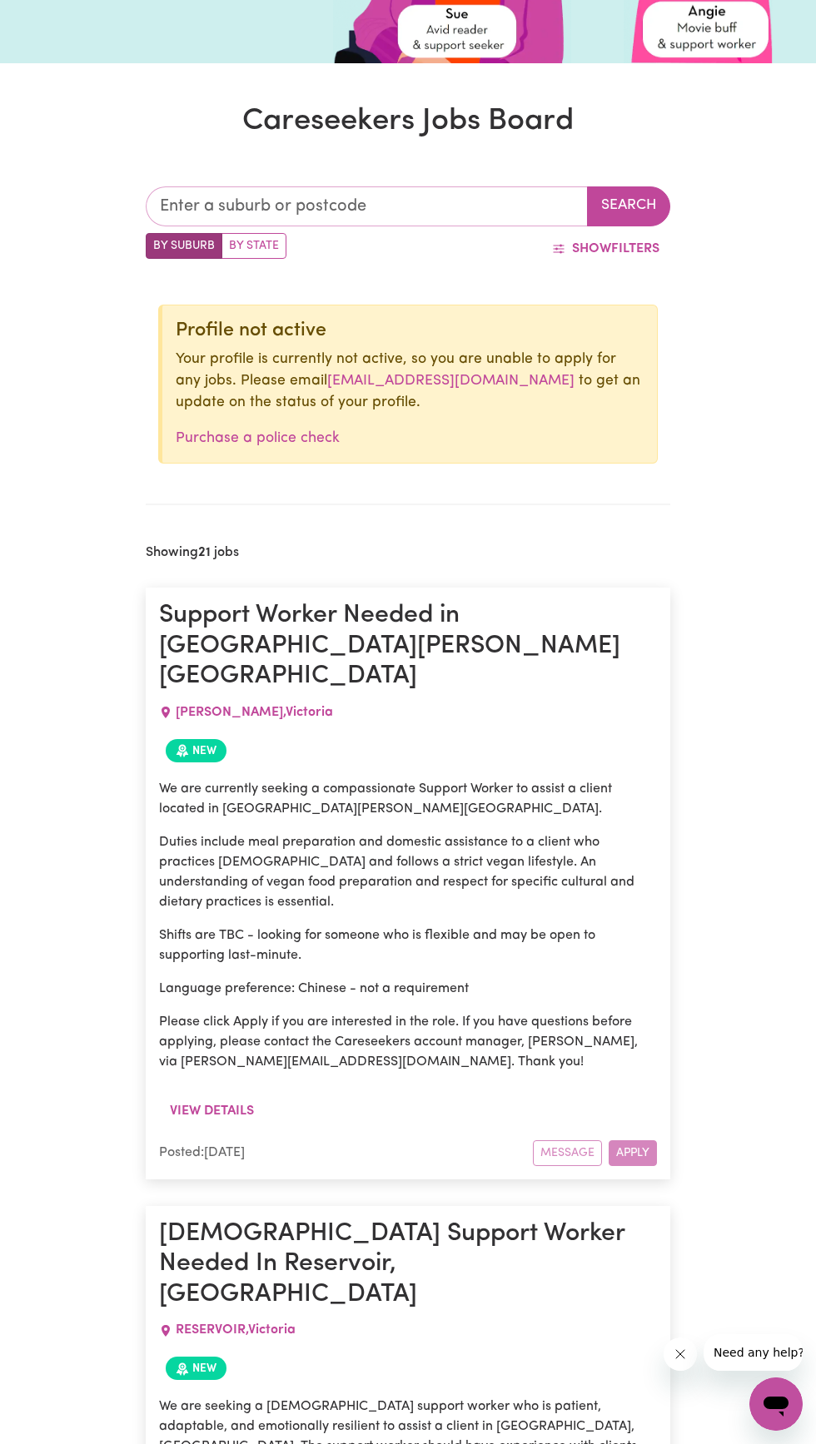
click at [431, 206] on input "text" at bounding box center [366, 206] width 441 height 40
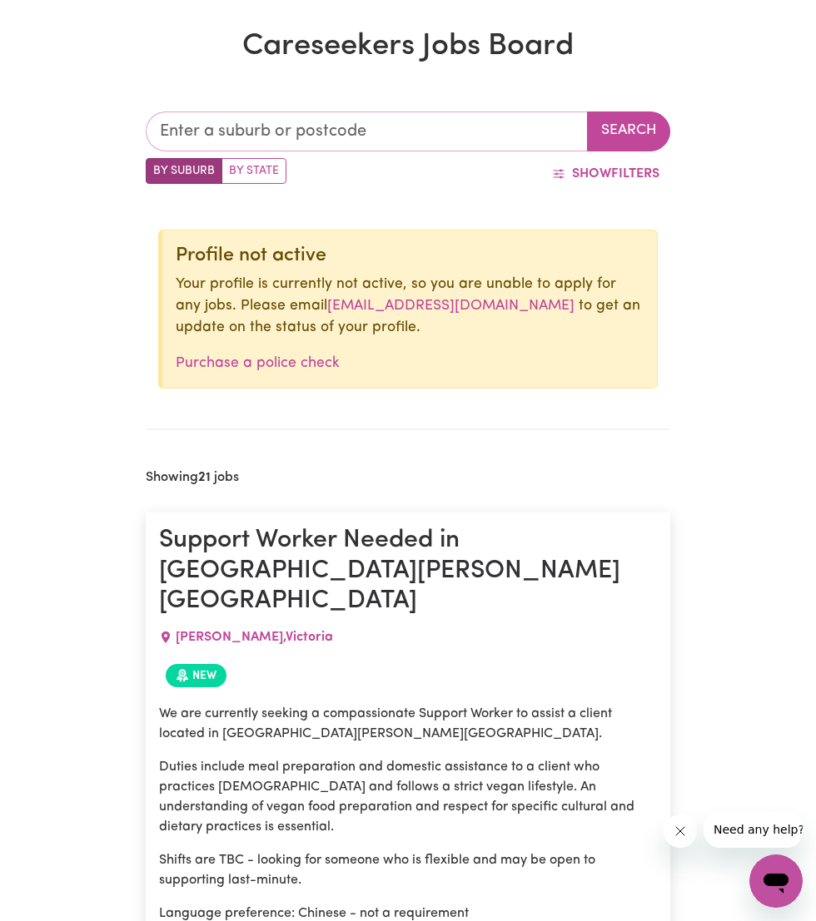
scroll to position [0, 0]
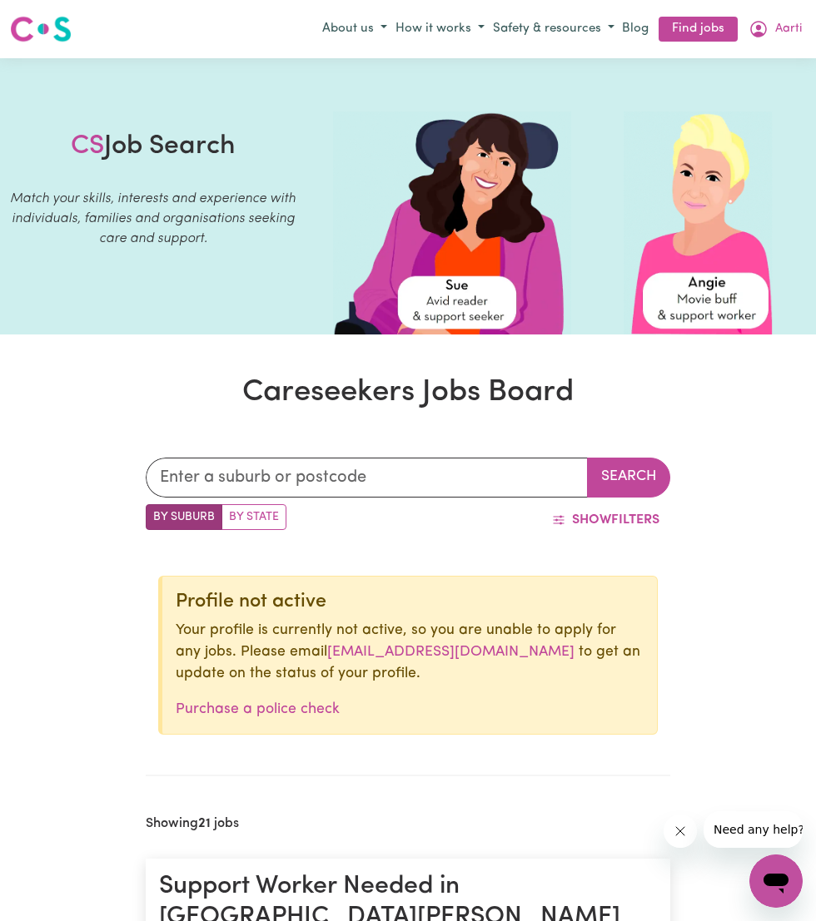
click at [286, 707] on link "Purchase a police check" at bounding box center [258, 709] width 164 height 14
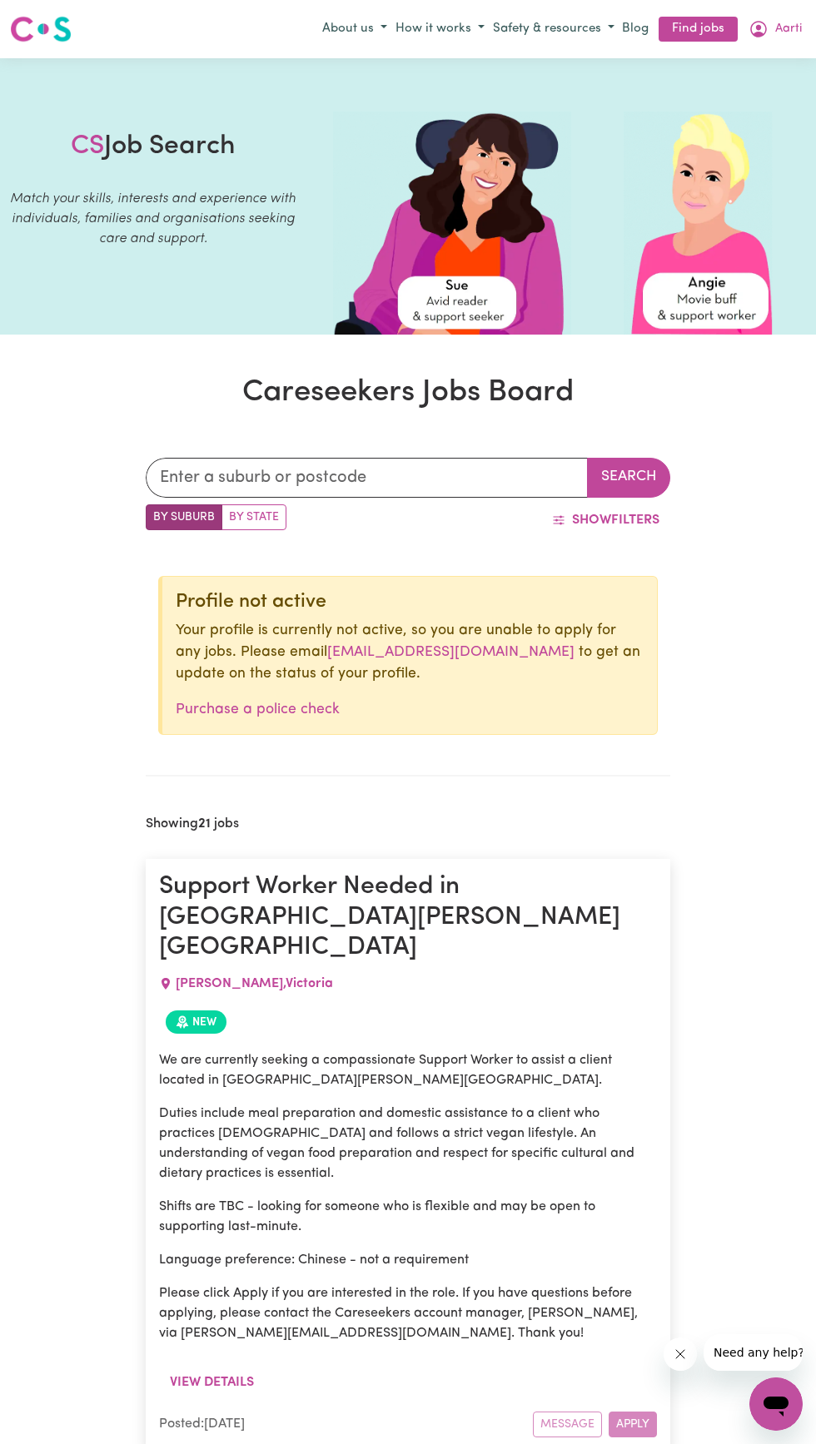
click at [476, 651] on link "[EMAIL_ADDRESS][DOMAIN_NAME]" at bounding box center [450, 652] width 247 height 14
click at [644, 515] on button "Show Filters" at bounding box center [605, 520] width 129 height 32
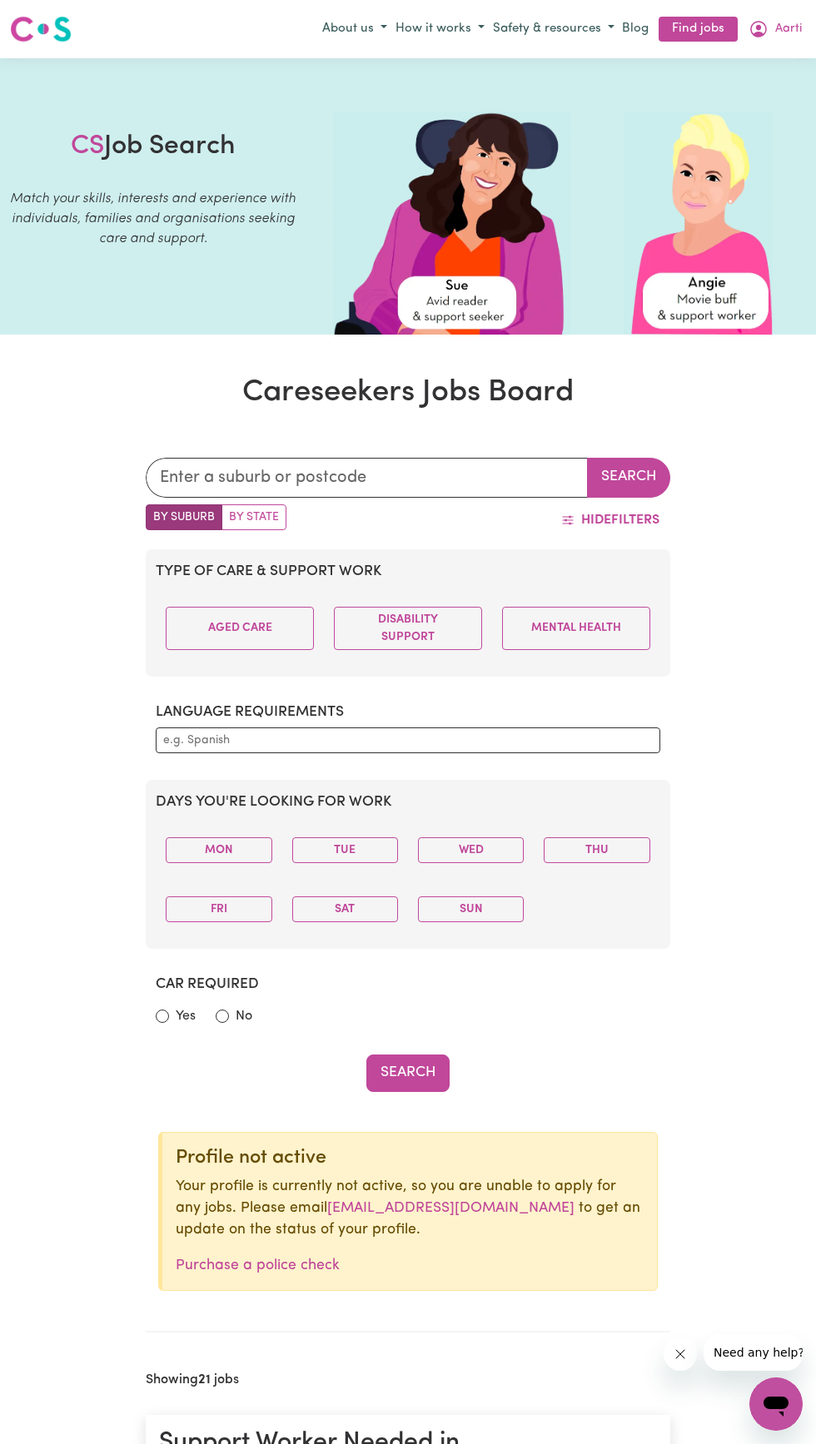
click at [469, 632] on button "Disability Support" at bounding box center [408, 628] width 148 height 43
click at [563, 734] on input "text" at bounding box center [407, 740] width 489 height 17
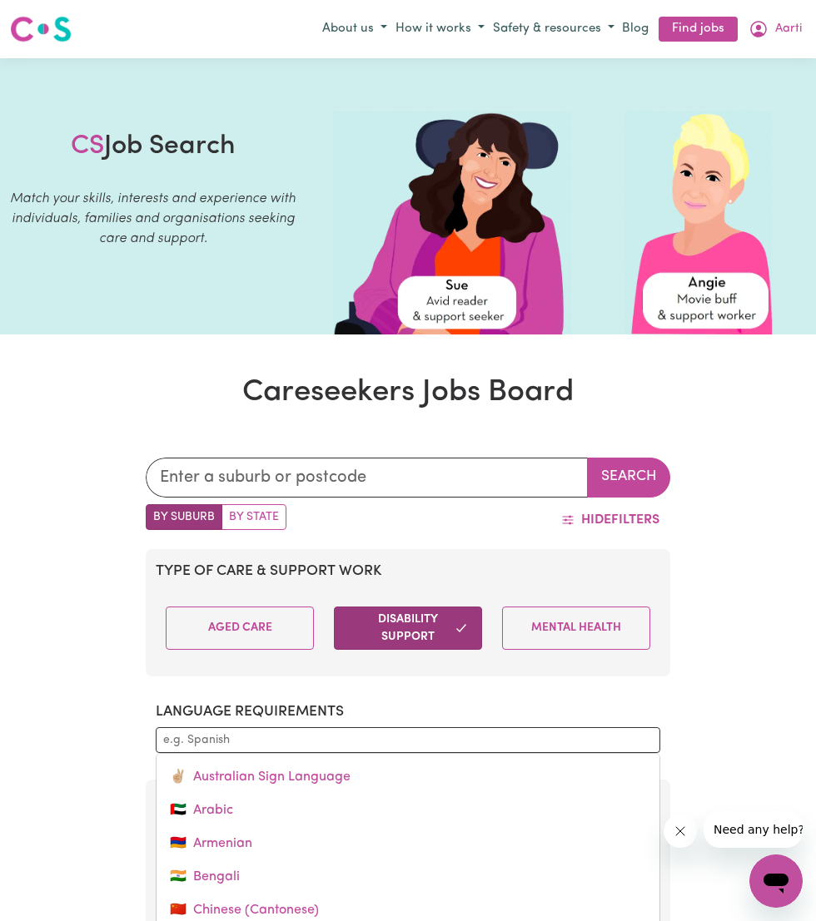
scroll to position [1, 0]
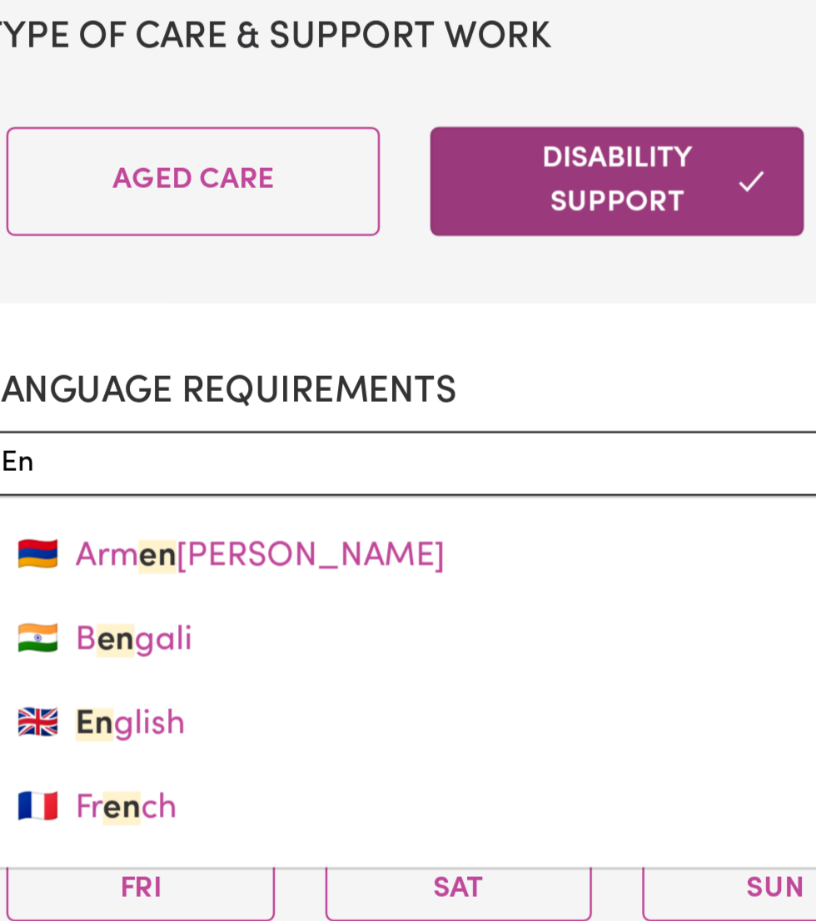
type input "Eng"
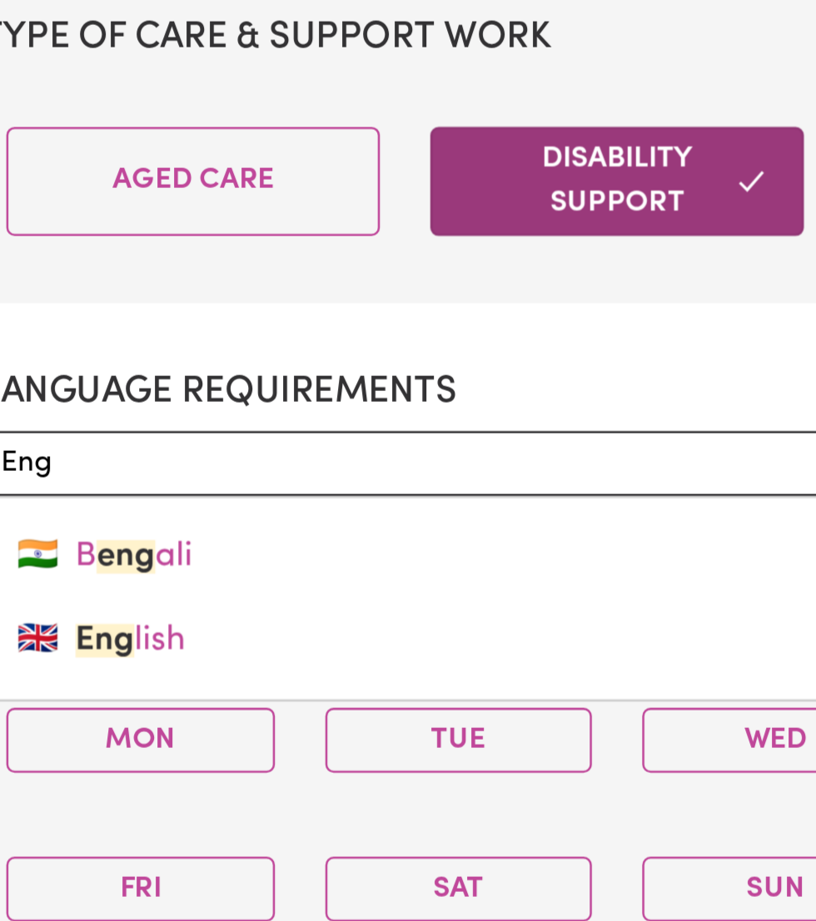
click at [257, 775] on link "🇮🇳 B eng ali" at bounding box center [407, 776] width 503 height 33
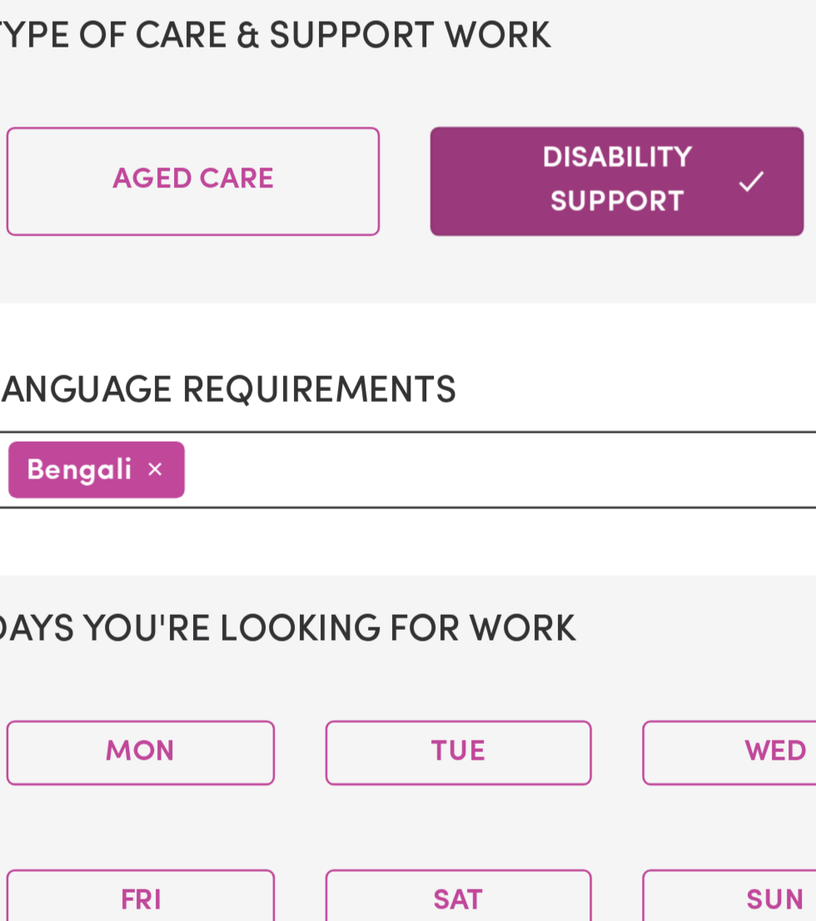
click at [225, 742] on span "×" at bounding box center [224, 741] width 7 height 13
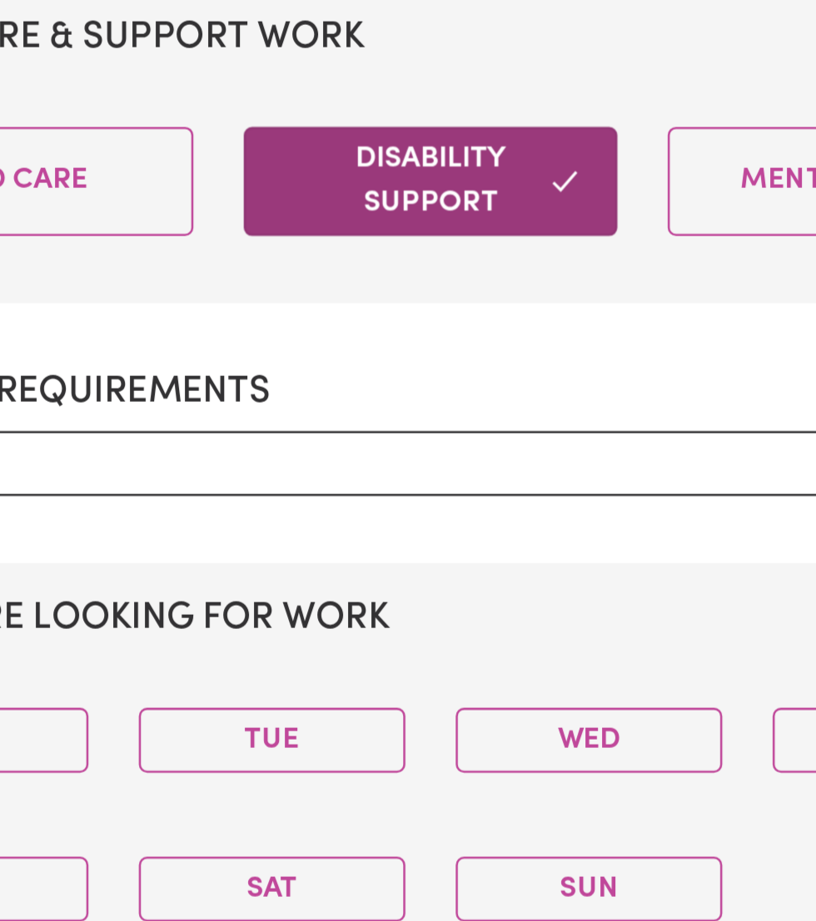
click at [349, 737] on input "text" at bounding box center [407, 739] width 489 height 17
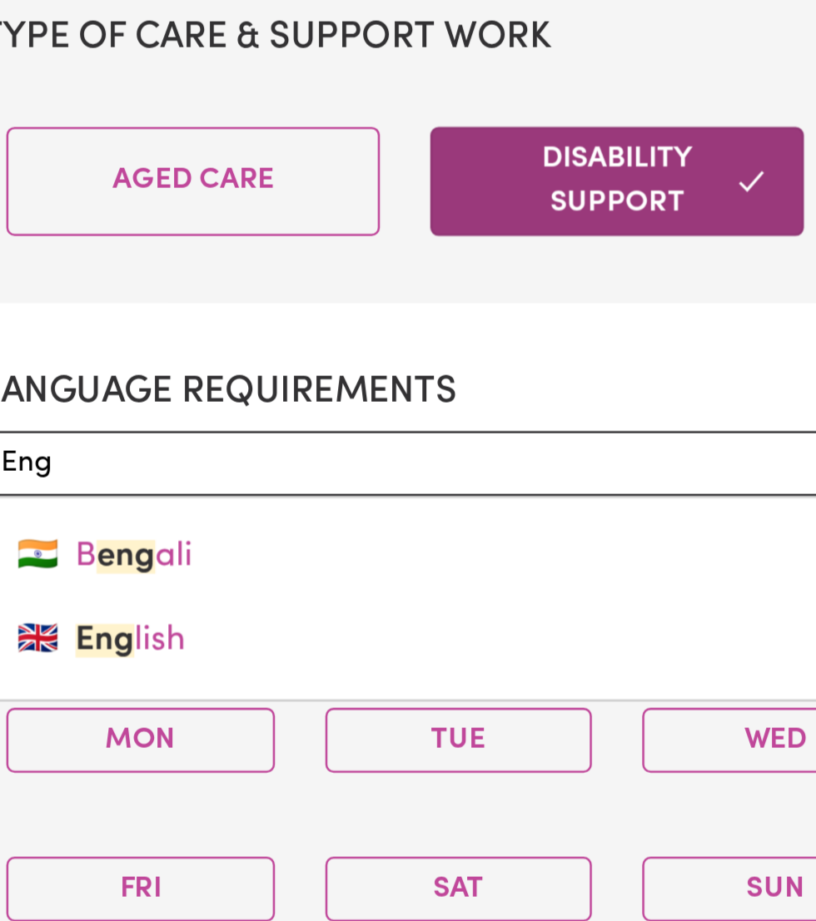
type input "Engl"
type input "English"
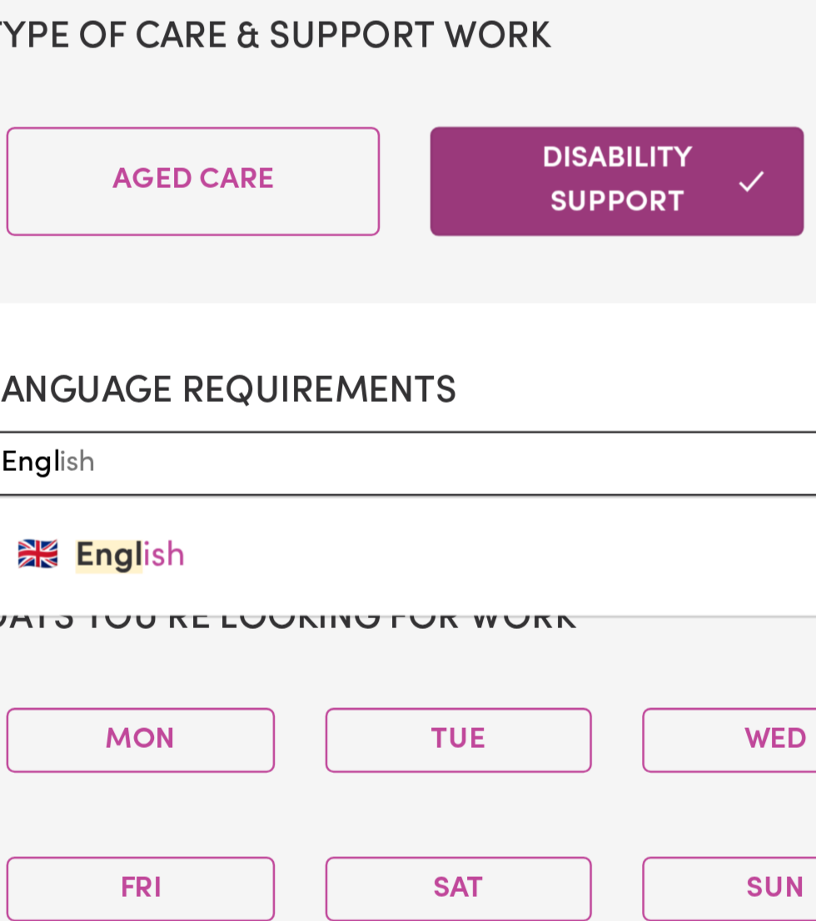
type input "English"
type input "Englis"
click at [255, 771] on link "🇬🇧 Englis h" at bounding box center [407, 776] width 503 height 33
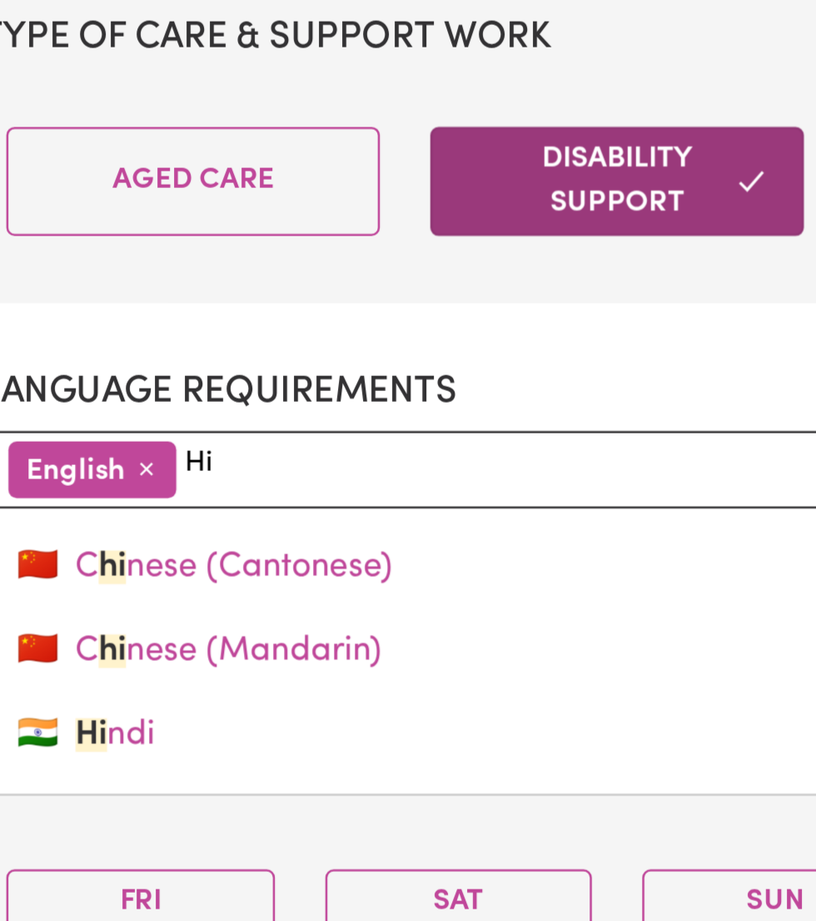
type input "Hin"
click at [292, 841] on link "🇮🇳 Hin di" at bounding box center [407, 847] width 503 height 33
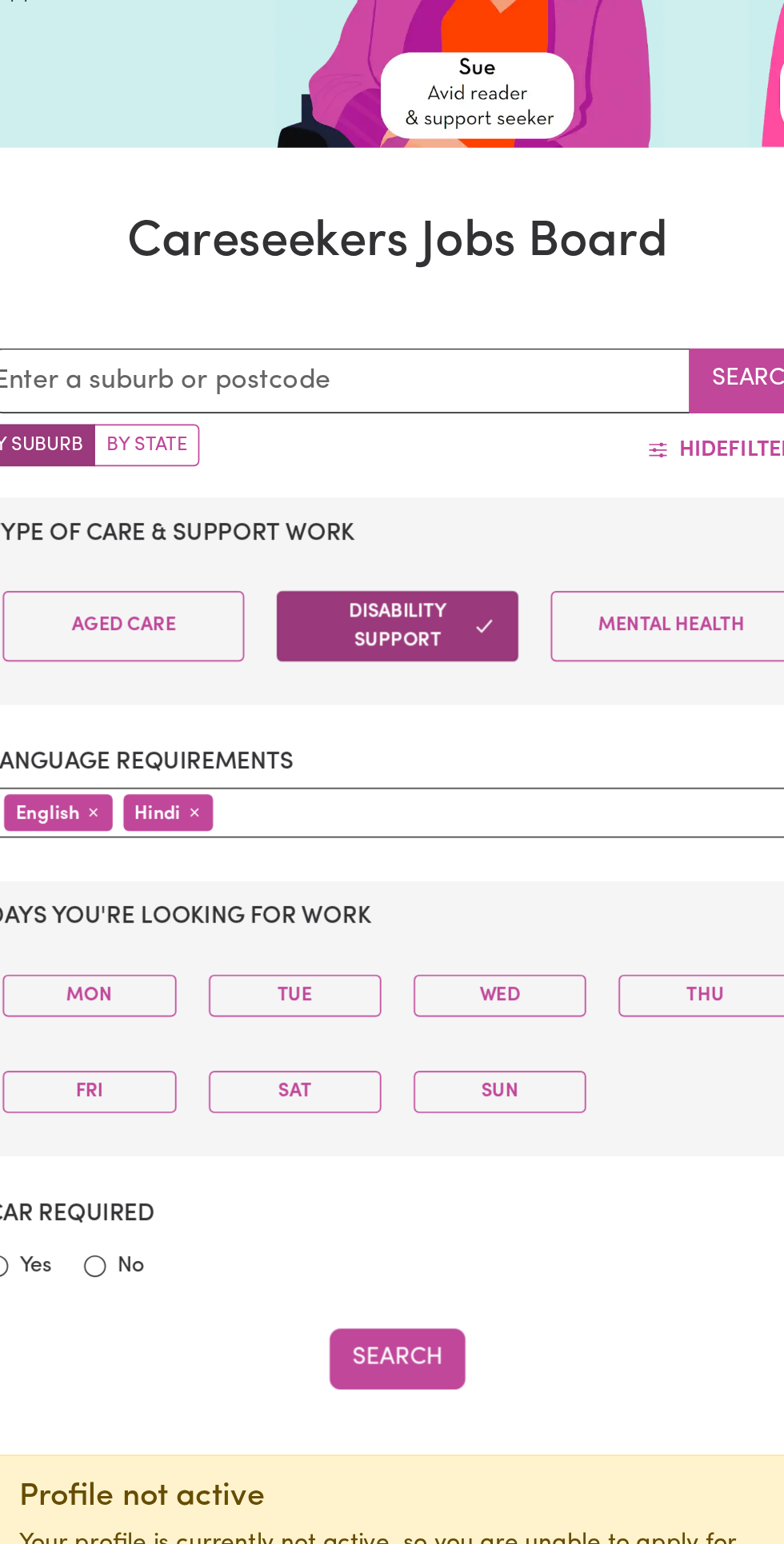
click at [251, 874] on button "Fri" at bounding box center [210, 877] width 102 height 25
click at [338, 875] on button "Sat" at bounding box center [331, 877] width 102 height 25
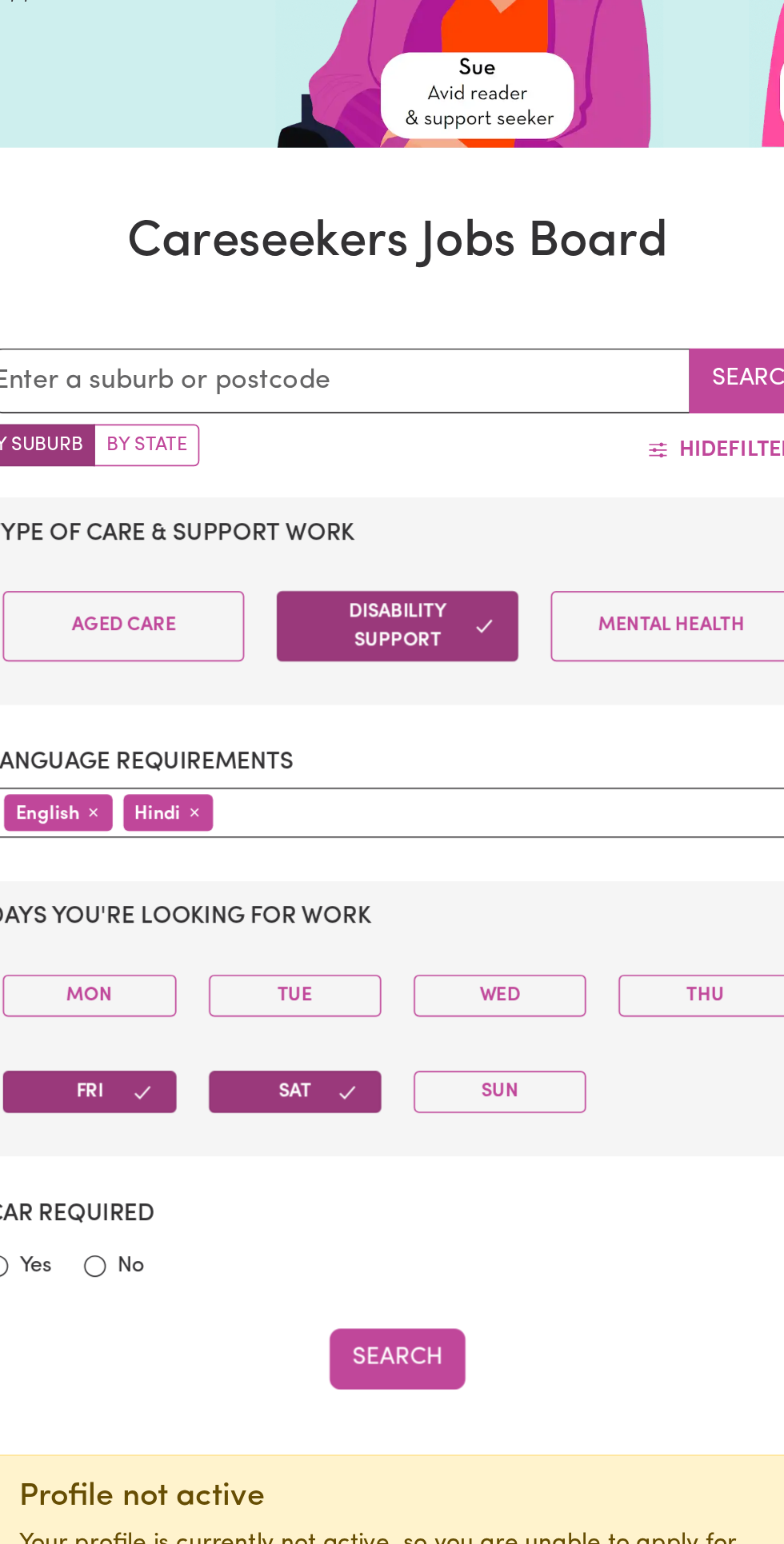
click at [457, 874] on button "Sun" at bounding box center [453, 877] width 102 height 25
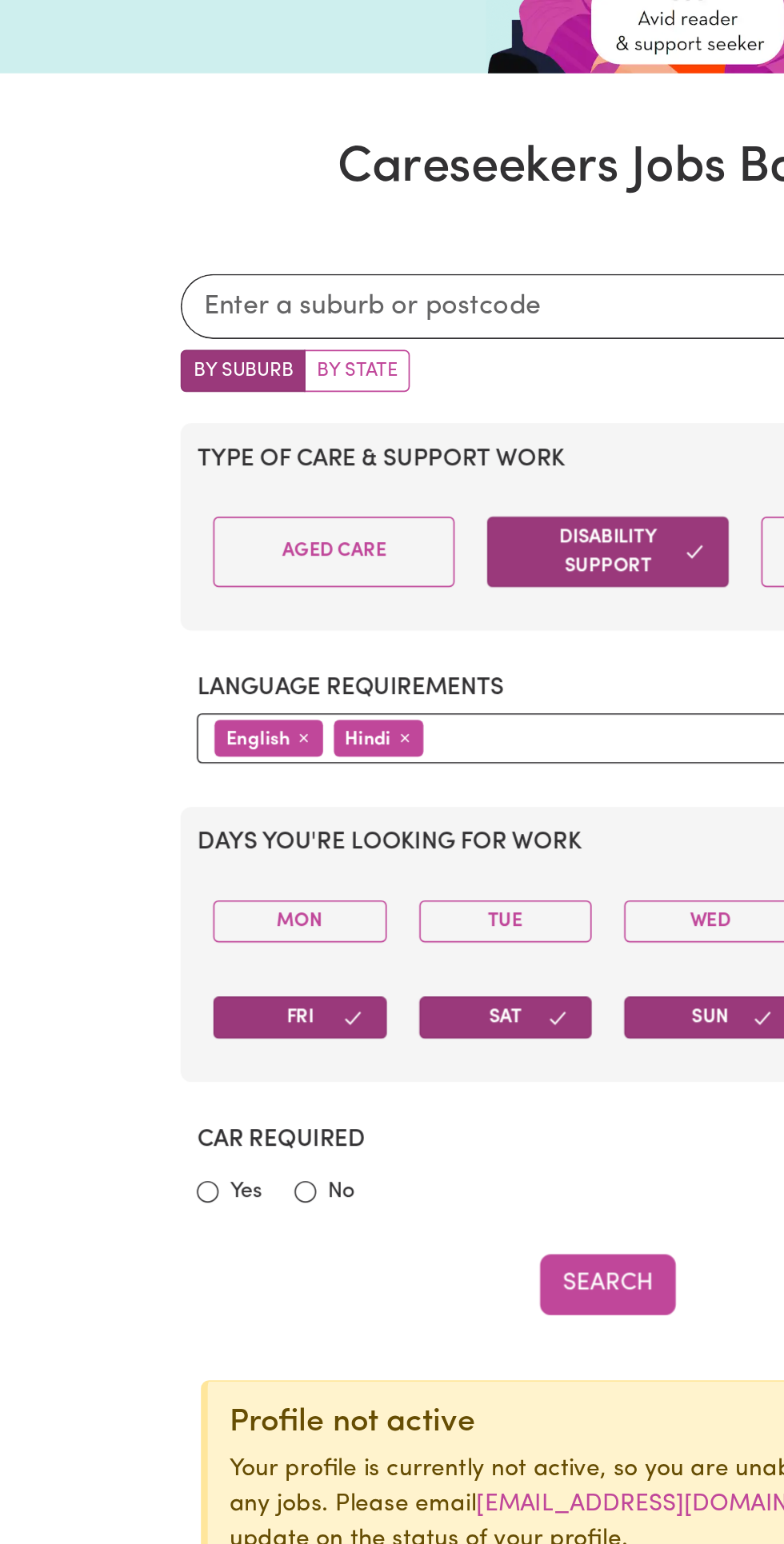
click at [229, 984] on label "No" at bounding box center [234, 980] width 16 height 19
click at [220, 984] on input "No" at bounding box center [213, 980] width 12 height 12
radio input "true"
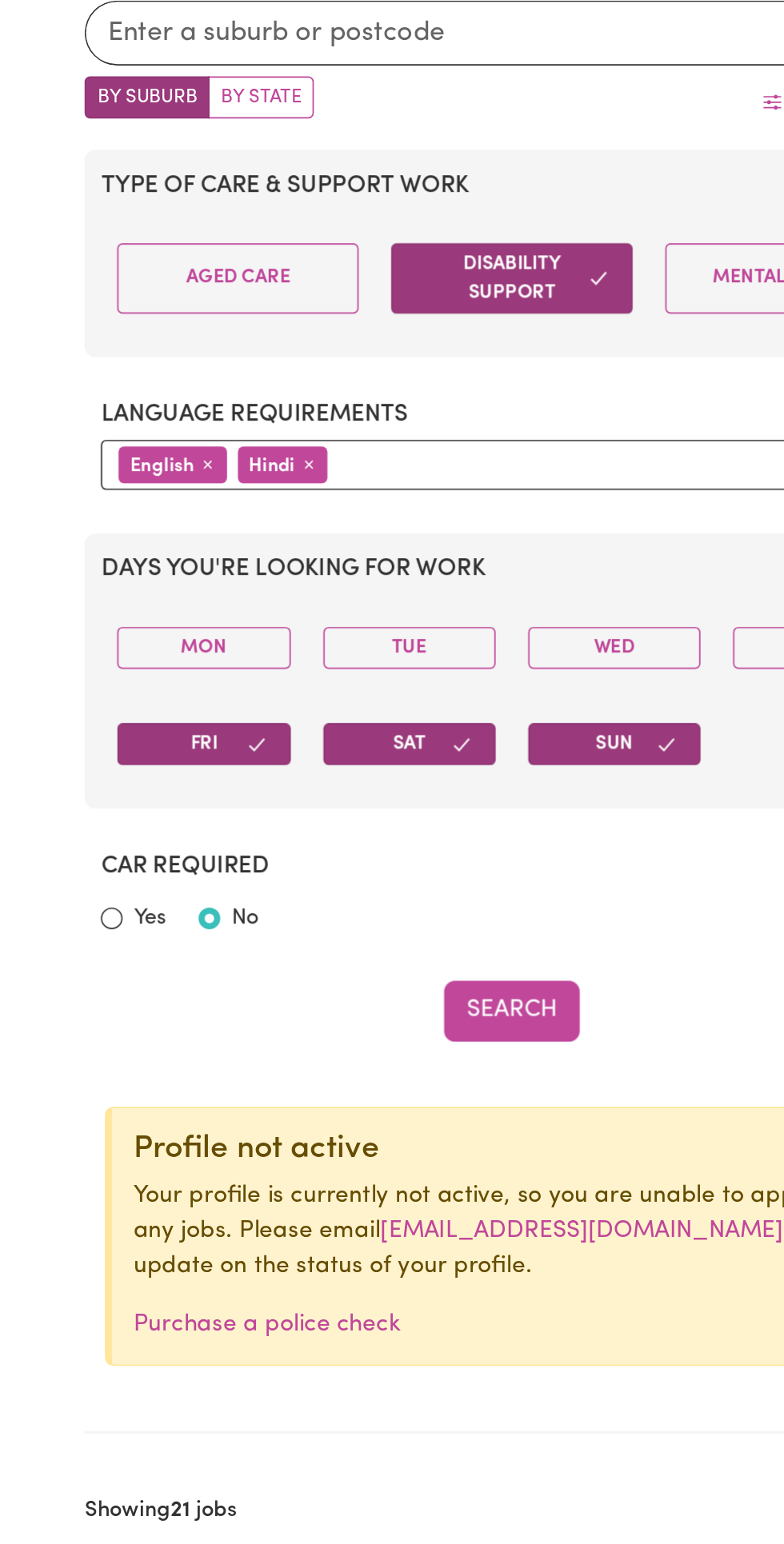
click at [402, 1030] on button "Search" at bounding box center [391, 1035] width 80 height 36
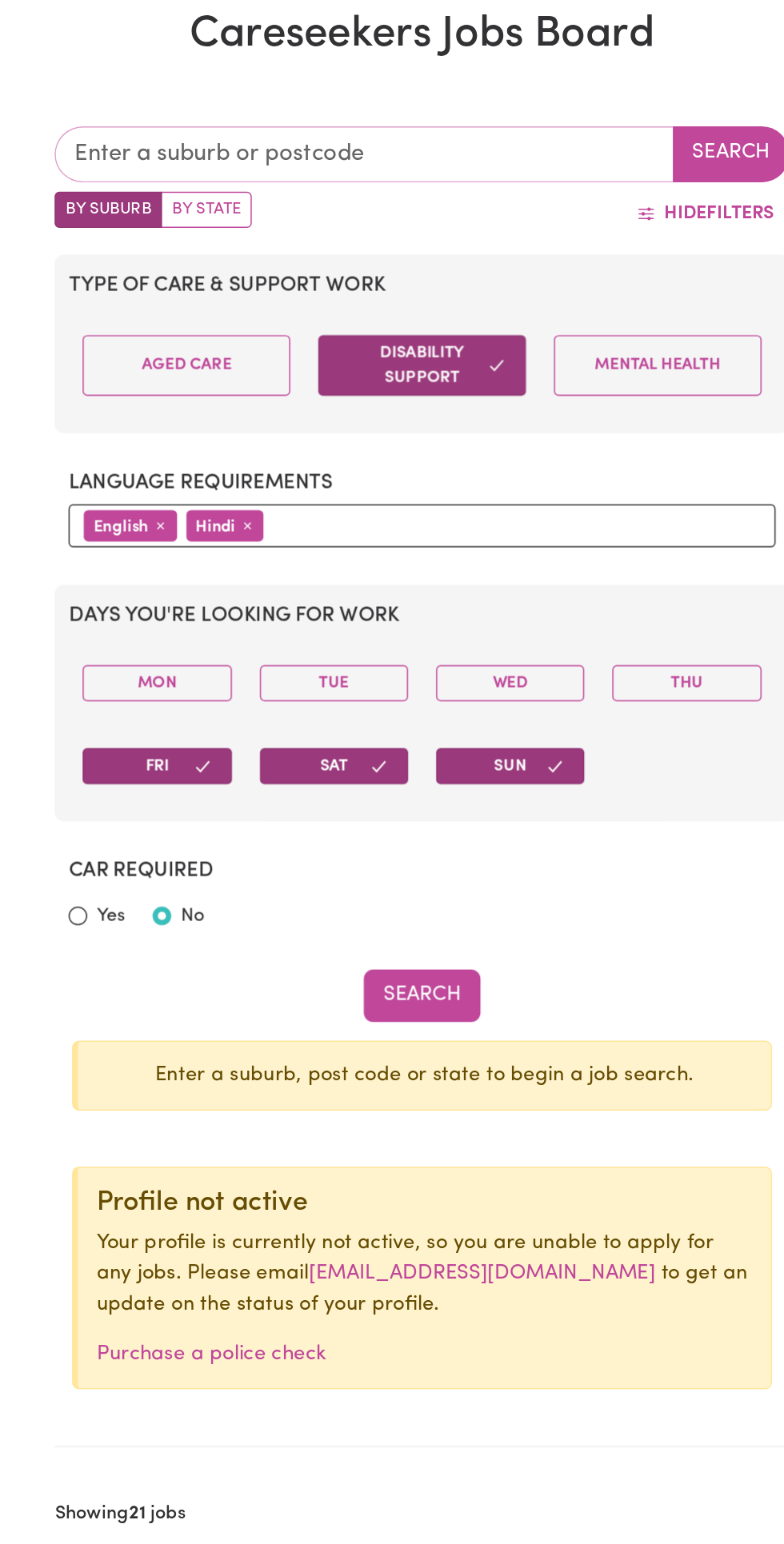
click at [307, 448] on input "text" at bounding box center [352, 458] width 424 height 38
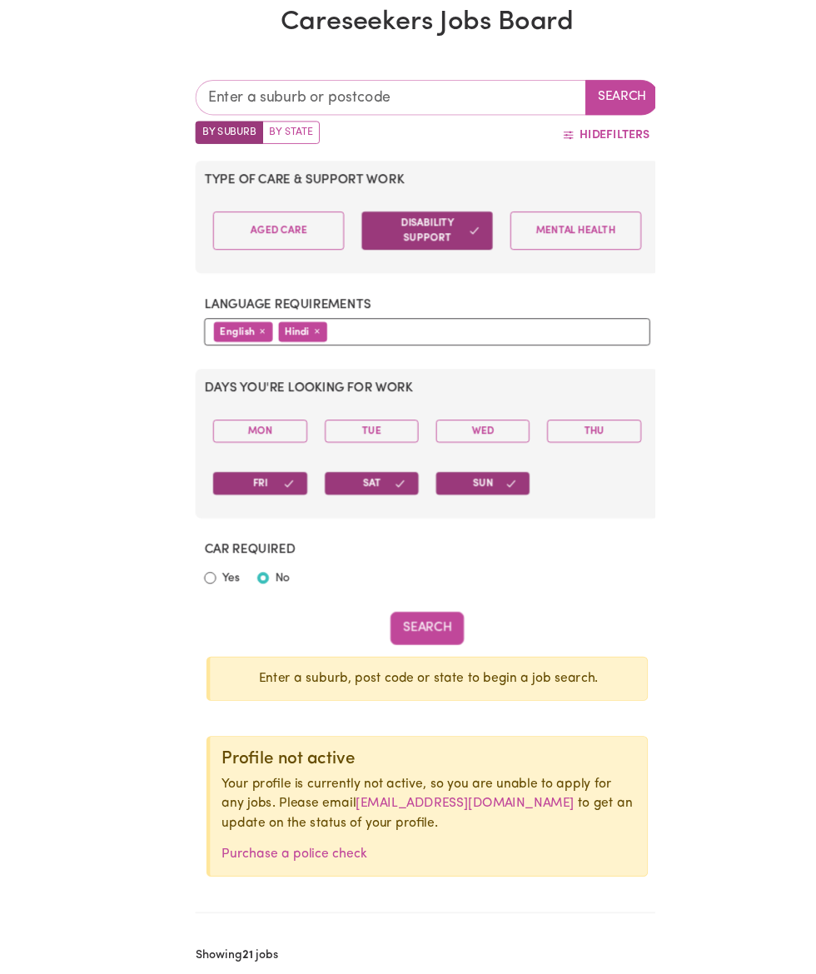
scroll to position [62, 0]
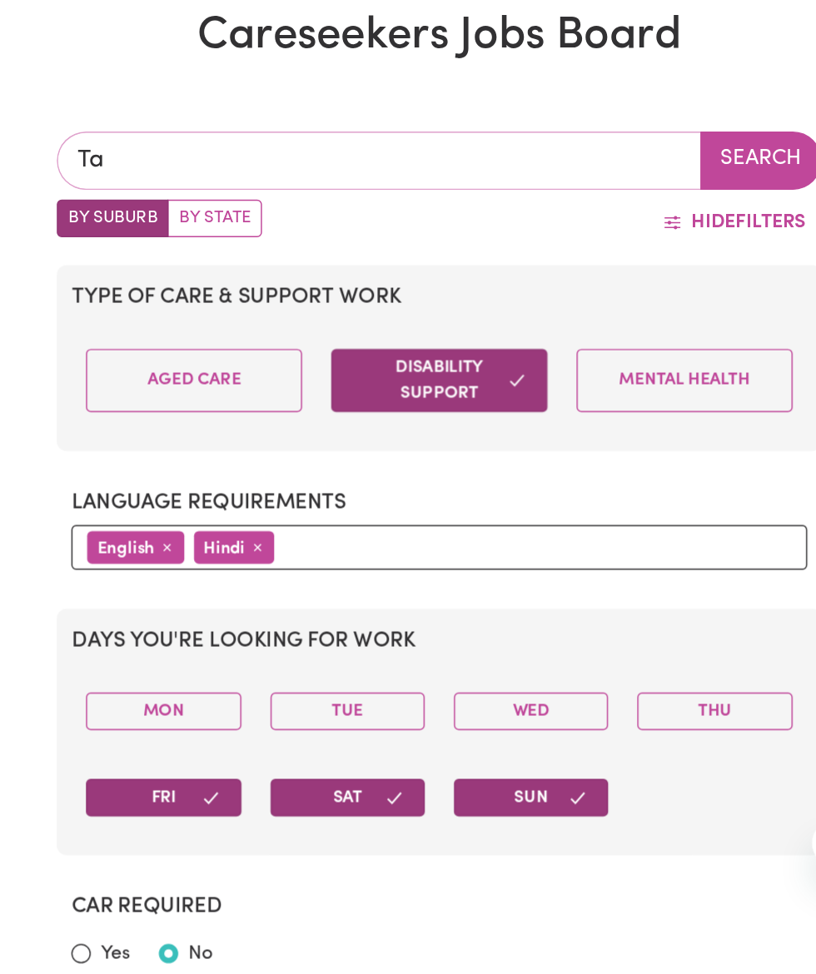
type input "Tar"
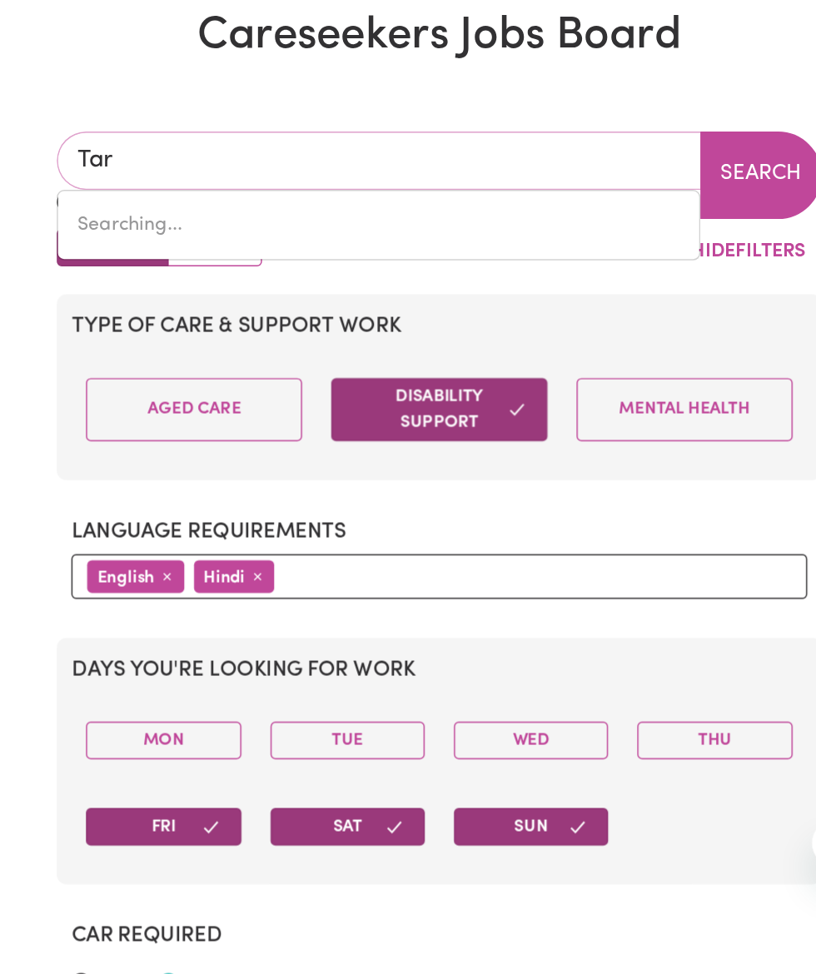
type input "[GEOGRAPHIC_DATA], [GEOGRAPHIC_DATA], 2665"
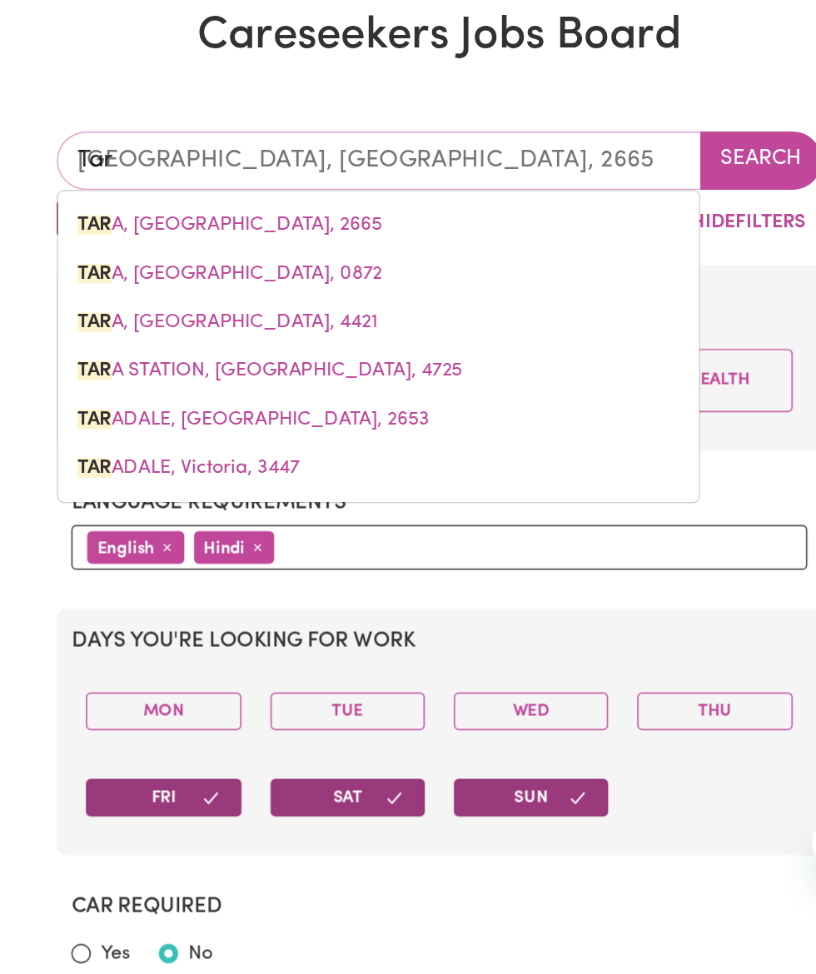
type input "Tarn"
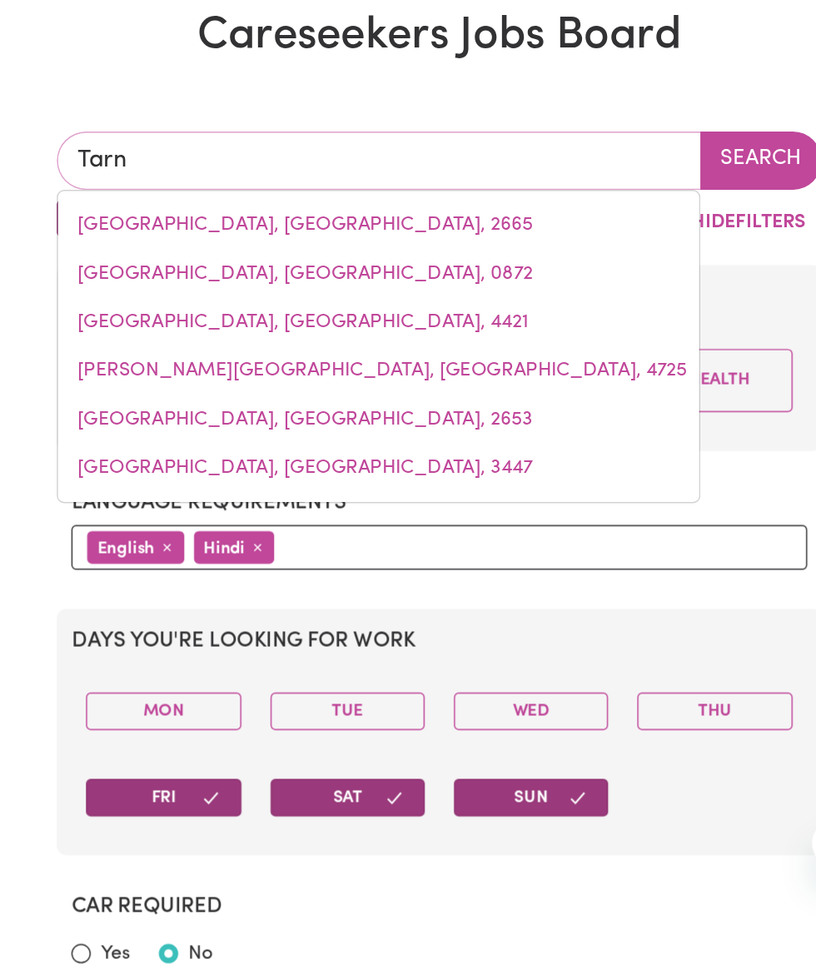
type input "[GEOGRAPHIC_DATA], [GEOGRAPHIC_DATA], 3551"
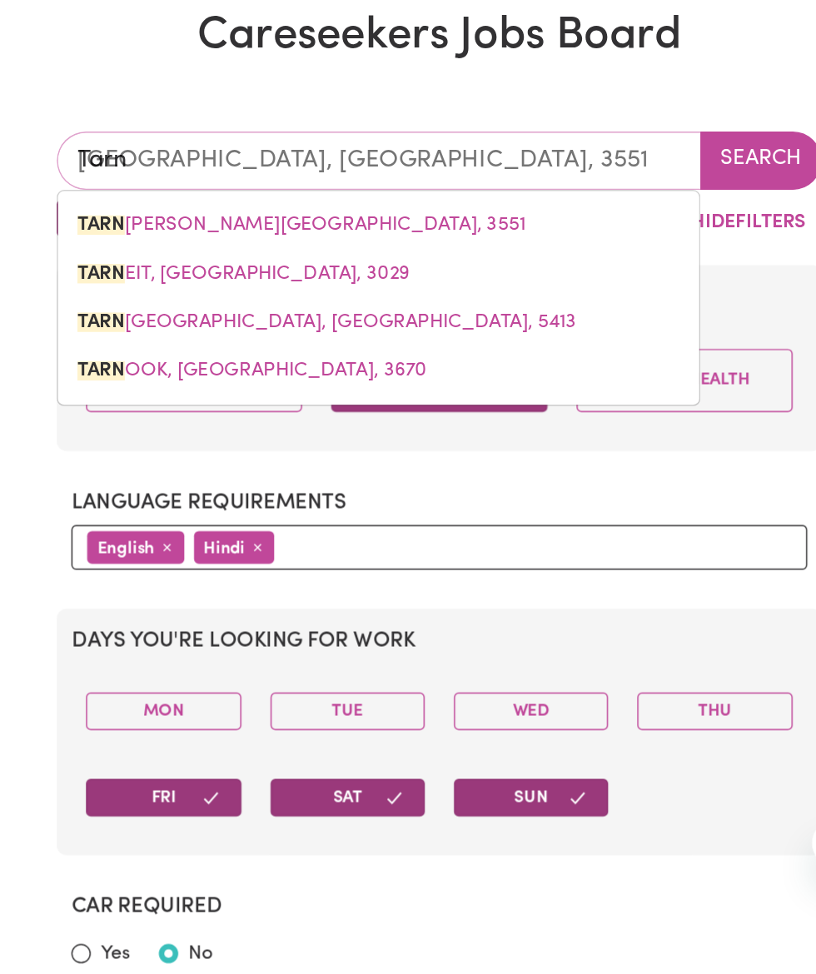
click at [276, 487] on span "TARN EIT, [GEOGRAPHIC_DATA], 3029" at bounding box center [274, 493] width 228 height 13
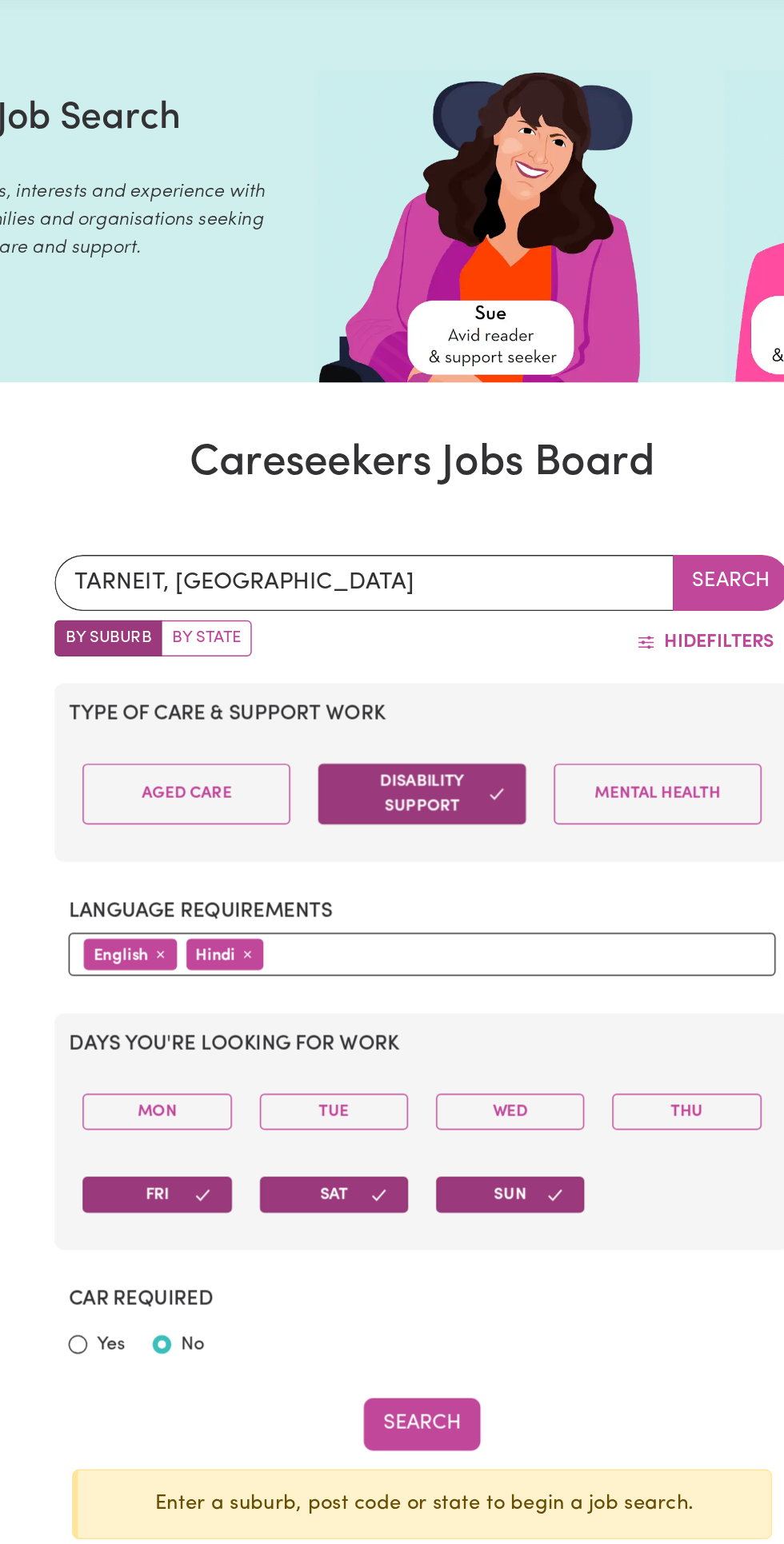
click at [409, 977] on button "Search" at bounding box center [391, 976] width 80 height 36
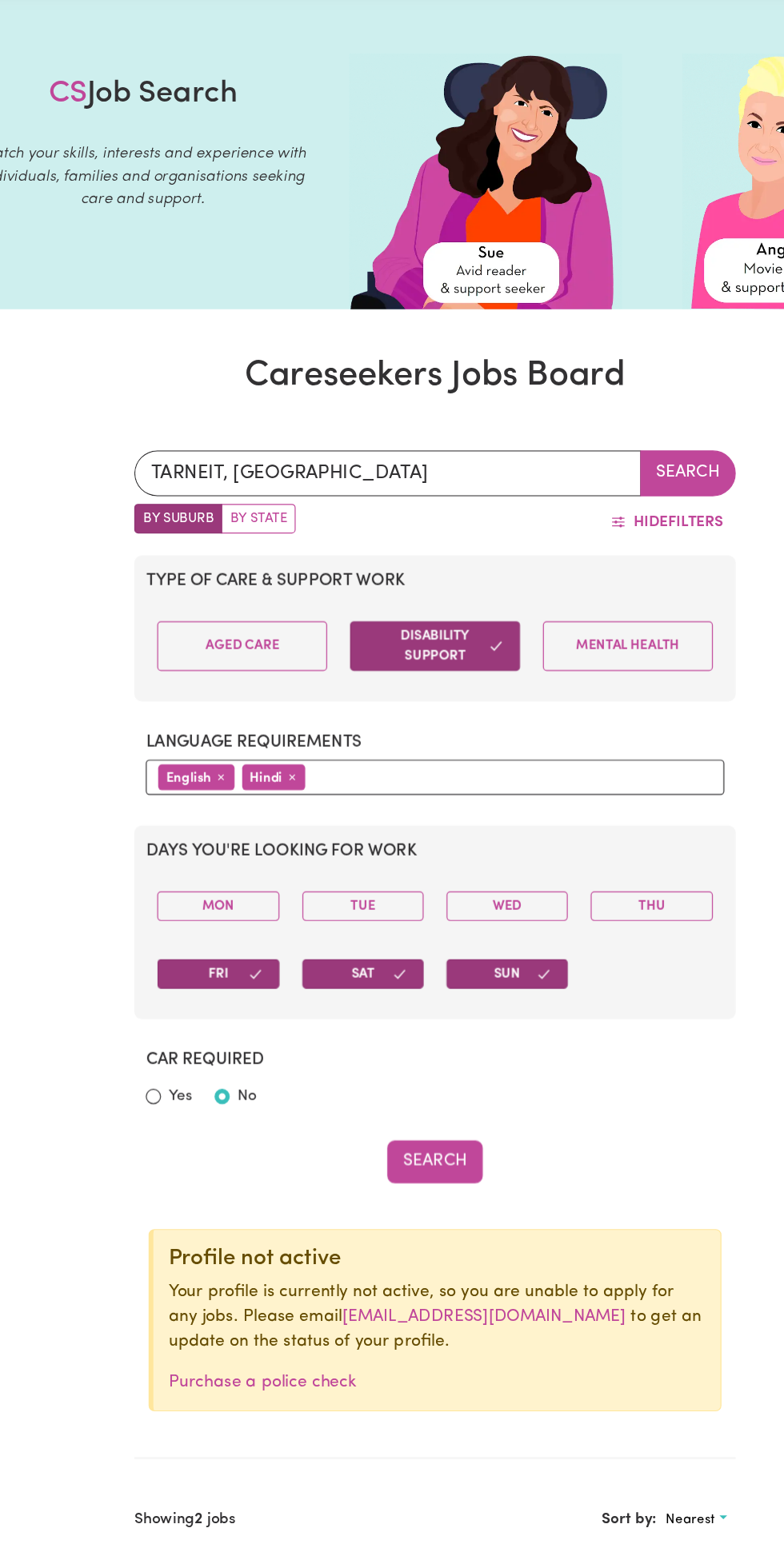
scroll to position [60, 0]
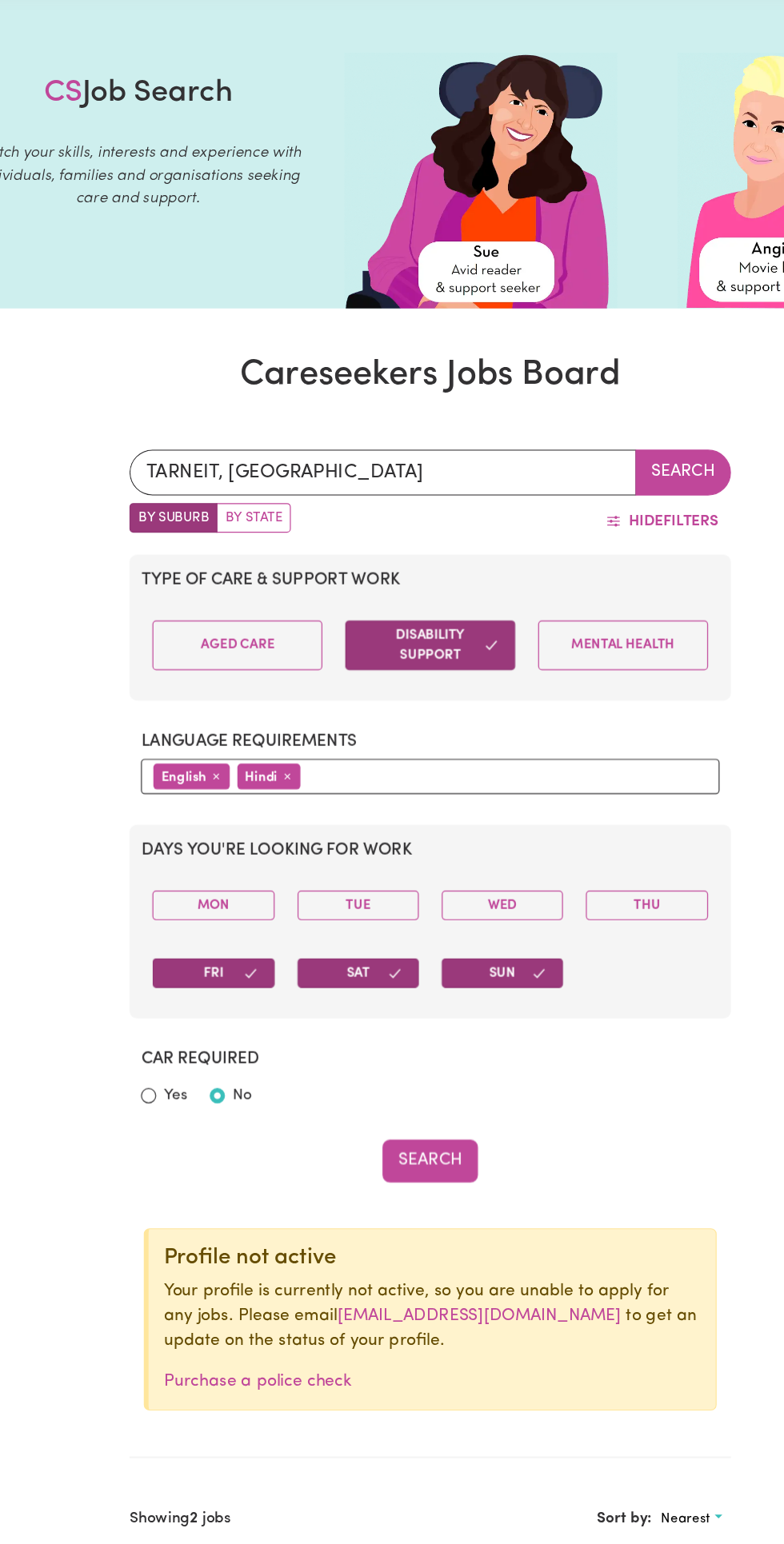
click at [405, 979] on button "Search" at bounding box center [391, 976] width 80 height 36
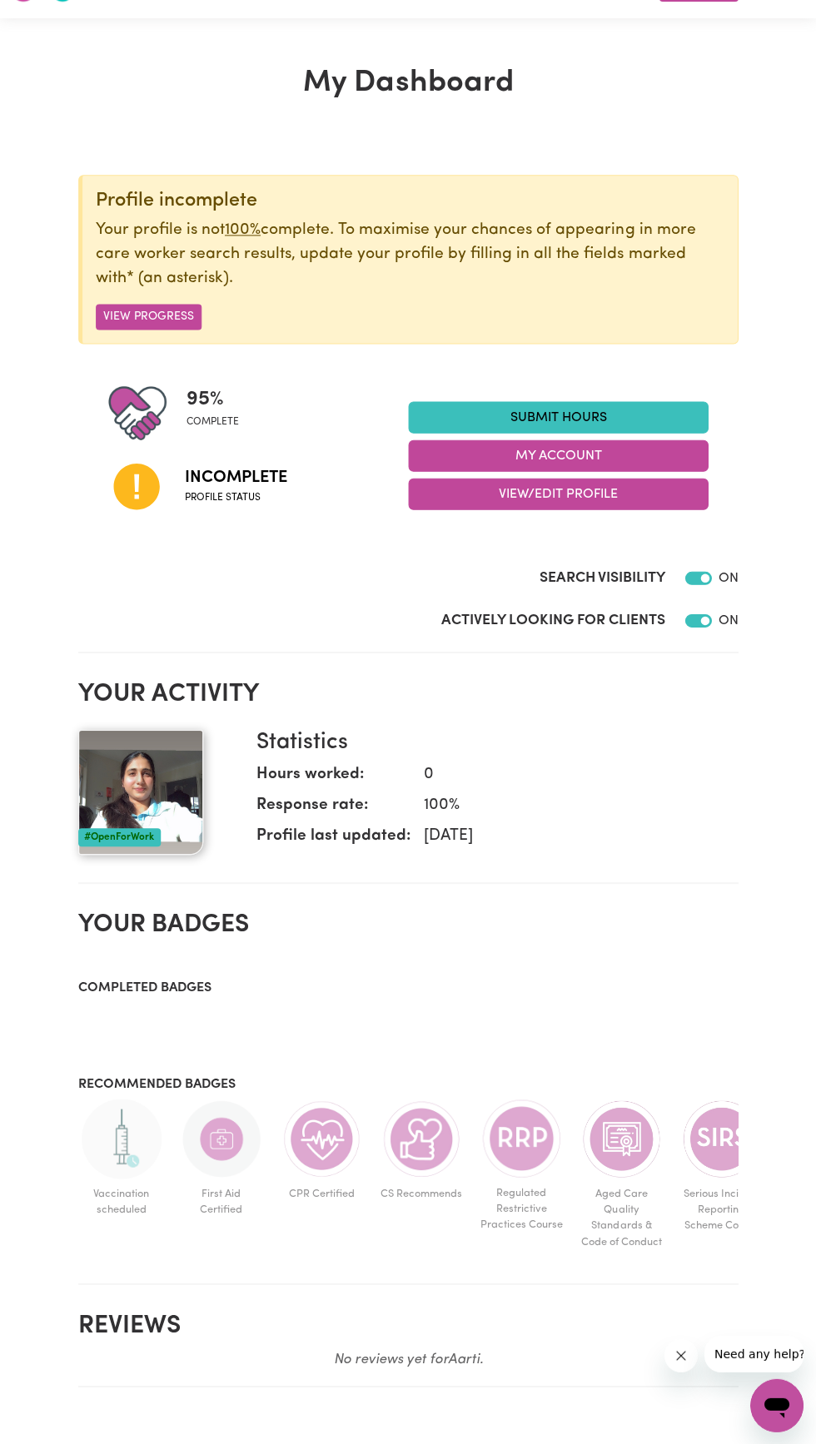
scroll to position [40, 0]
click at [141, 801] on img at bounding box center [140, 791] width 125 height 125
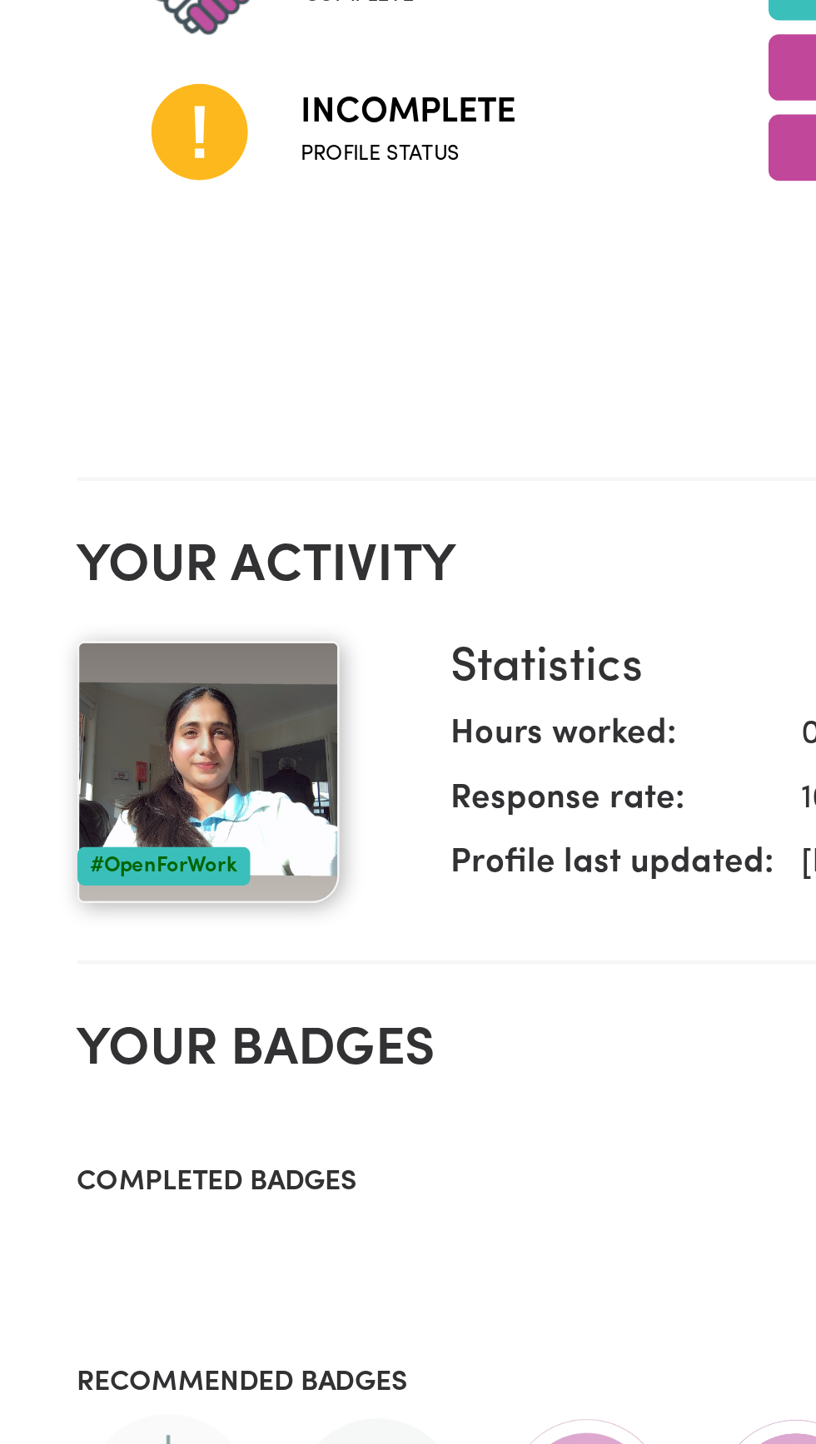
scroll to position [22, 0]
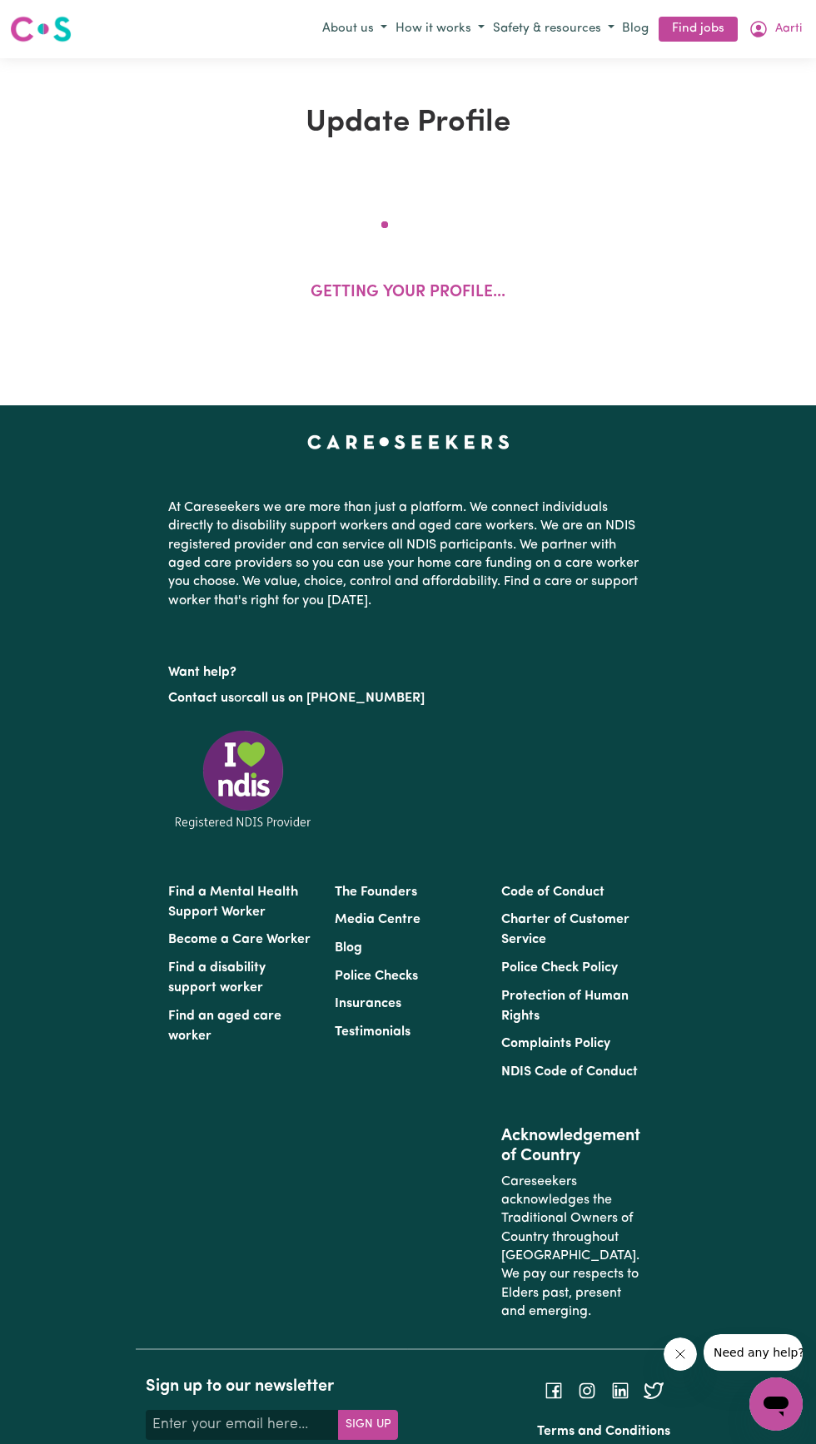
select select "2024"
select select "Certificate III (Individual Support)"
